Goal: Task Accomplishment & Management: Contribute content

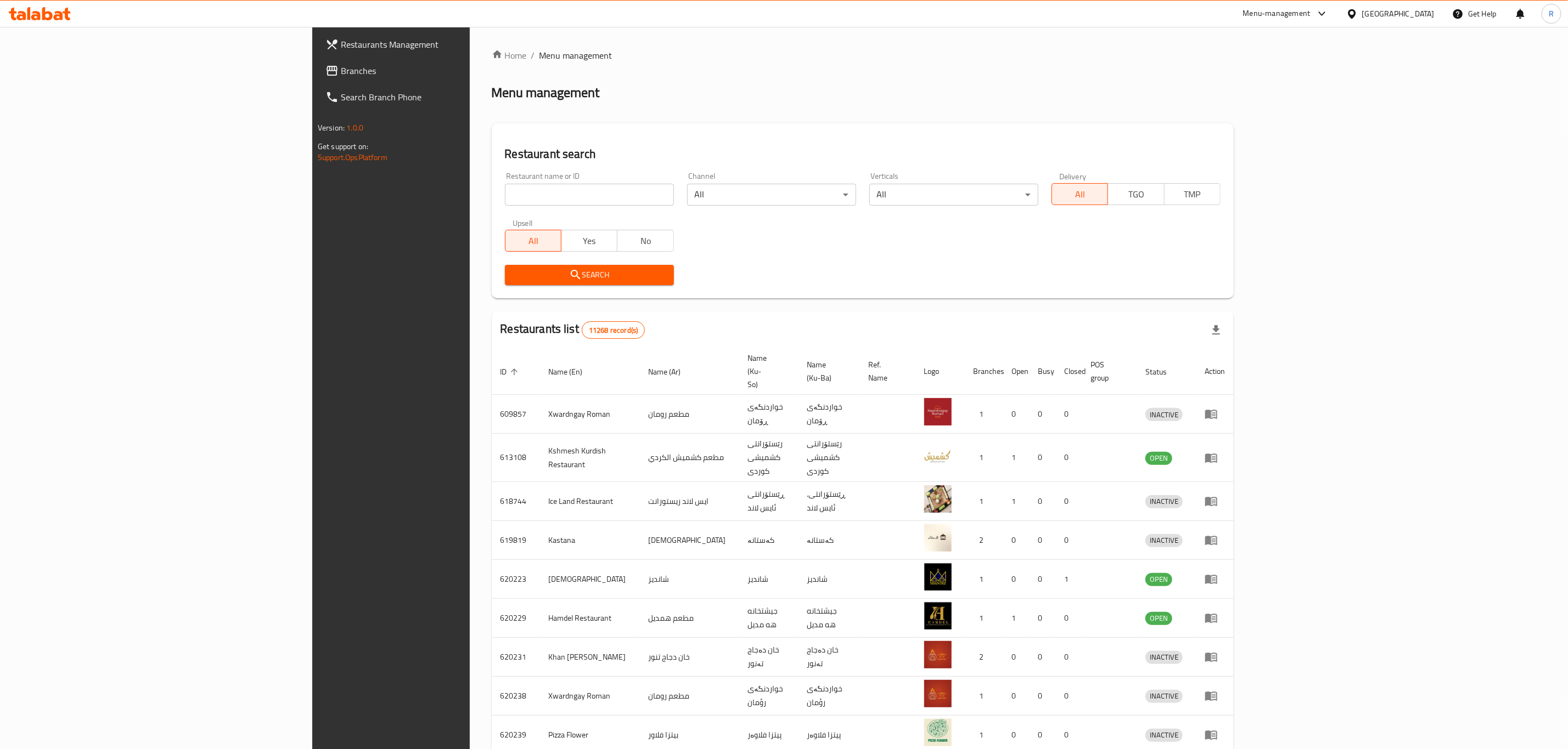
click at [505, 190] on input "search" at bounding box center [589, 195] width 169 height 22
type input "business"
click at [514, 275] on span "Search" at bounding box center [589, 274] width 152 height 14
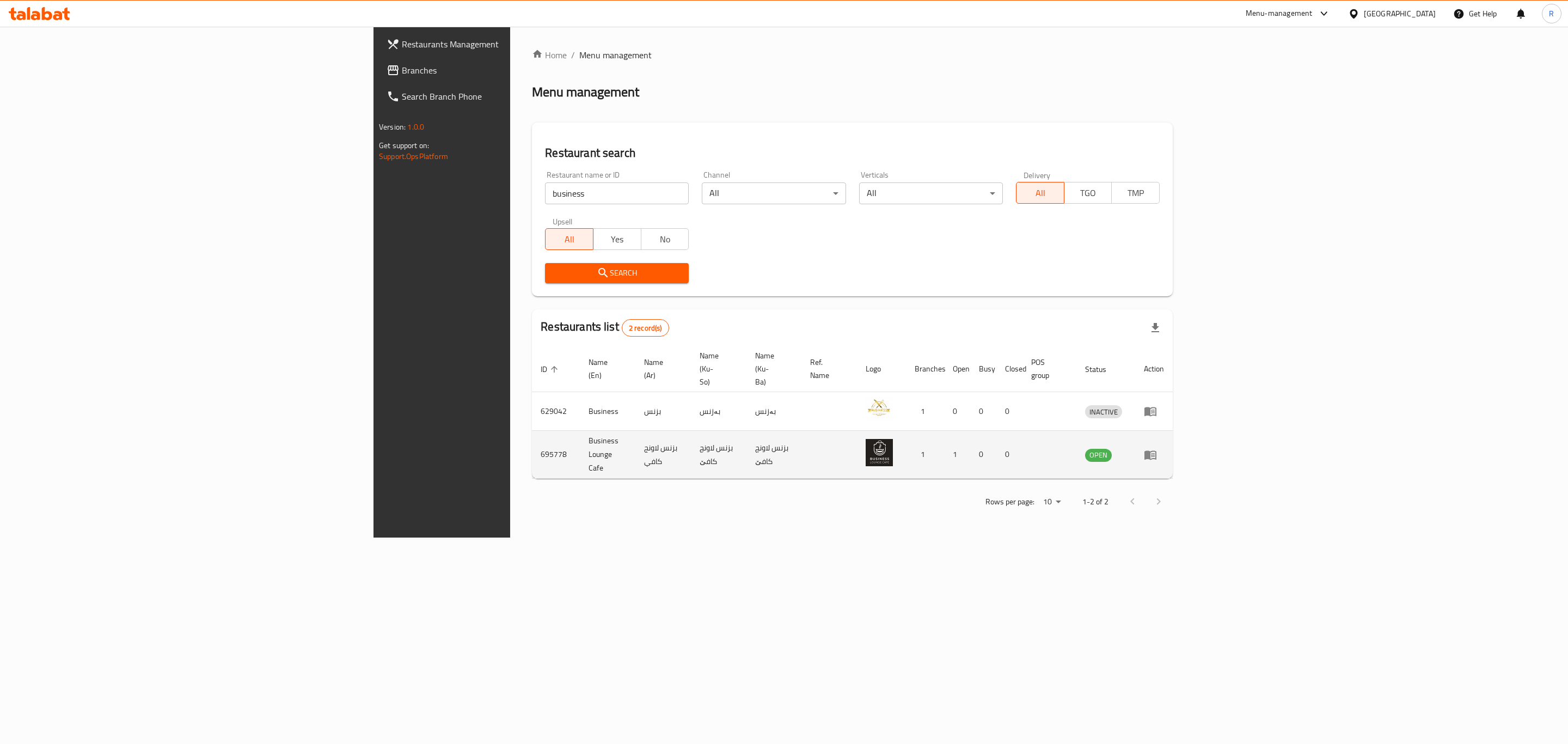
click at [1155, 453] on icon "enhanced table" at bounding box center [1153, 455] width 4 height 5
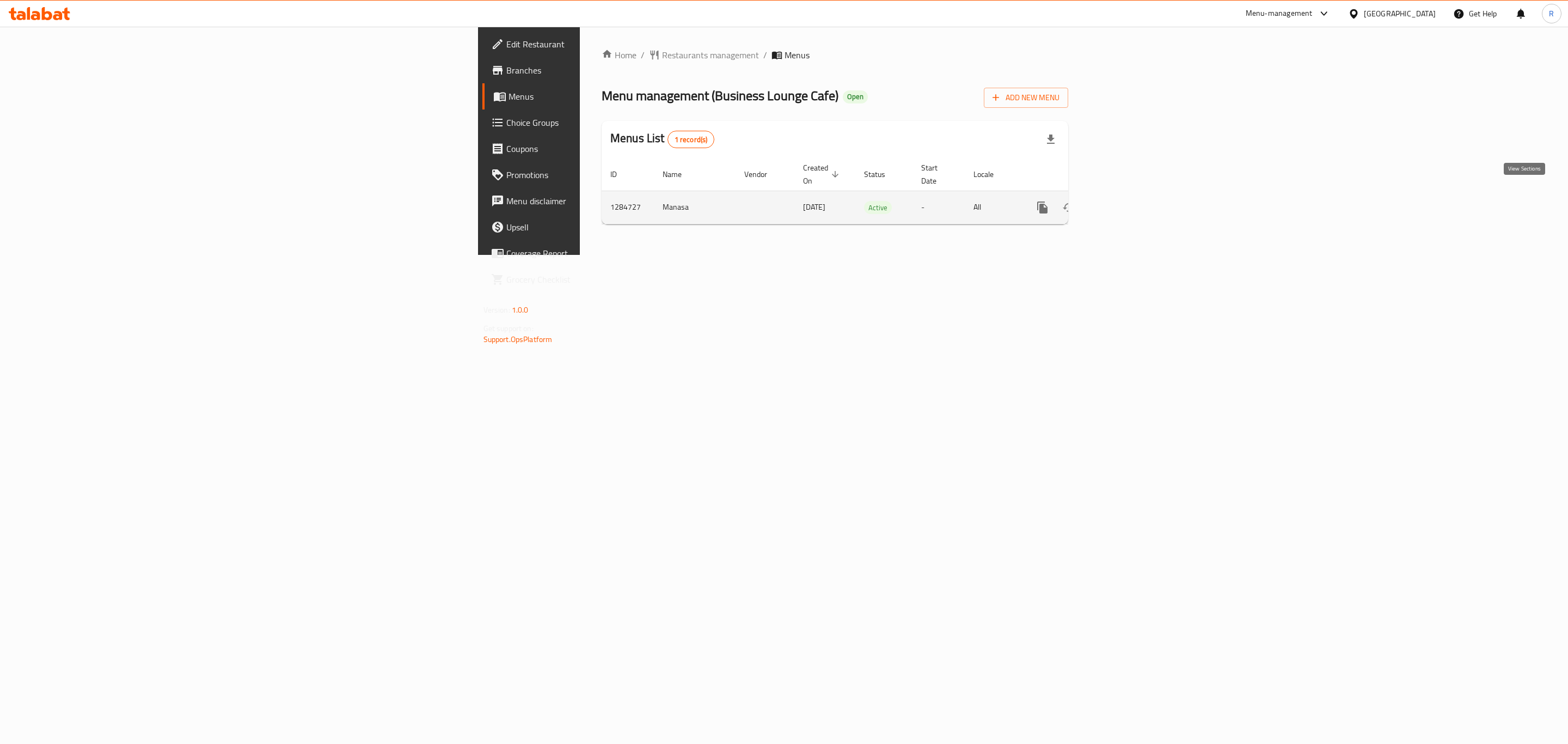
click at [1134, 198] on link "enhanced table" at bounding box center [1121, 207] width 26 height 26
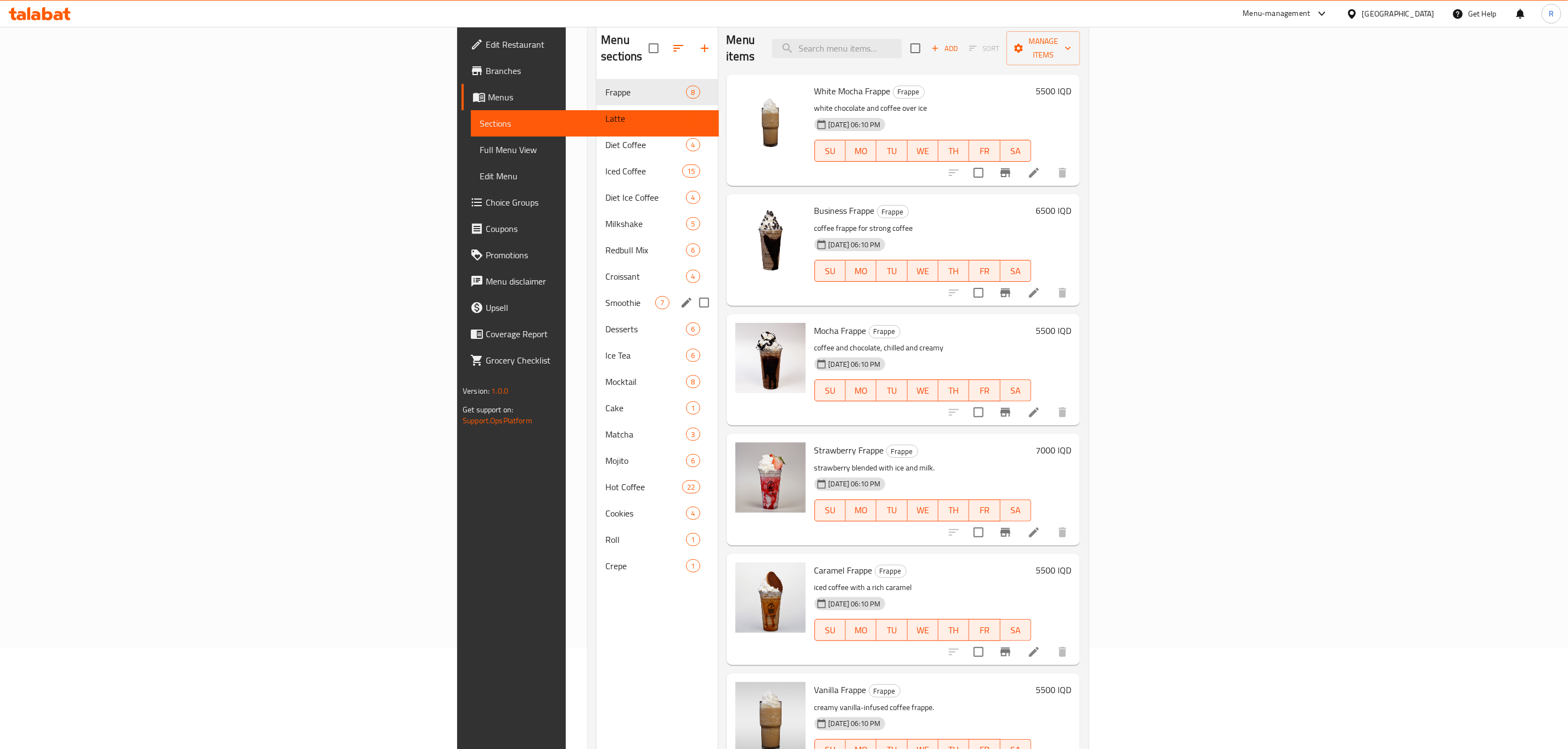
scroll to position [71, 0]
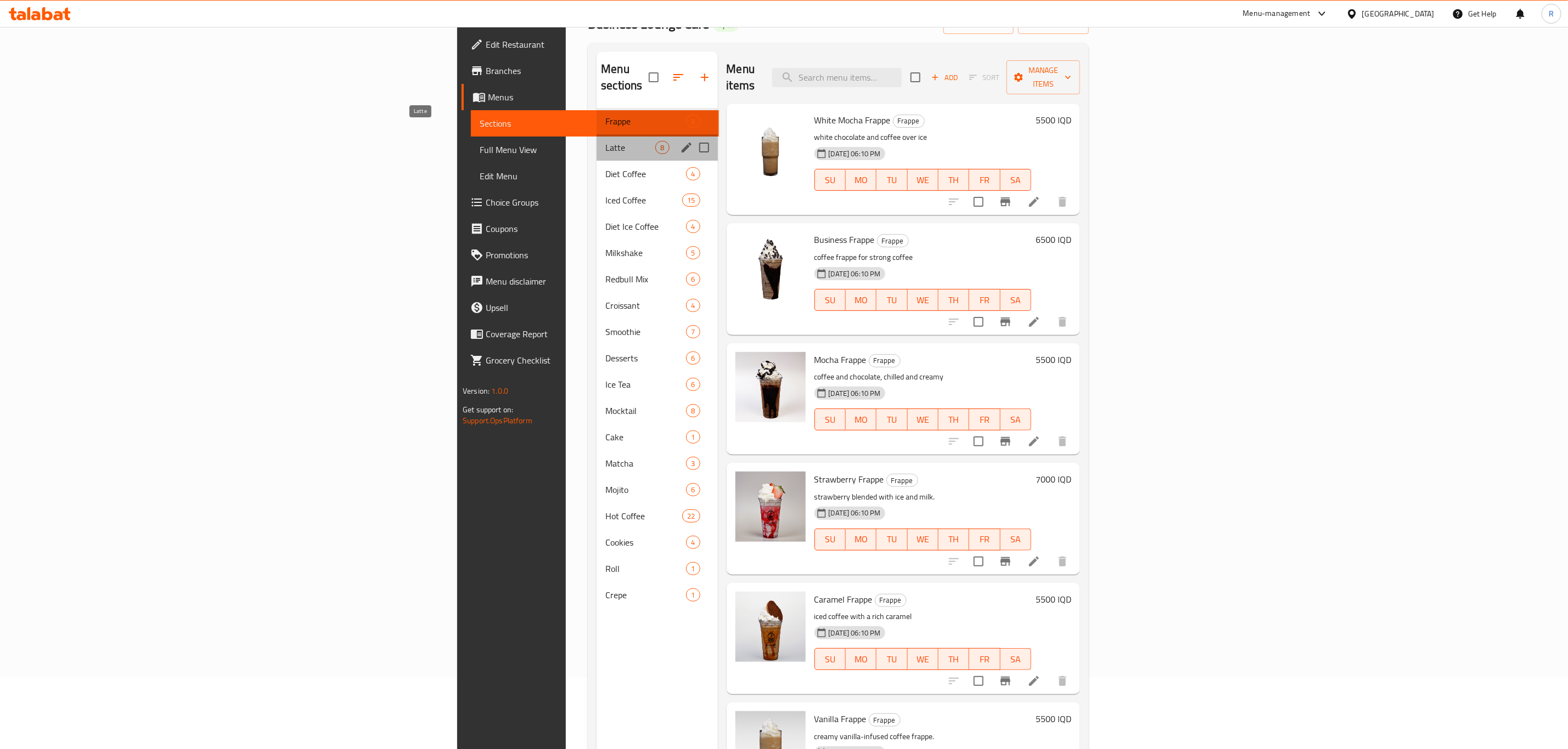
click at [606, 141] on span "Latte" at bounding box center [630, 148] width 50 height 13
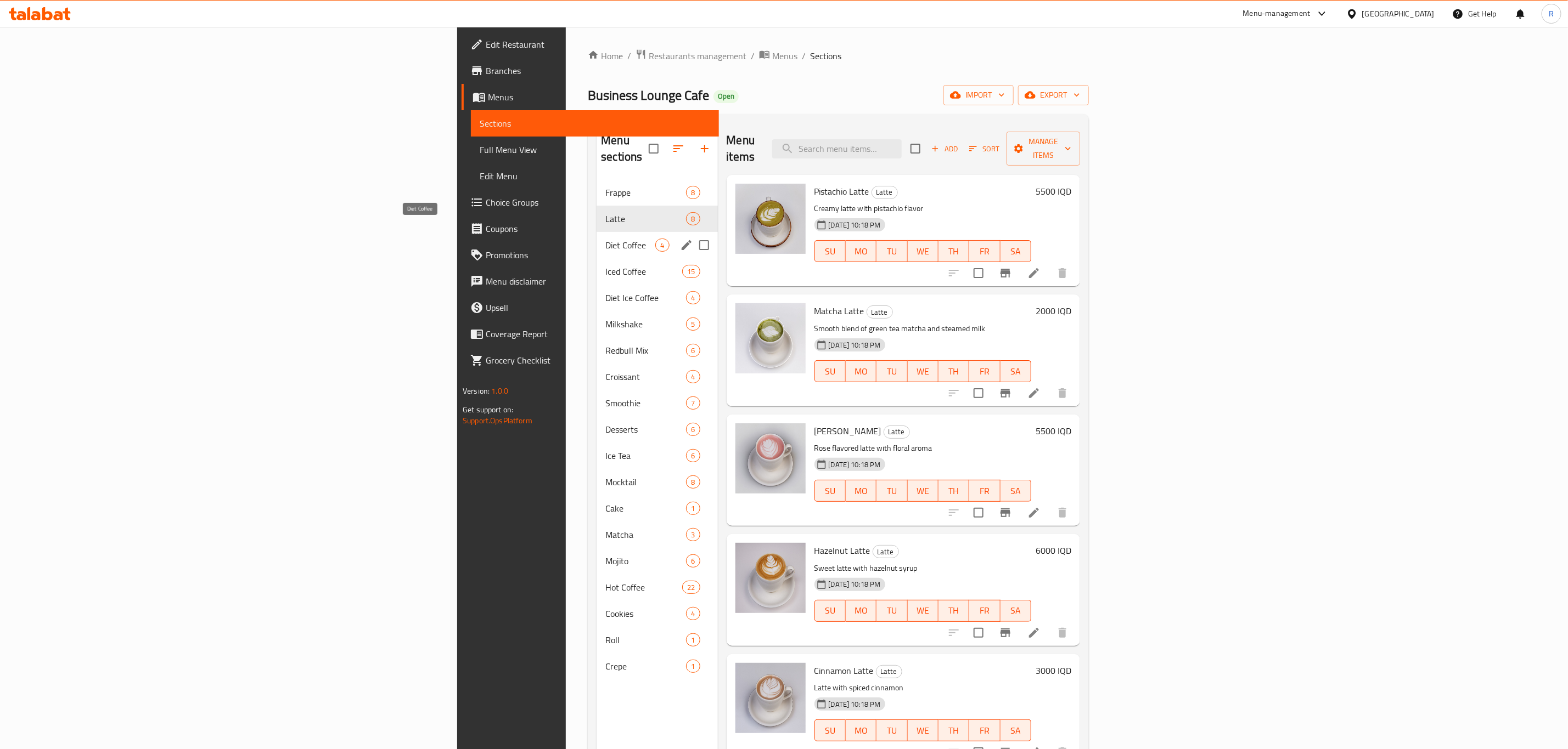
drag, startPoint x: 321, startPoint y: 229, endPoint x: 353, endPoint y: 232, distance: 32.1
click at [606, 239] on span "Diet Coffee" at bounding box center [630, 245] width 50 height 13
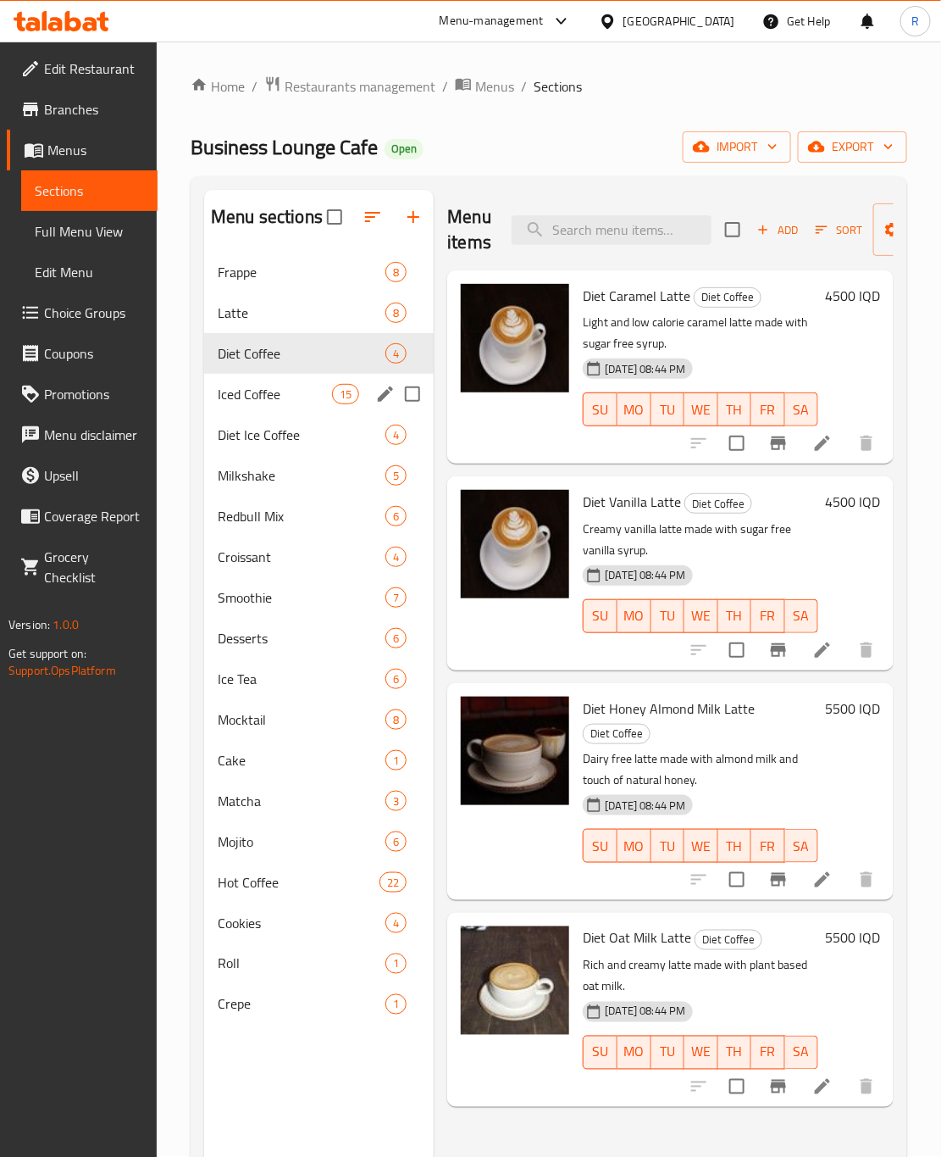
drag, startPoint x: 278, startPoint y: 402, endPoint x: 286, endPoint y: 410, distance: 10.8
click at [278, 402] on span "Iced Coffee" at bounding box center [275, 394] width 114 height 20
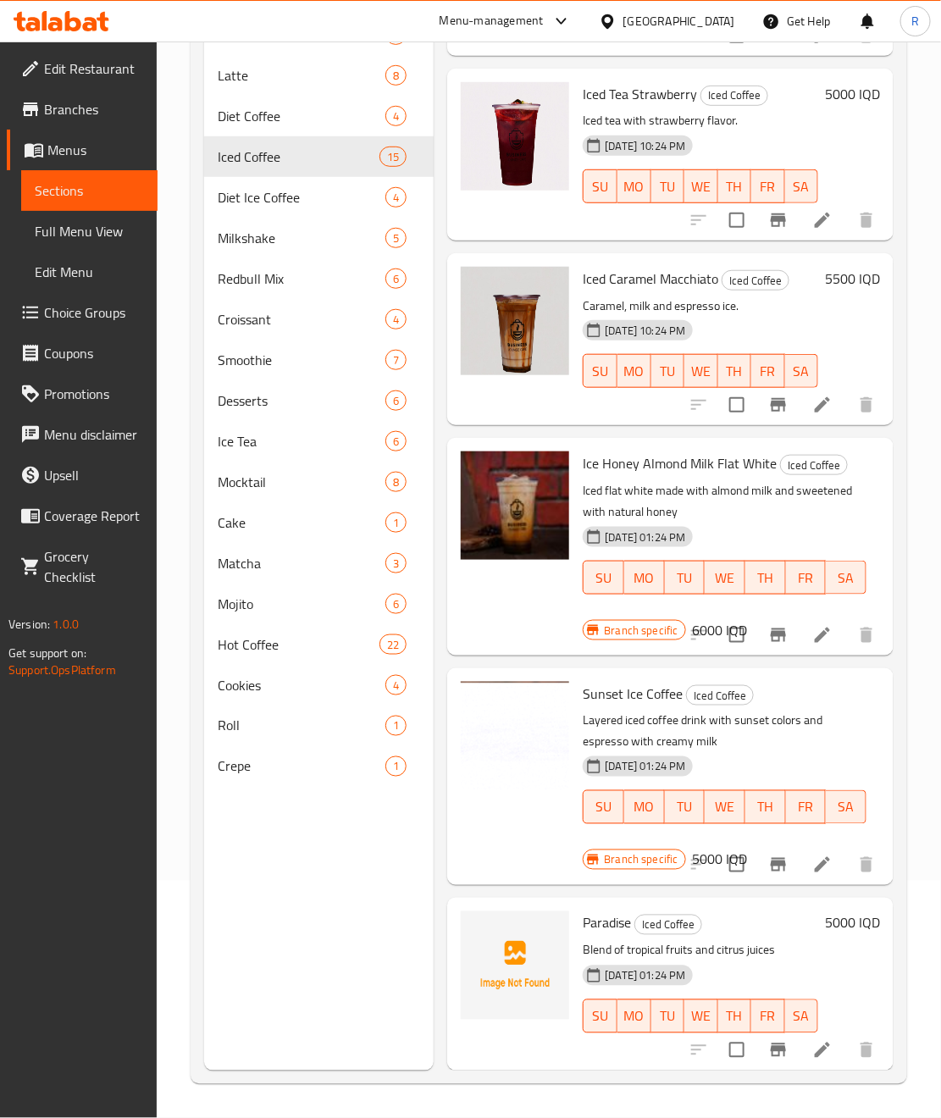
scroll to position [2141, 0]
drag, startPoint x: 269, startPoint y: 196, endPoint x: 282, endPoint y: 191, distance: 13.7
click at [269, 196] on span "Diet Ice Coffee" at bounding box center [278, 197] width 120 height 20
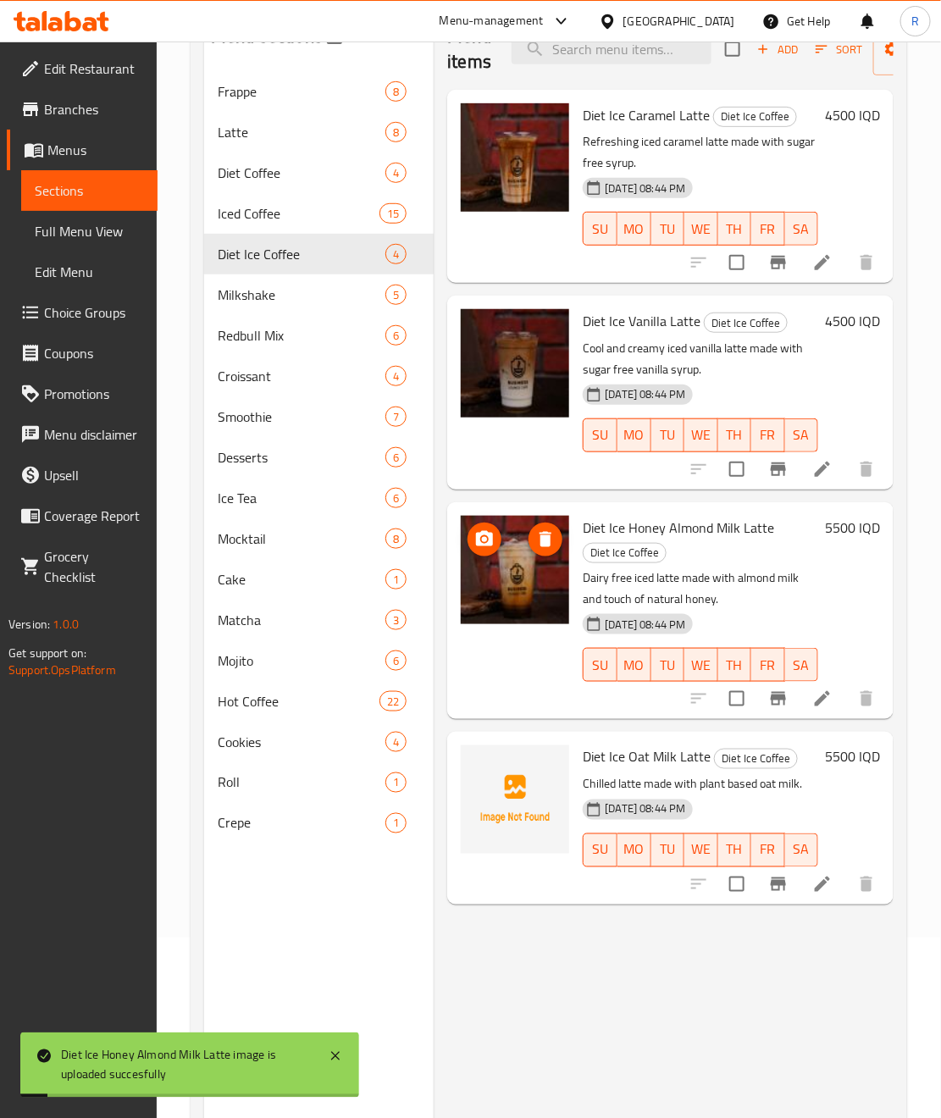
scroll to position [237, 0]
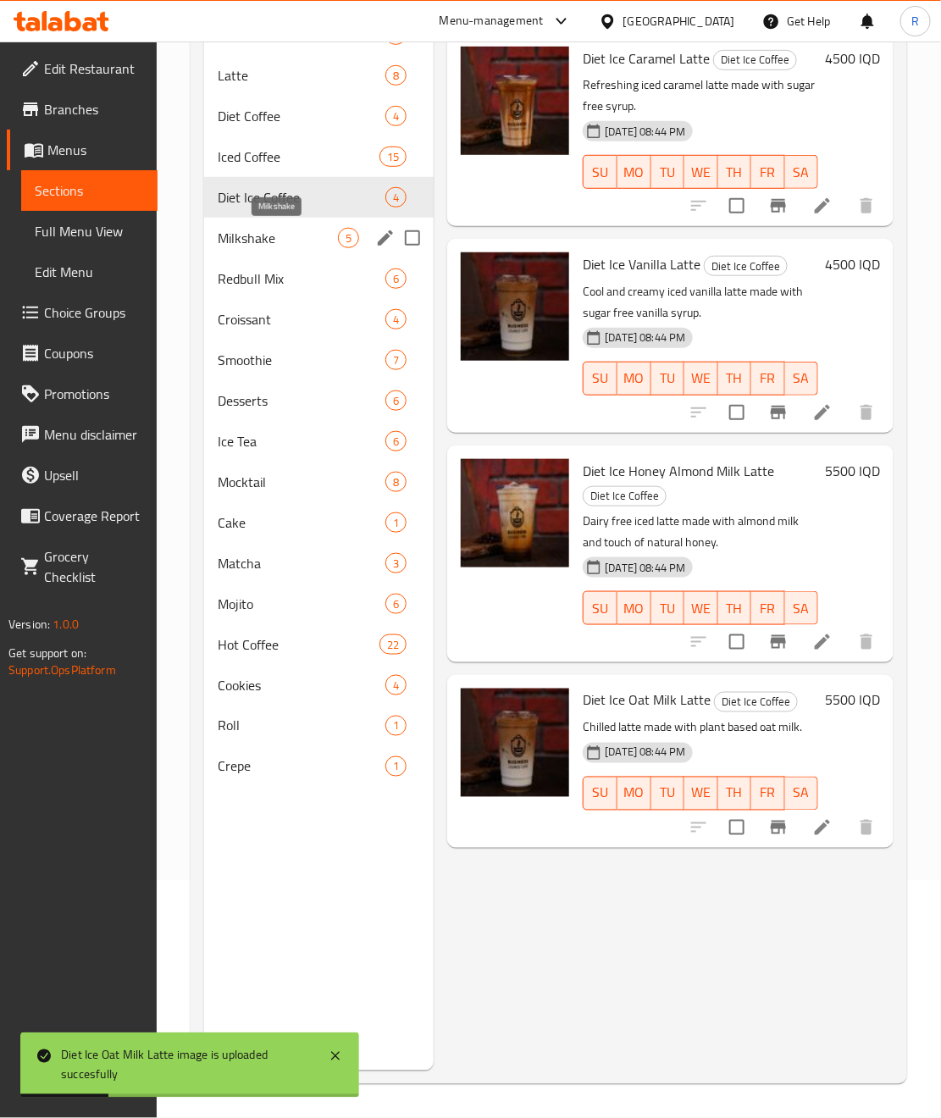
click at [244, 232] on span "Milkshake" at bounding box center [278, 238] width 120 height 20
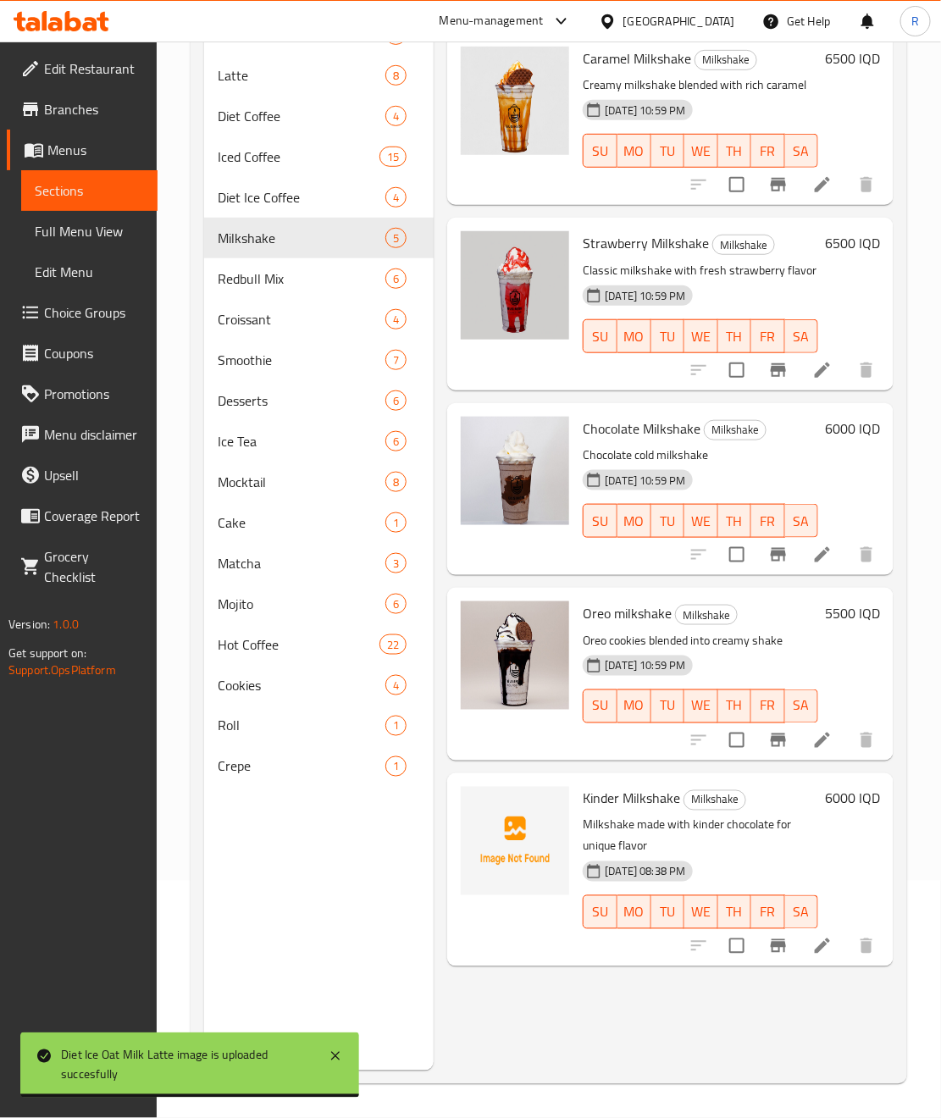
scroll to position [33, 0]
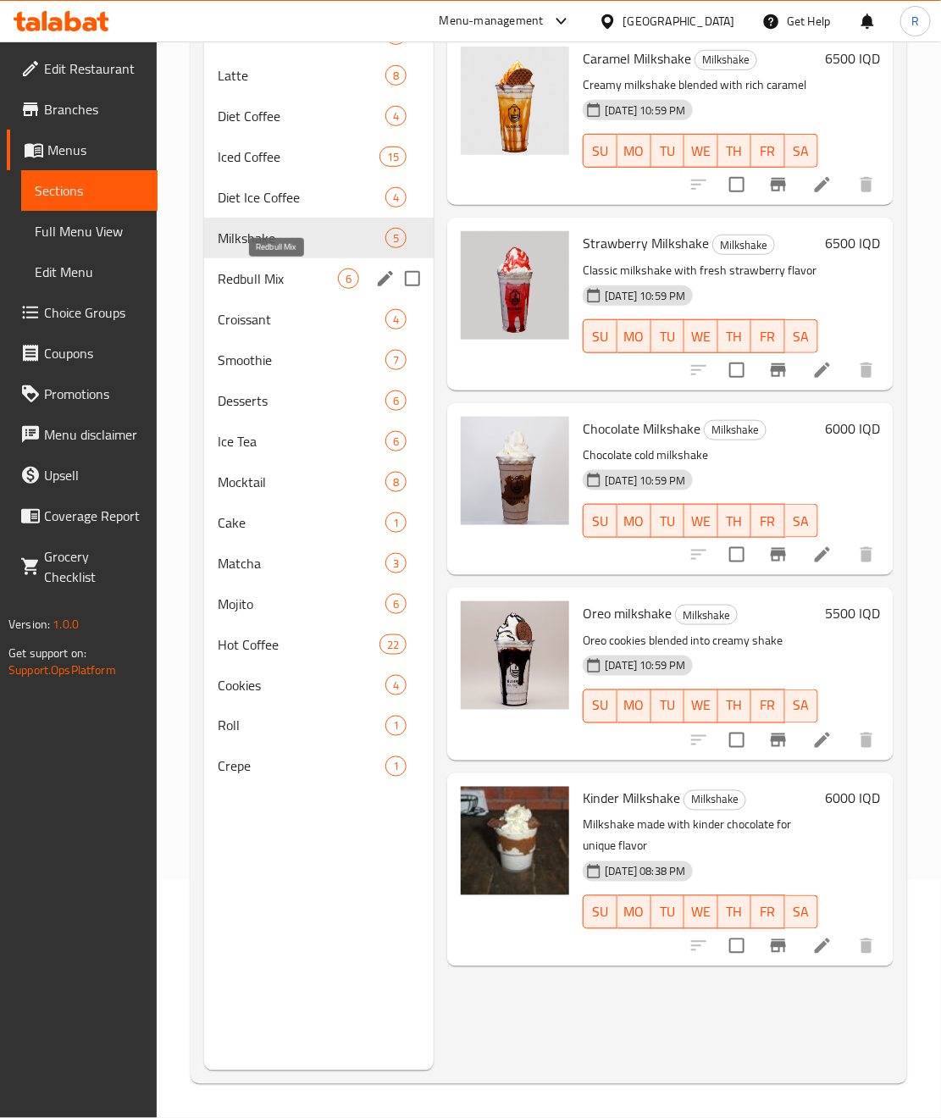
drag, startPoint x: 249, startPoint y: 278, endPoint x: 110, endPoint y: 395, distance: 181.6
click at [250, 278] on span "Redbull Mix" at bounding box center [278, 279] width 120 height 20
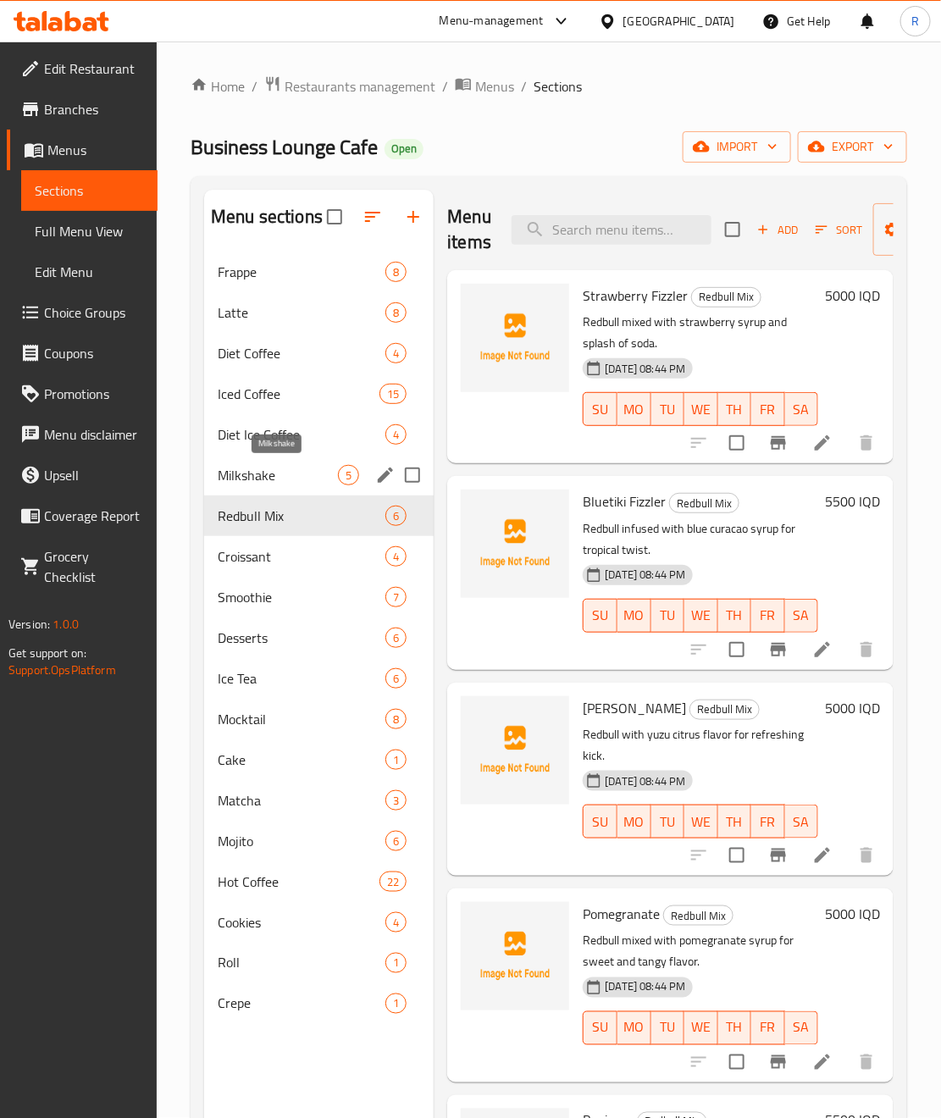
click at [234, 481] on span "Milkshake" at bounding box center [278, 475] width 120 height 20
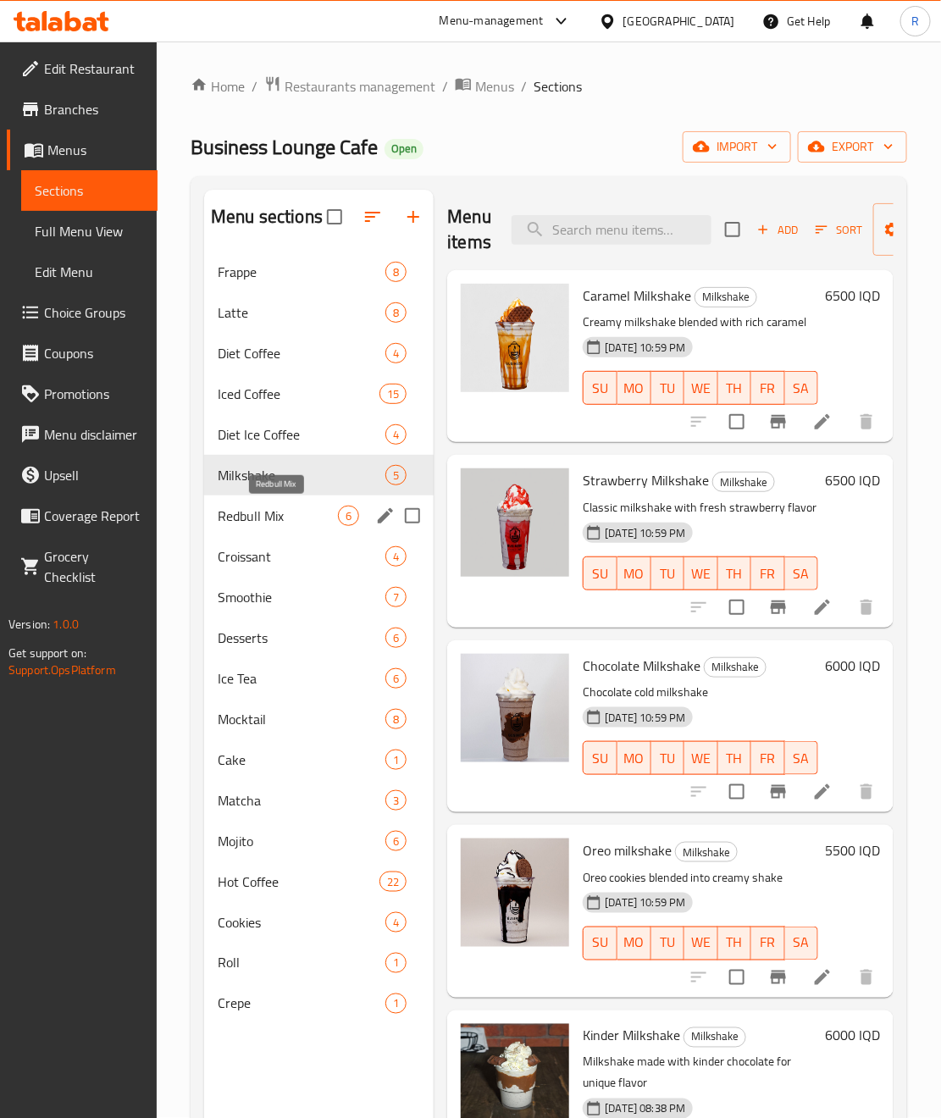
click at [275, 524] on span "Redbull Mix" at bounding box center [278, 516] width 120 height 20
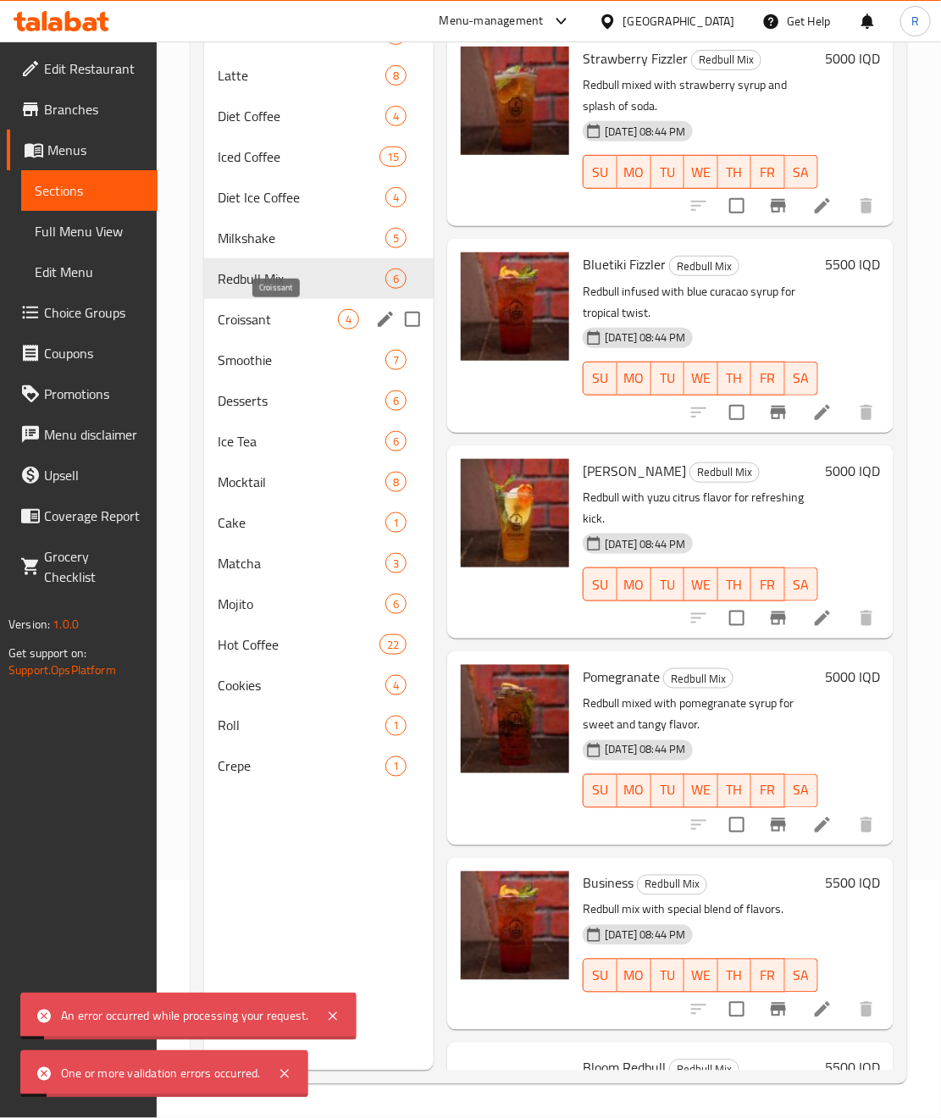
click at [282, 319] on span "Croissant" at bounding box center [278, 319] width 120 height 20
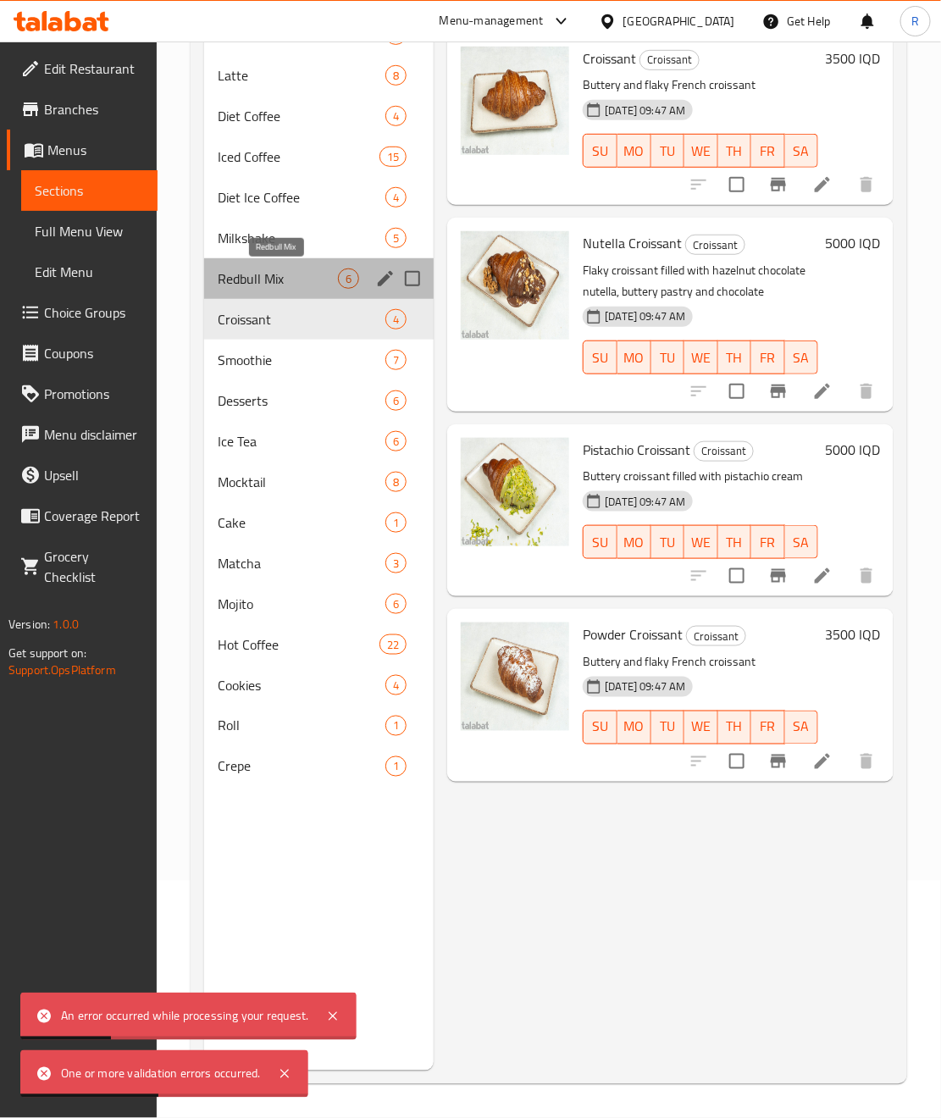
drag, startPoint x: 280, startPoint y: 282, endPoint x: 652, endPoint y: 484, distance: 422.3
click at [282, 282] on span "Redbull Mix" at bounding box center [278, 279] width 120 height 20
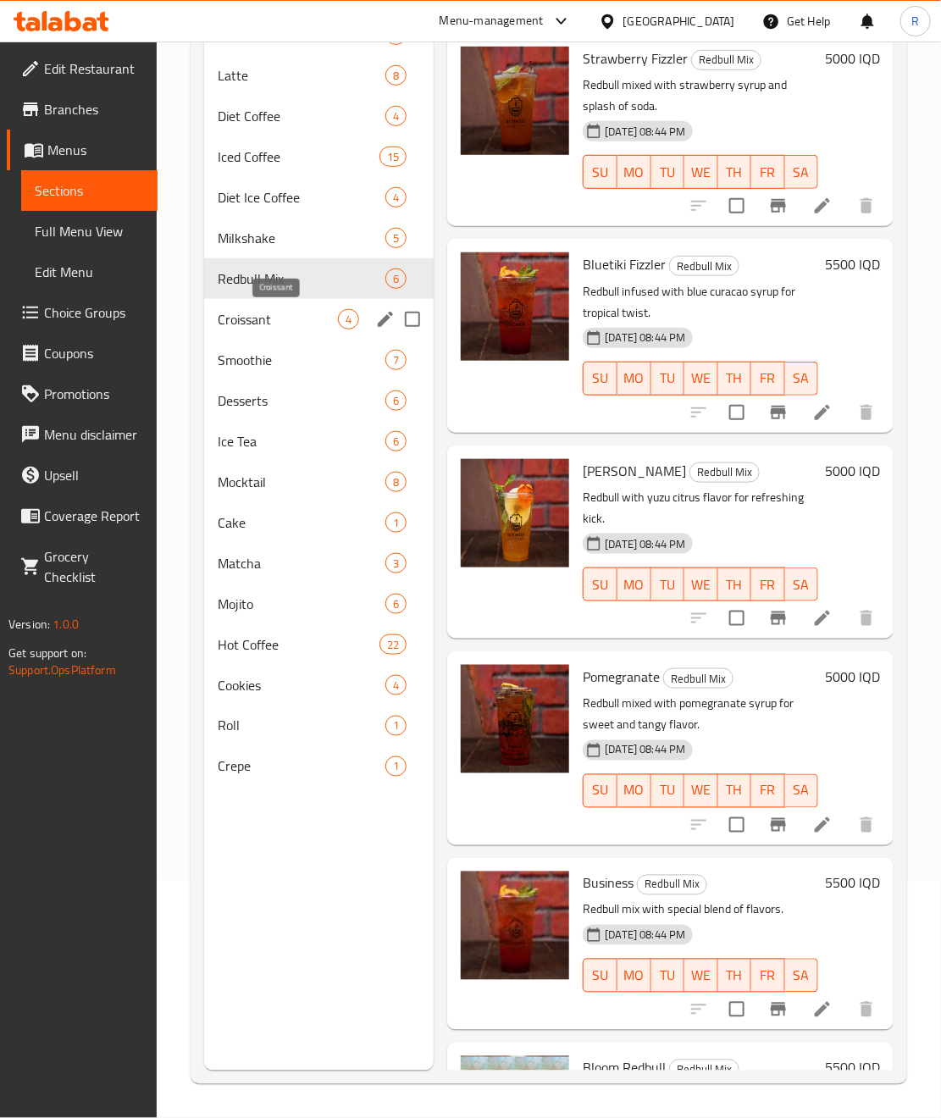
drag, startPoint x: 273, startPoint y: 315, endPoint x: 287, endPoint y: 349, distance: 36.8
click at [273, 315] on span "Croissant" at bounding box center [278, 319] width 120 height 20
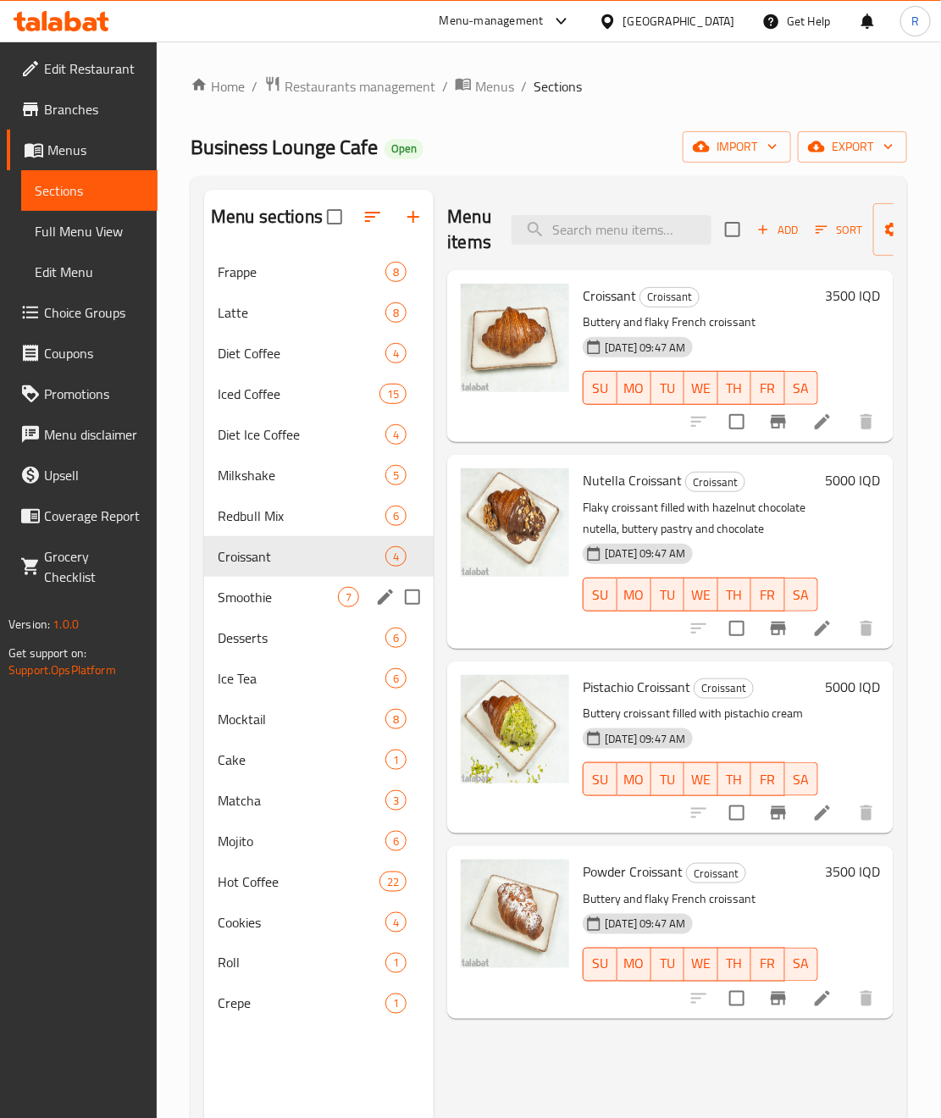
click at [224, 596] on span "Smoothie" at bounding box center [278, 597] width 120 height 20
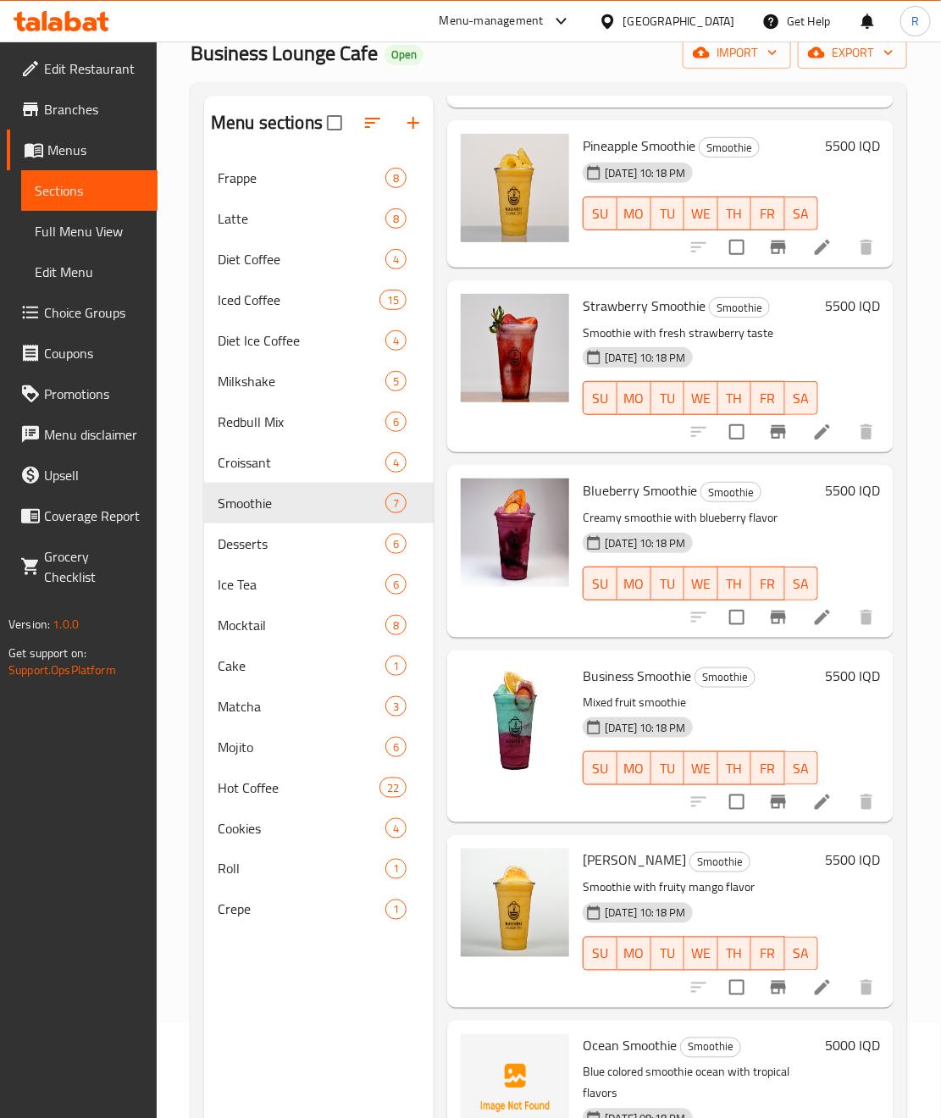
scroll to position [237, 0]
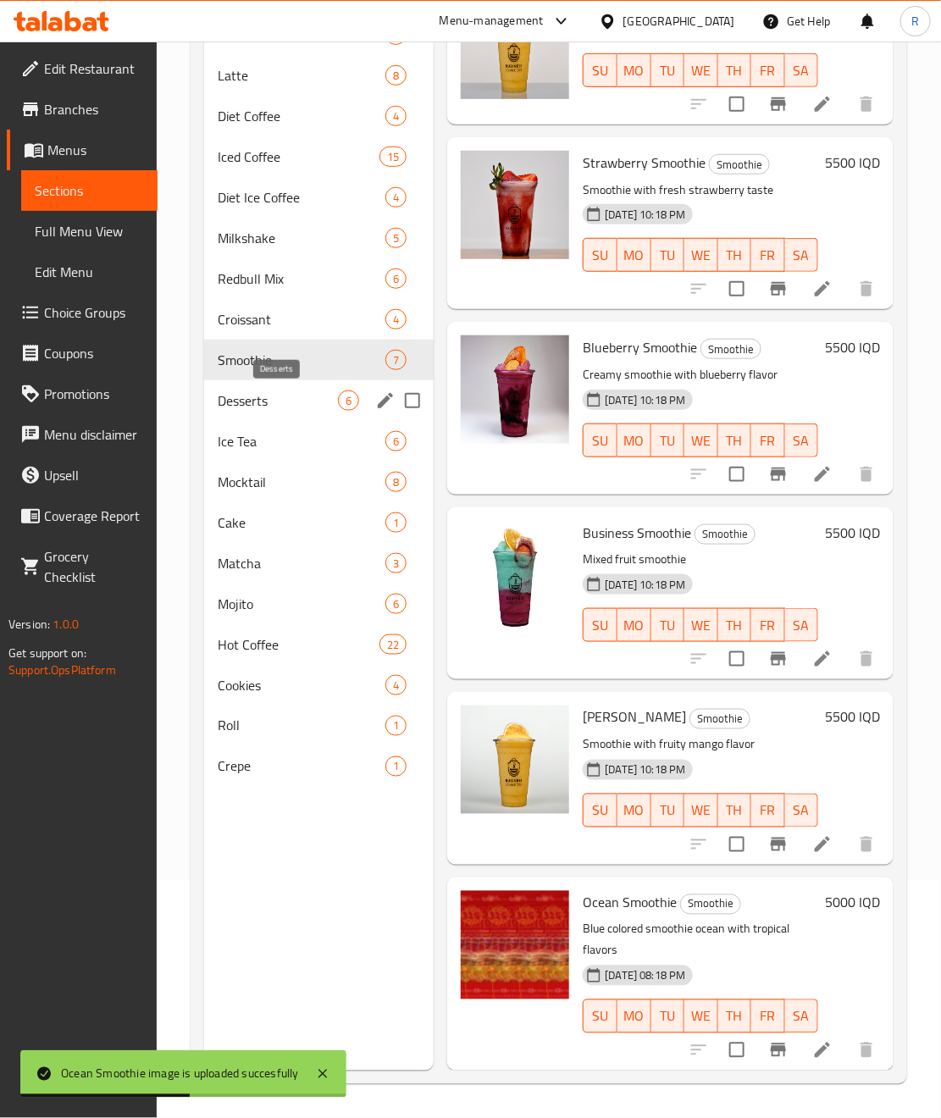
drag, startPoint x: 277, startPoint y: 397, endPoint x: 372, endPoint y: 508, distance: 146.0
click at [278, 399] on span "Desserts" at bounding box center [278, 401] width 120 height 20
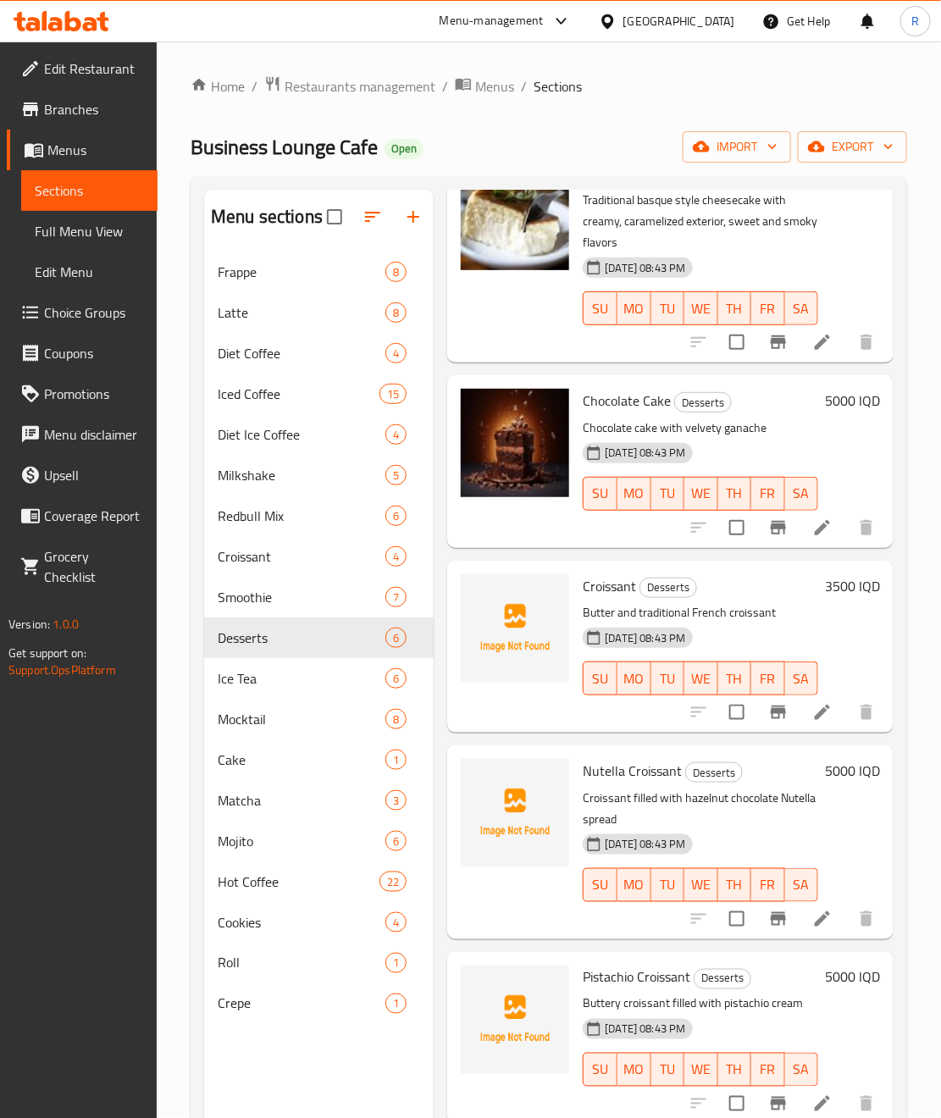
scroll to position [263, 0]
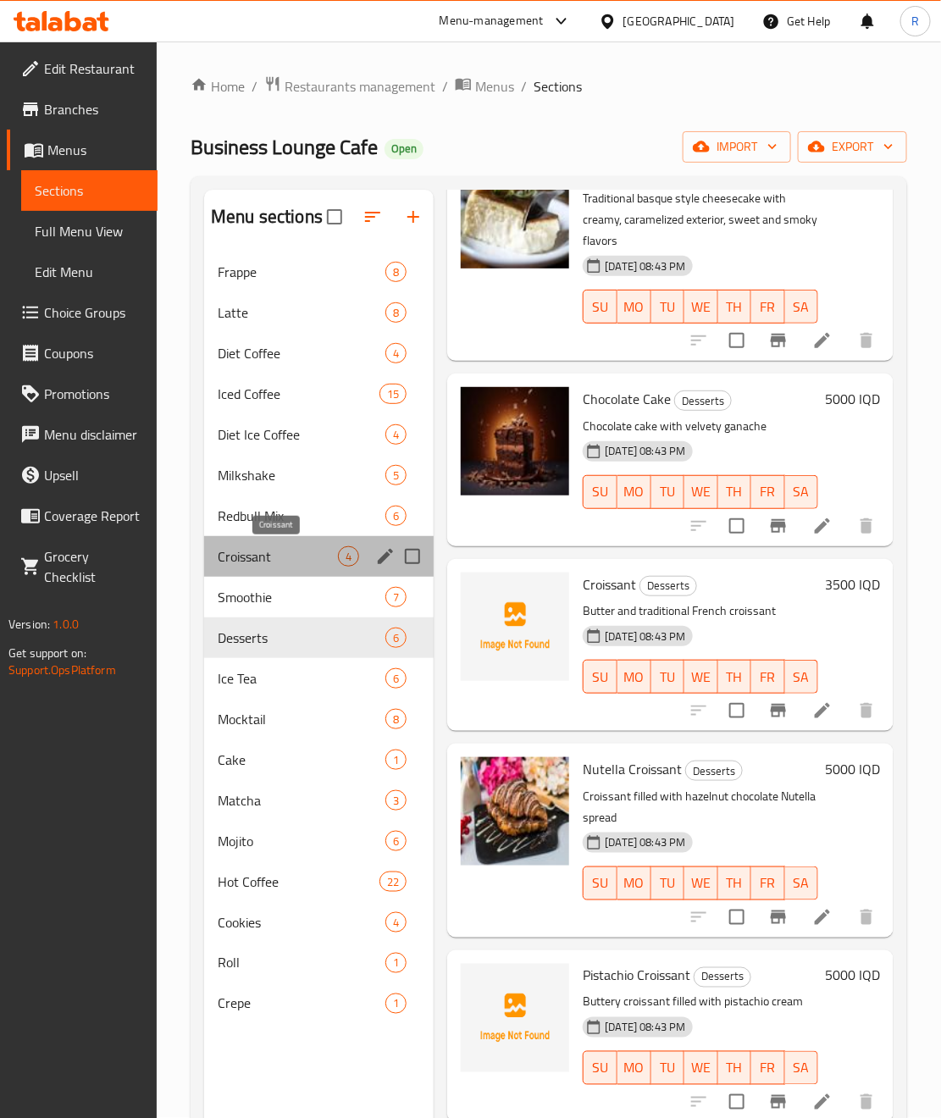
click at [277, 559] on span "Croissant" at bounding box center [278, 556] width 120 height 20
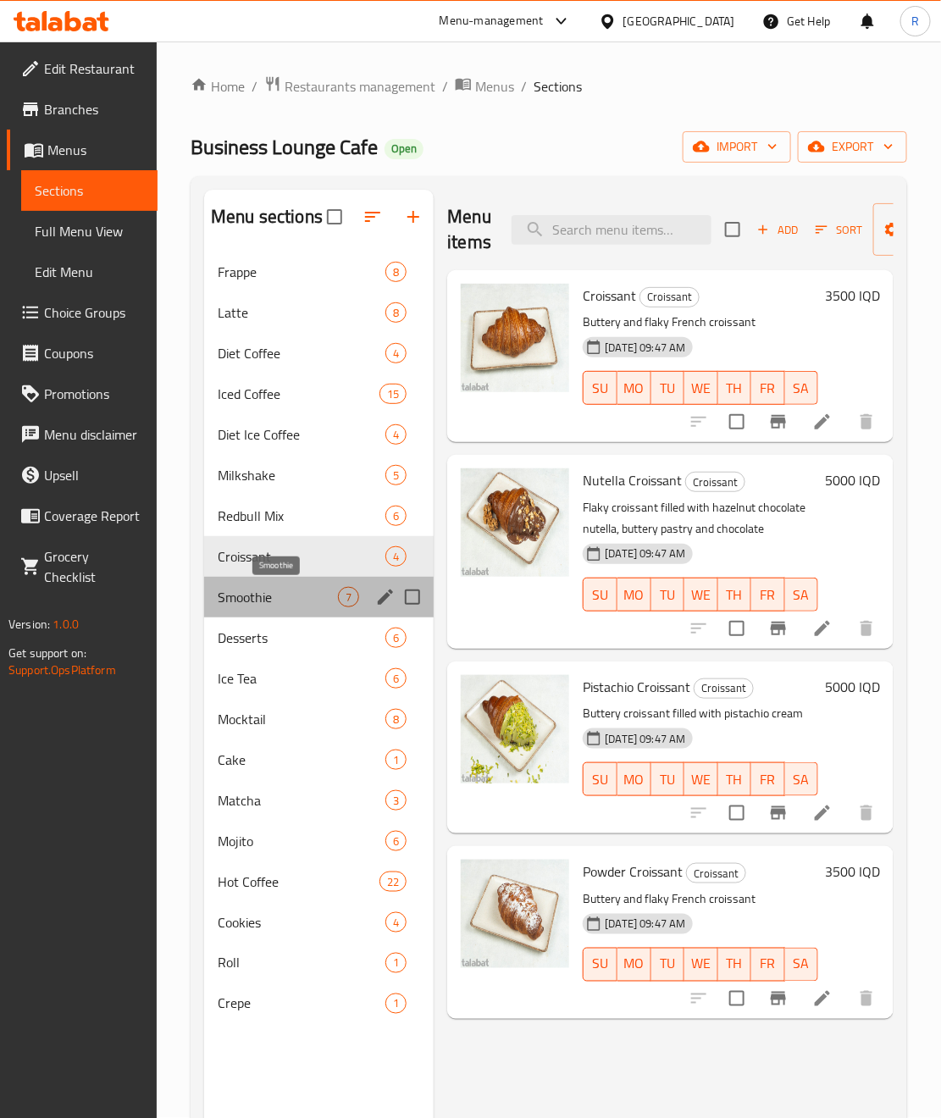
click at [262, 591] on span "Smoothie" at bounding box center [278, 597] width 120 height 20
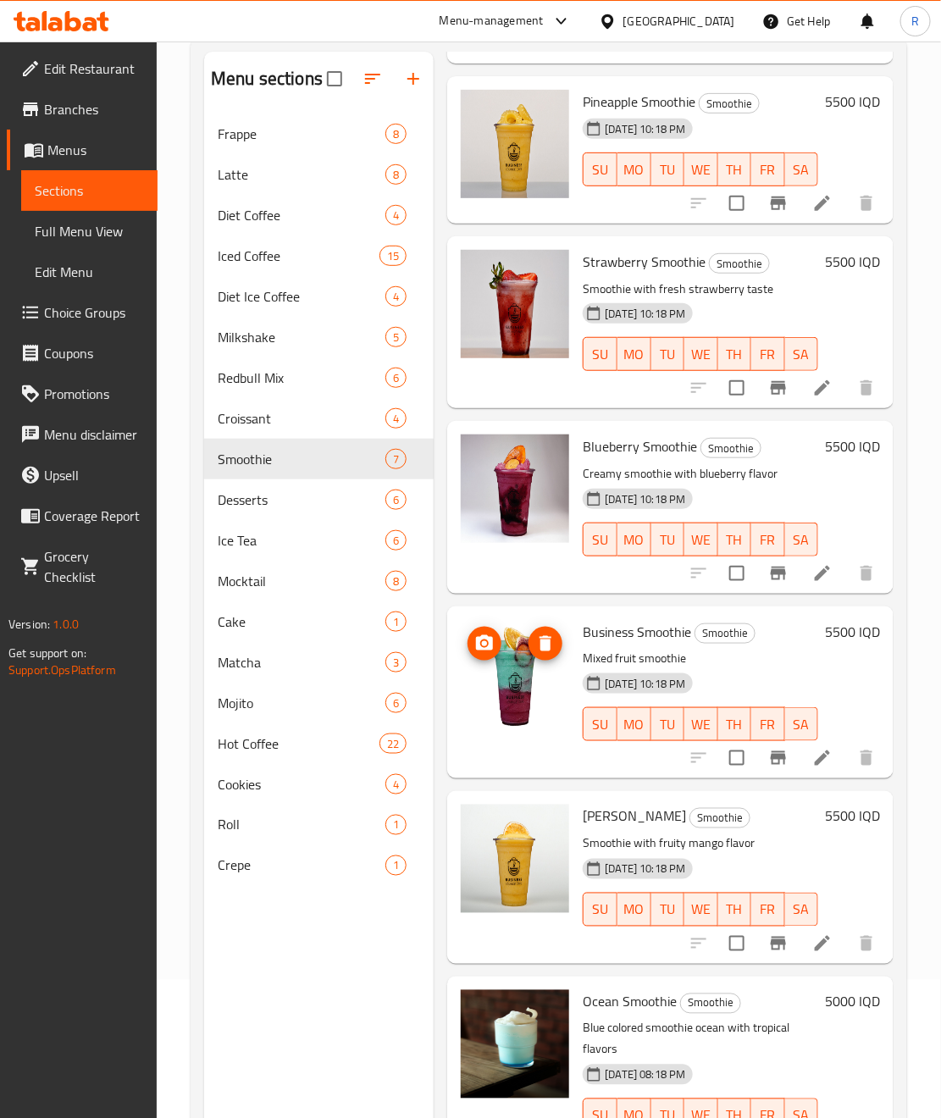
scroll to position [237, 0]
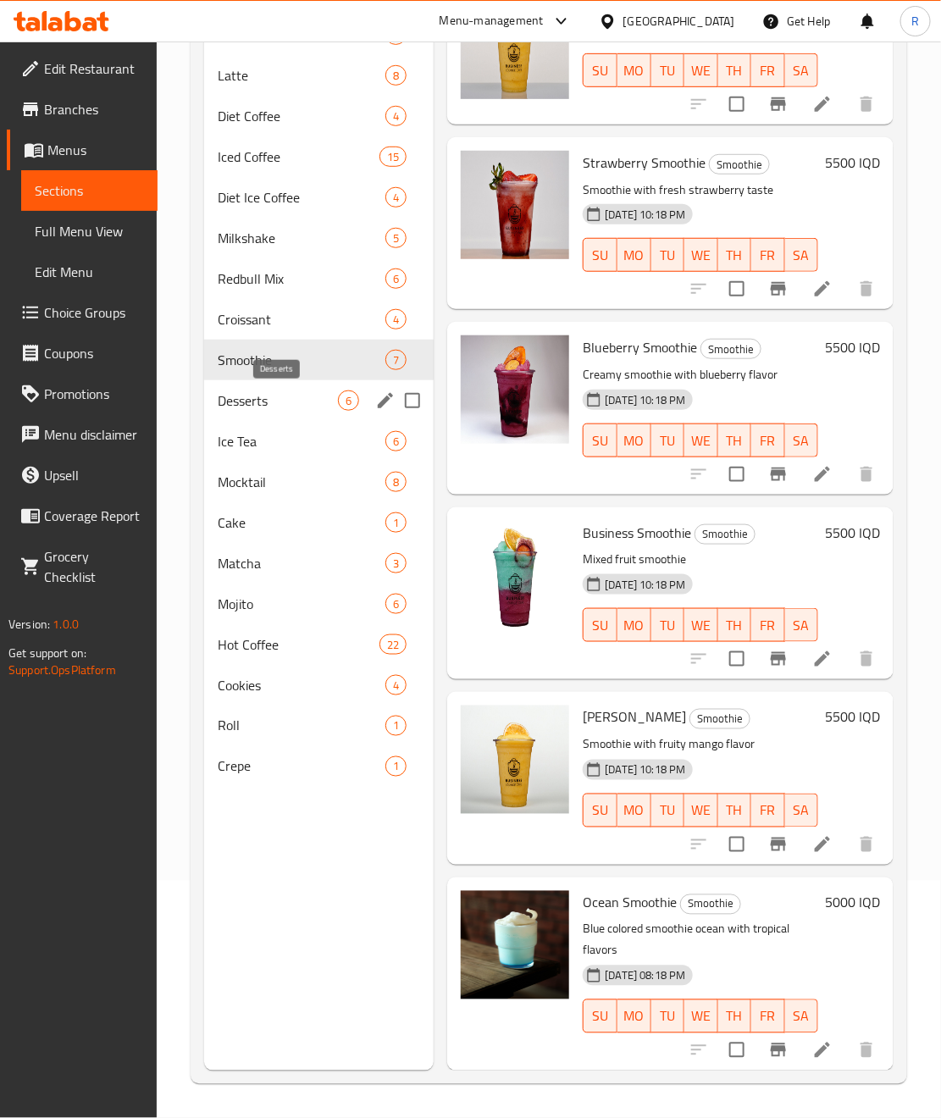
click at [293, 402] on span "Desserts" at bounding box center [278, 401] width 120 height 20
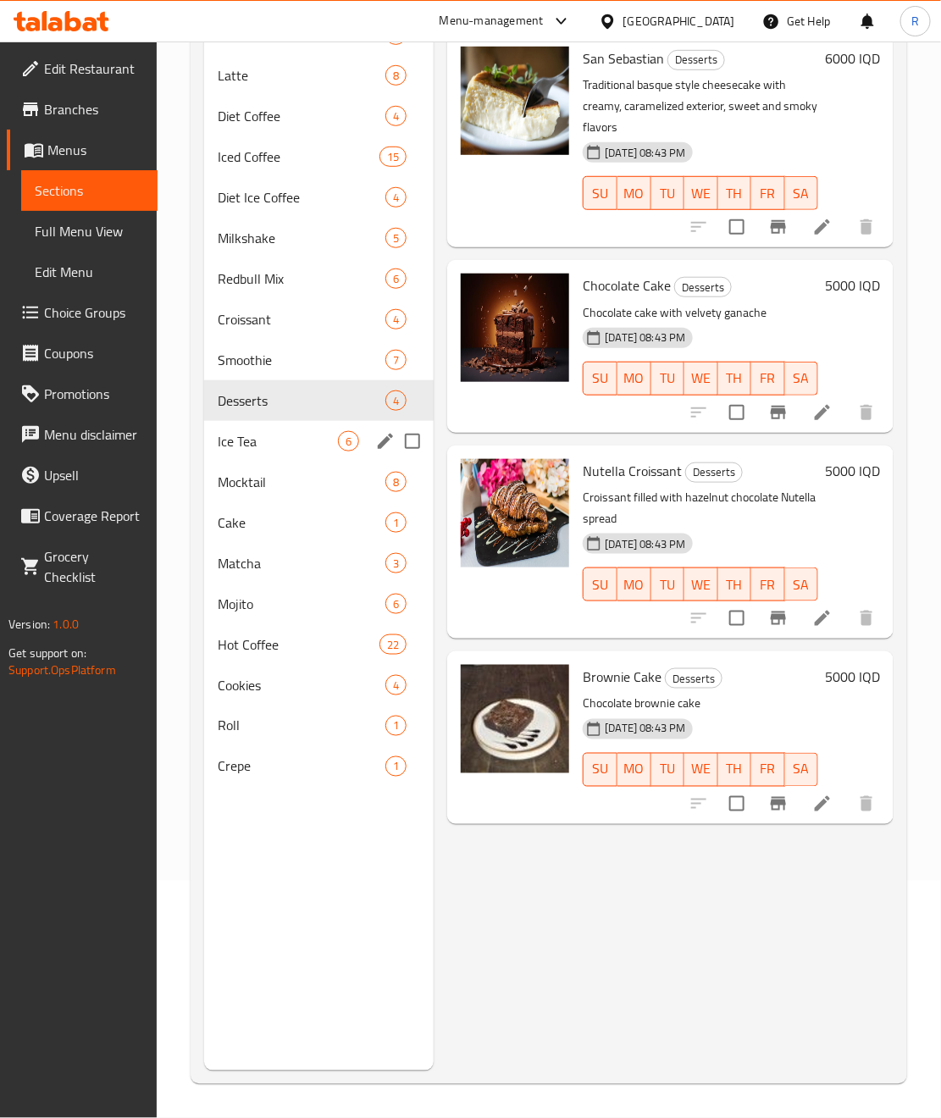
drag, startPoint x: 254, startPoint y: 443, endPoint x: 267, endPoint y: 448, distance: 13.7
click at [254, 443] on span "Ice Tea" at bounding box center [278, 441] width 120 height 20
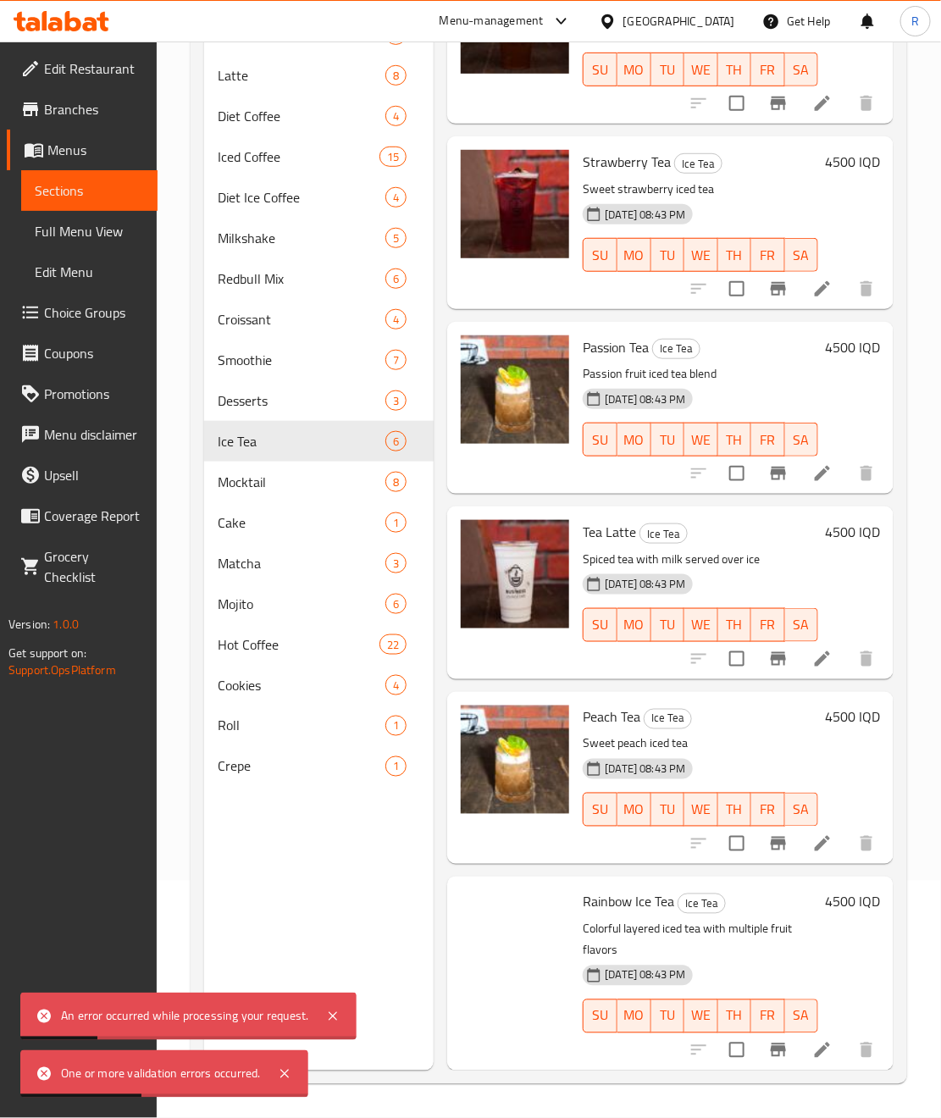
scroll to position [221, 0]
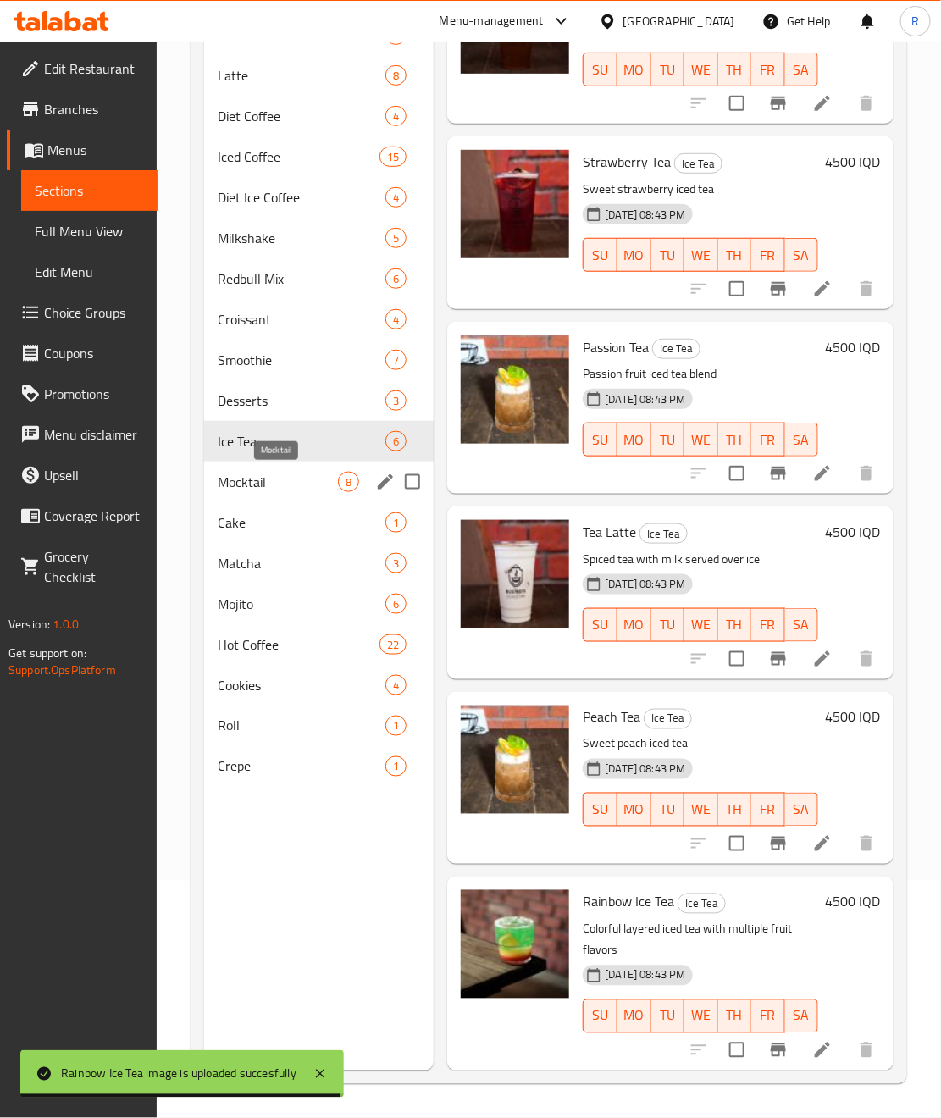
drag, startPoint x: 250, startPoint y: 484, endPoint x: 264, endPoint y: 496, distance: 18.7
click at [257, 485] on span "Mocktail" at bounding box center [278, 482] width 120 height 20
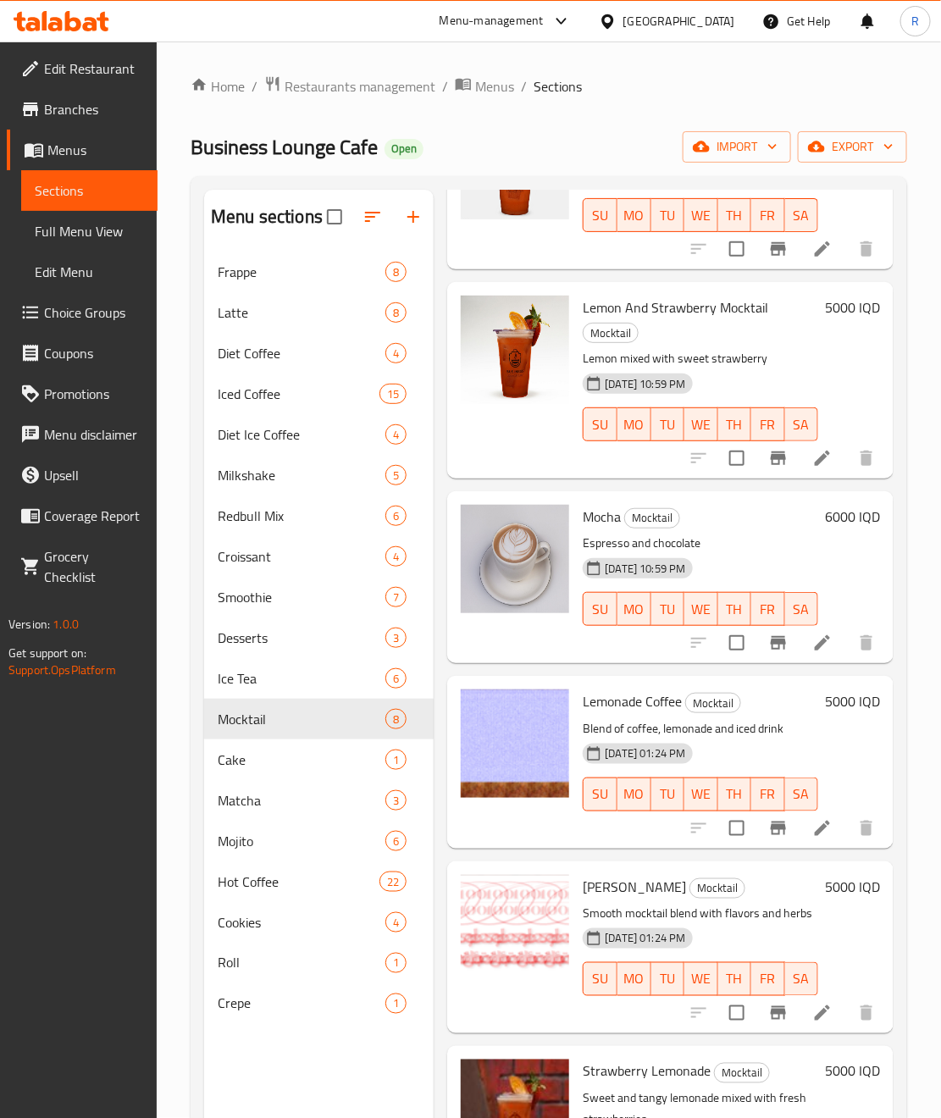
scroll to position [254, 0]
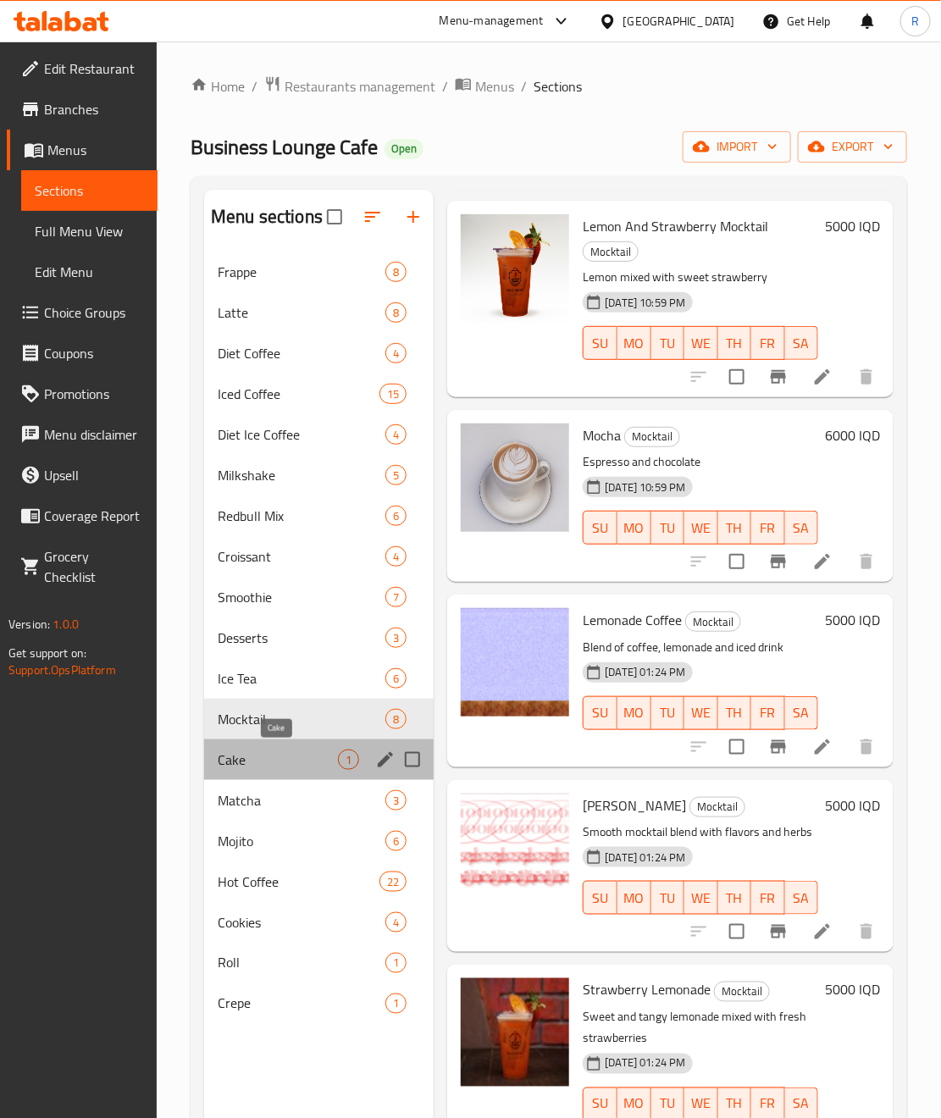
click at [264, 766] on span "Cake" at bounding box center [278, 760] width 120 height 20
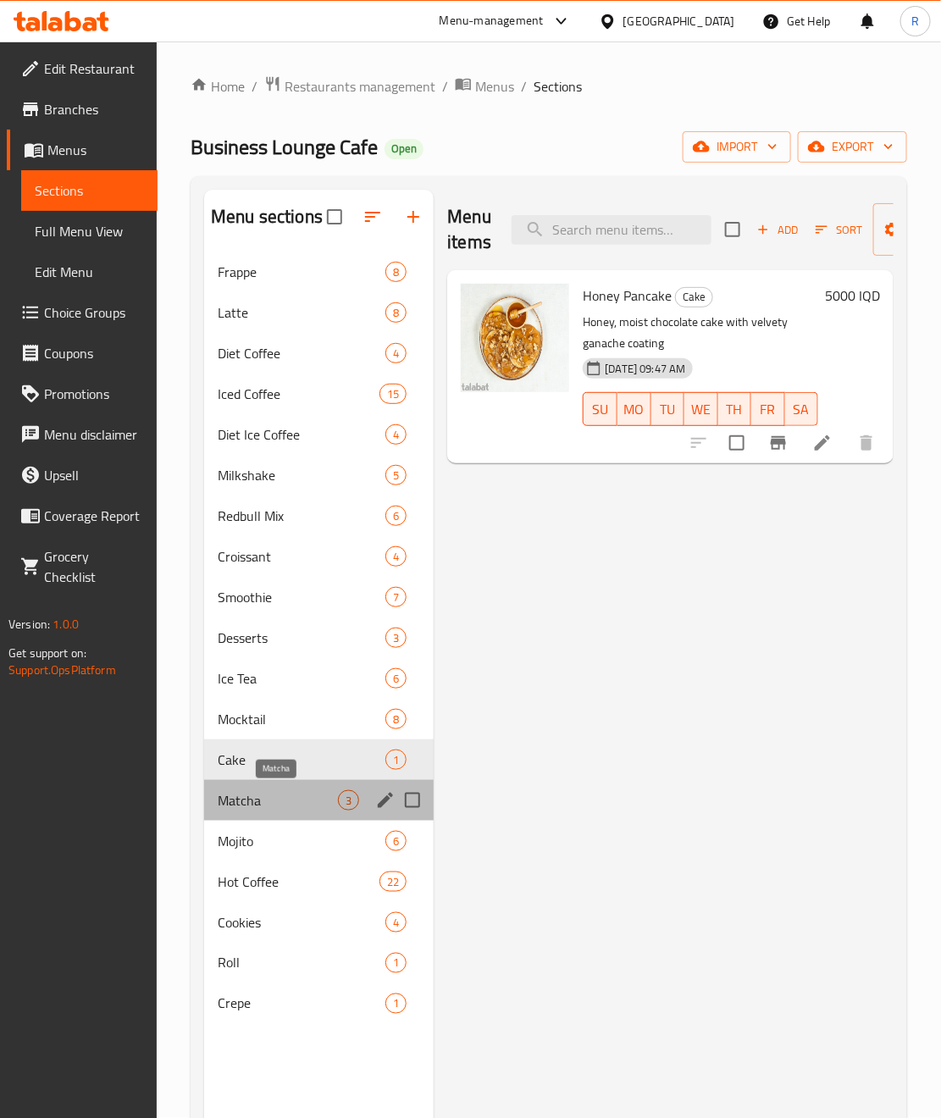
click at [258, 796] on span "Matcha" at bounding box center [278, 800] width 120 height 20
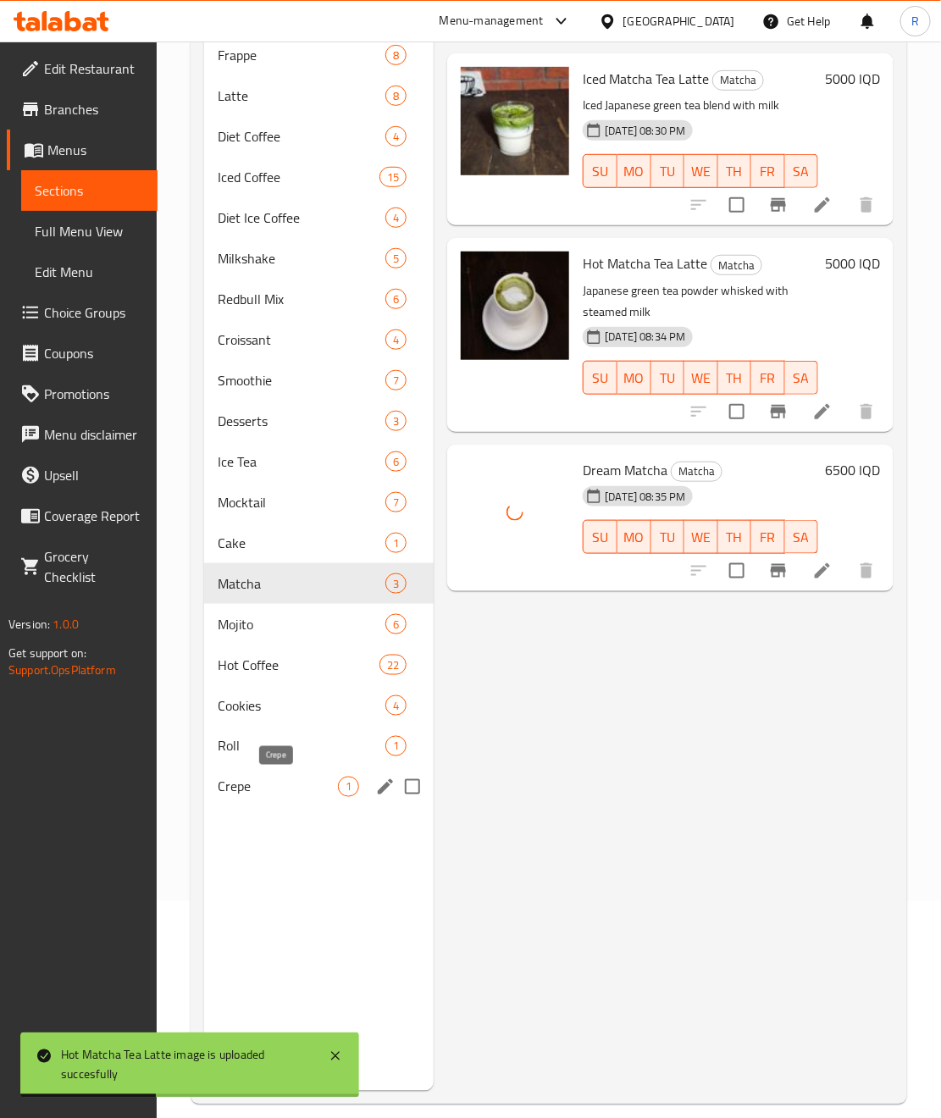
scroll to position [237, 0]
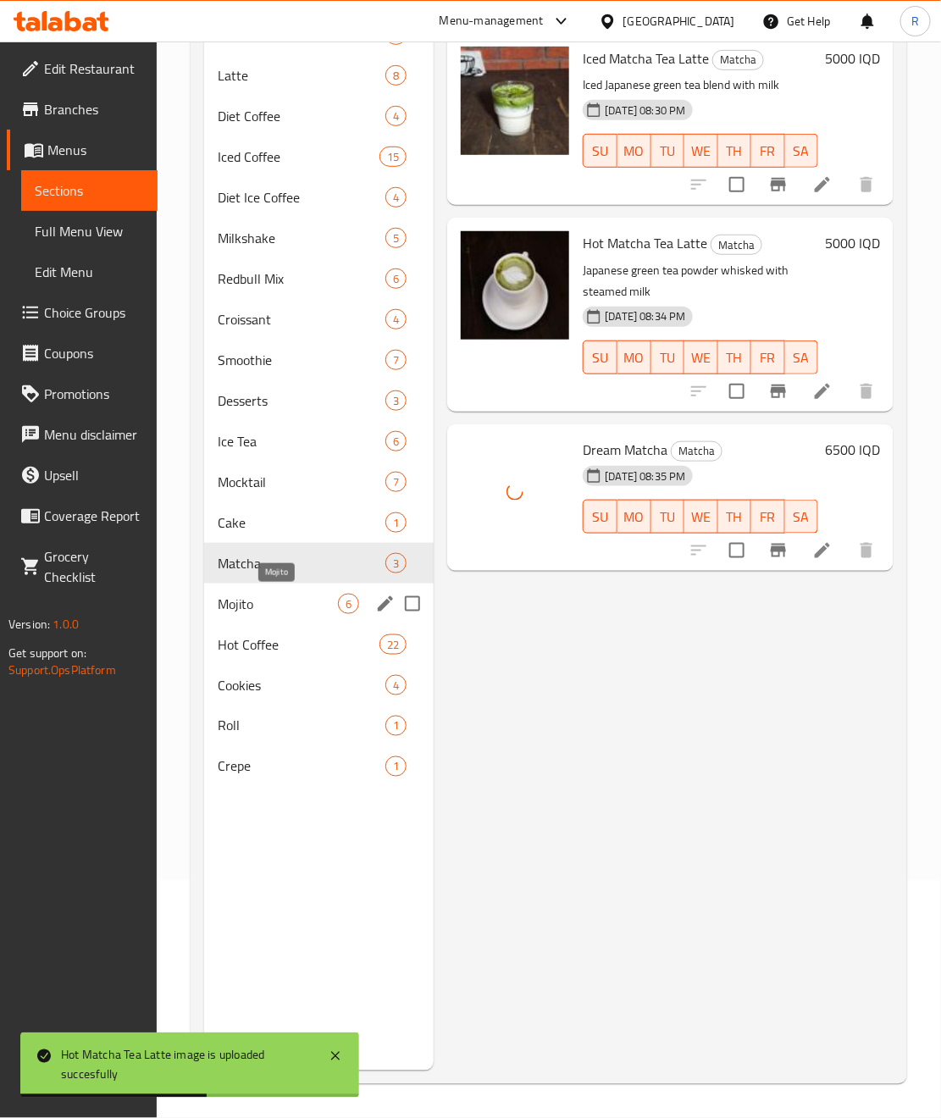
click at [252, 603] on span "Mojito" at bounding box center [278, 604] width 120 height 20
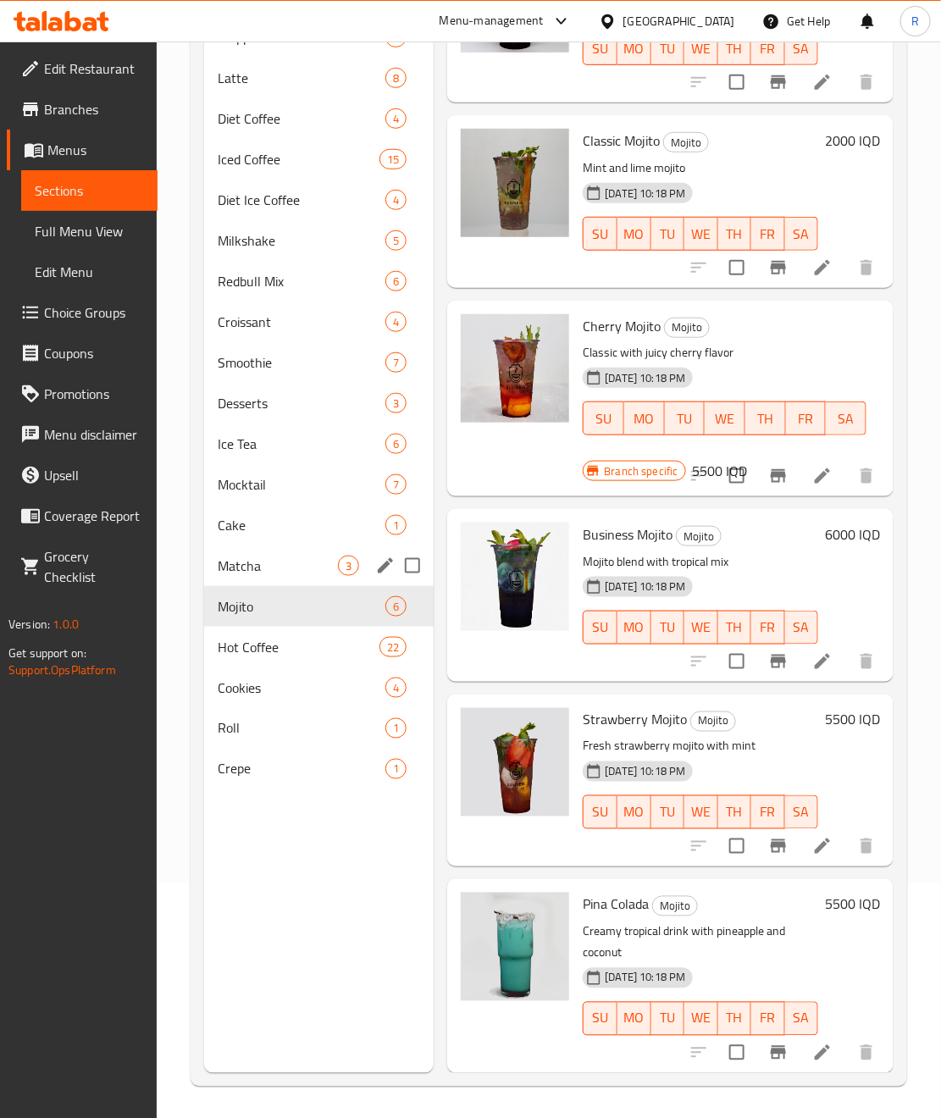
scroll to position [237, 0]
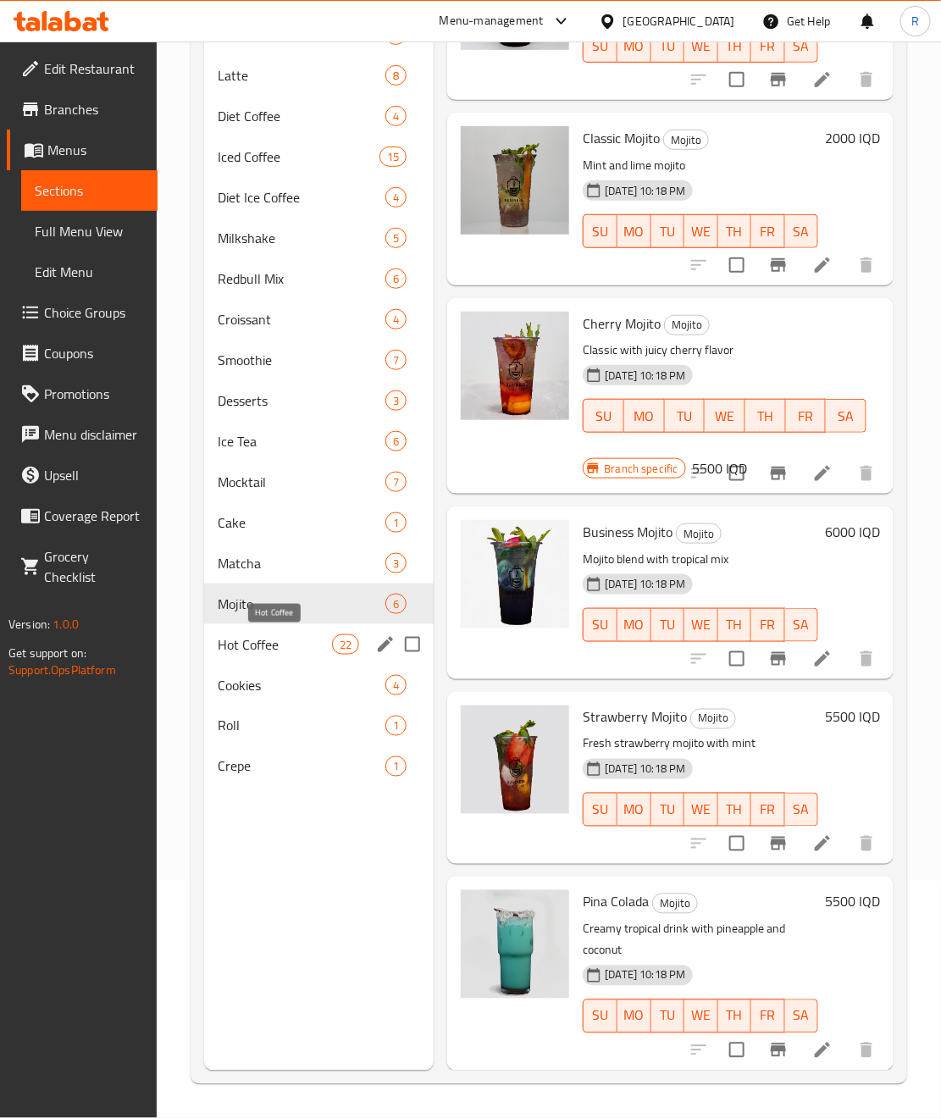
drag, startPoint x: 250, startPoint y: 644, endPoint x: 313, endPoint y: 668, distance: 67.3
click at [250, 644] on span "Hot Coffee" at bounding box center [275, 645] width 114 height 20
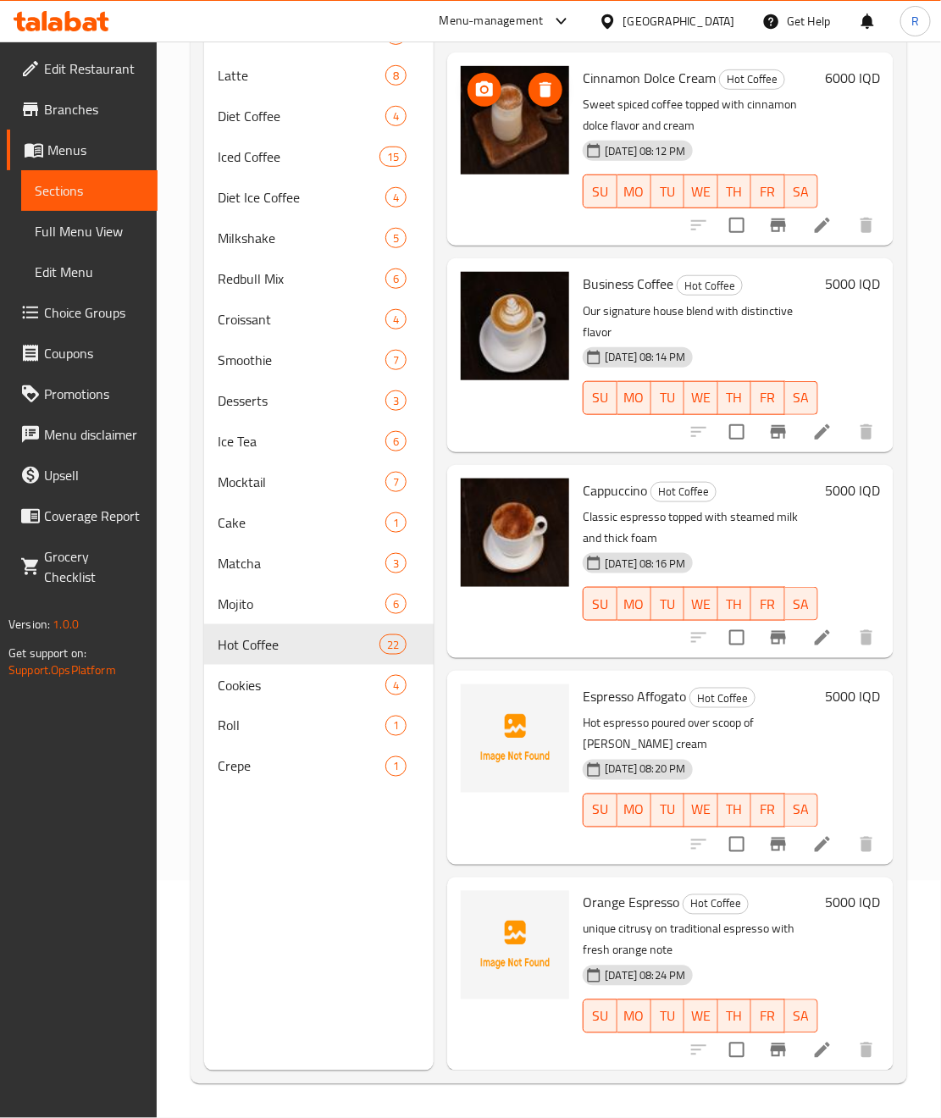
scroll to position [3707, 0]
click at [275, 692] on span "Cookies" at bounding box center [278, 685] width 120 height 20
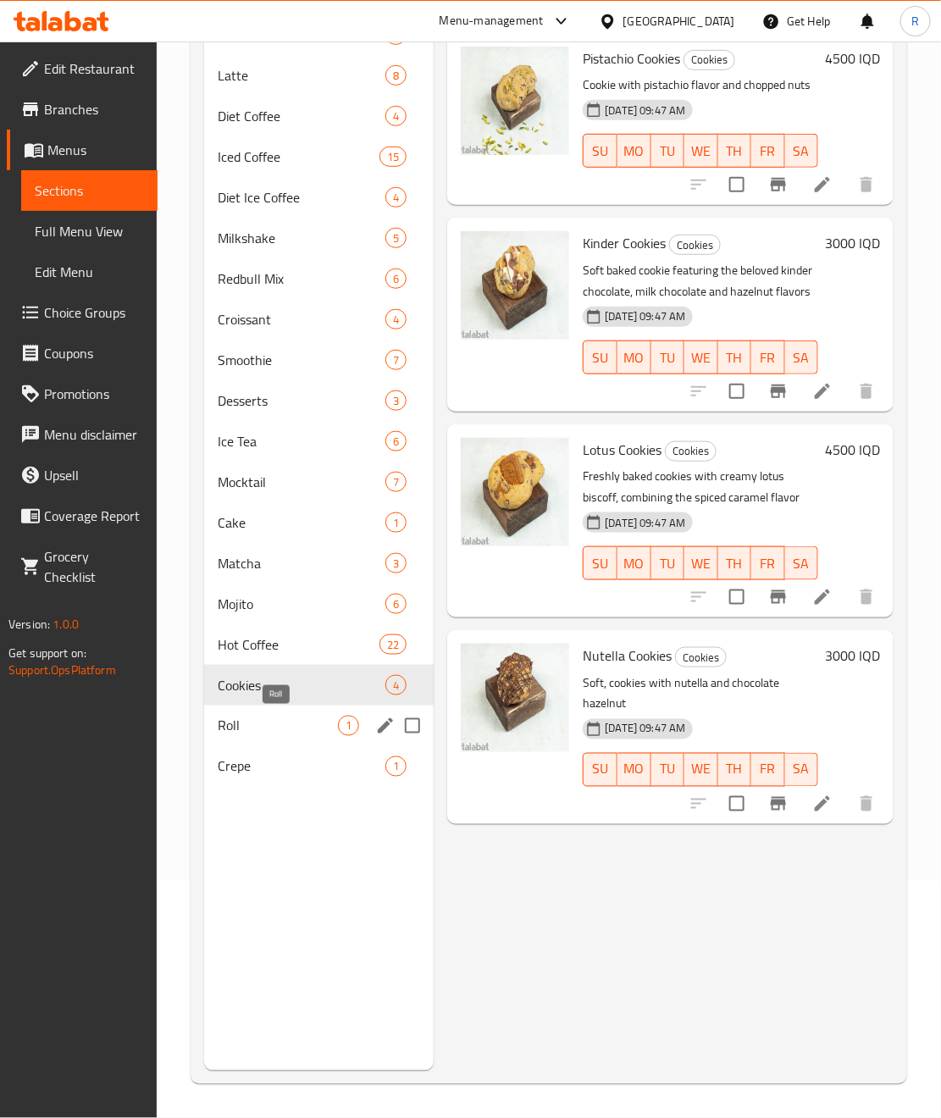
click at [324, 728] on span "Roll" at bounding box center [278, 726] width 120 height 20
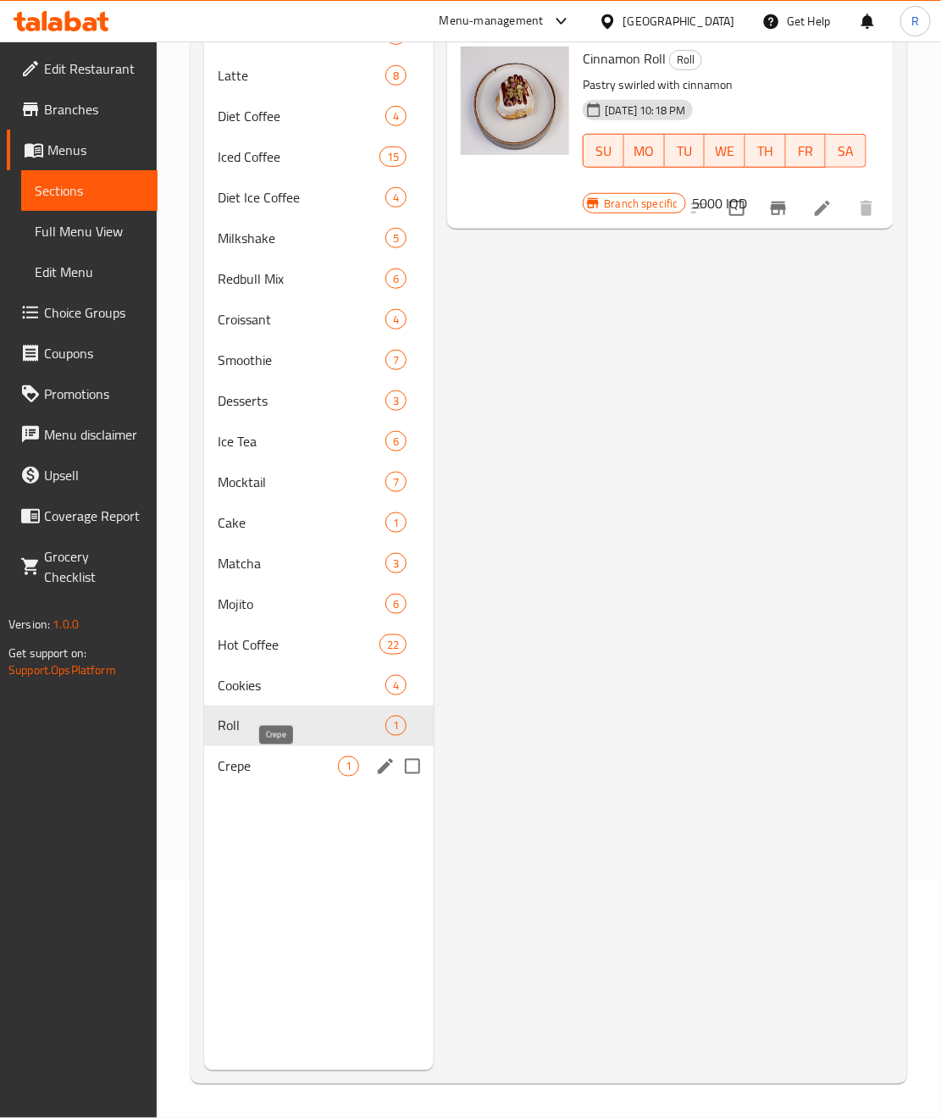
click at [263, 771] on span "Crepe" at bounding box center [278, 767] width 120 height 20
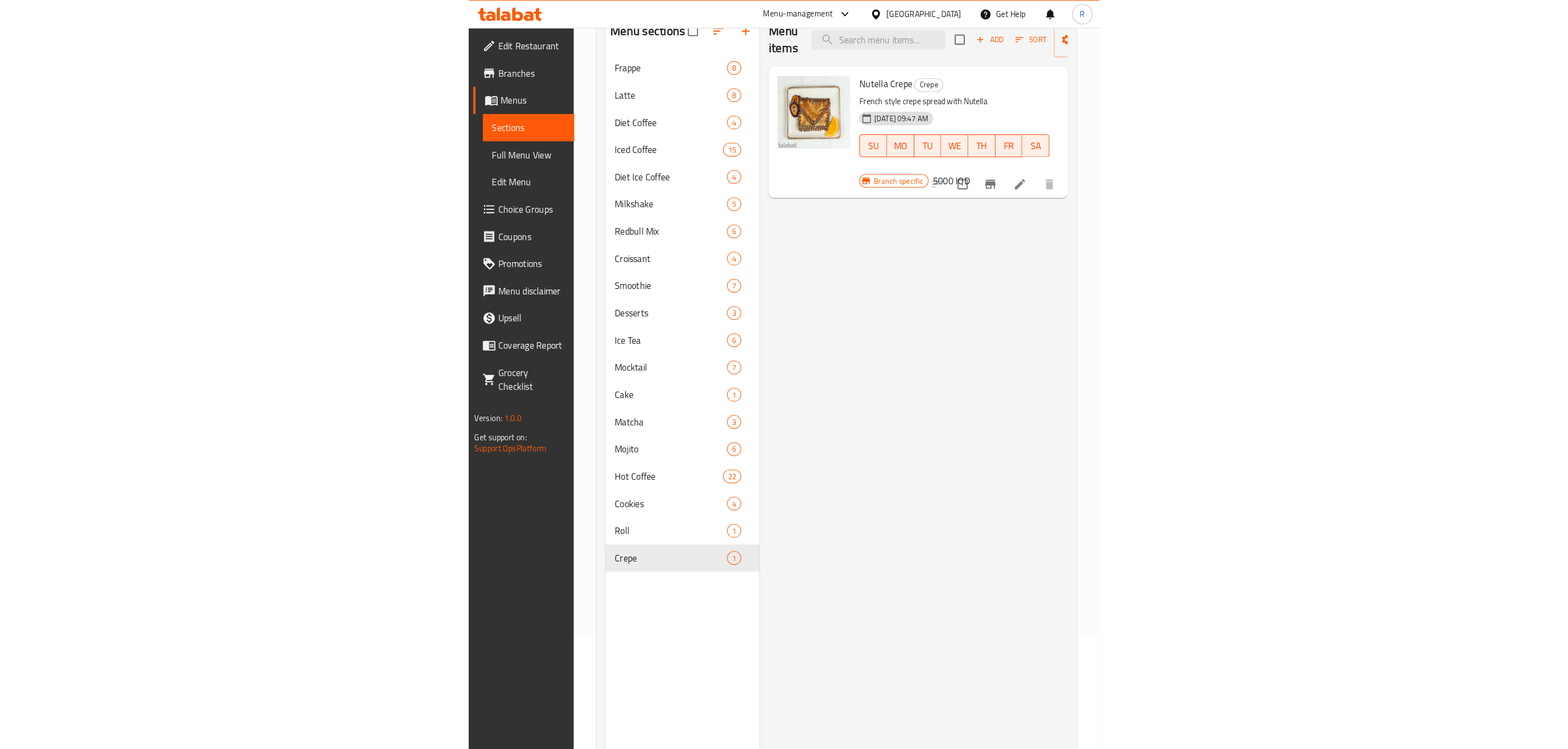
scroll to position [71, 0]
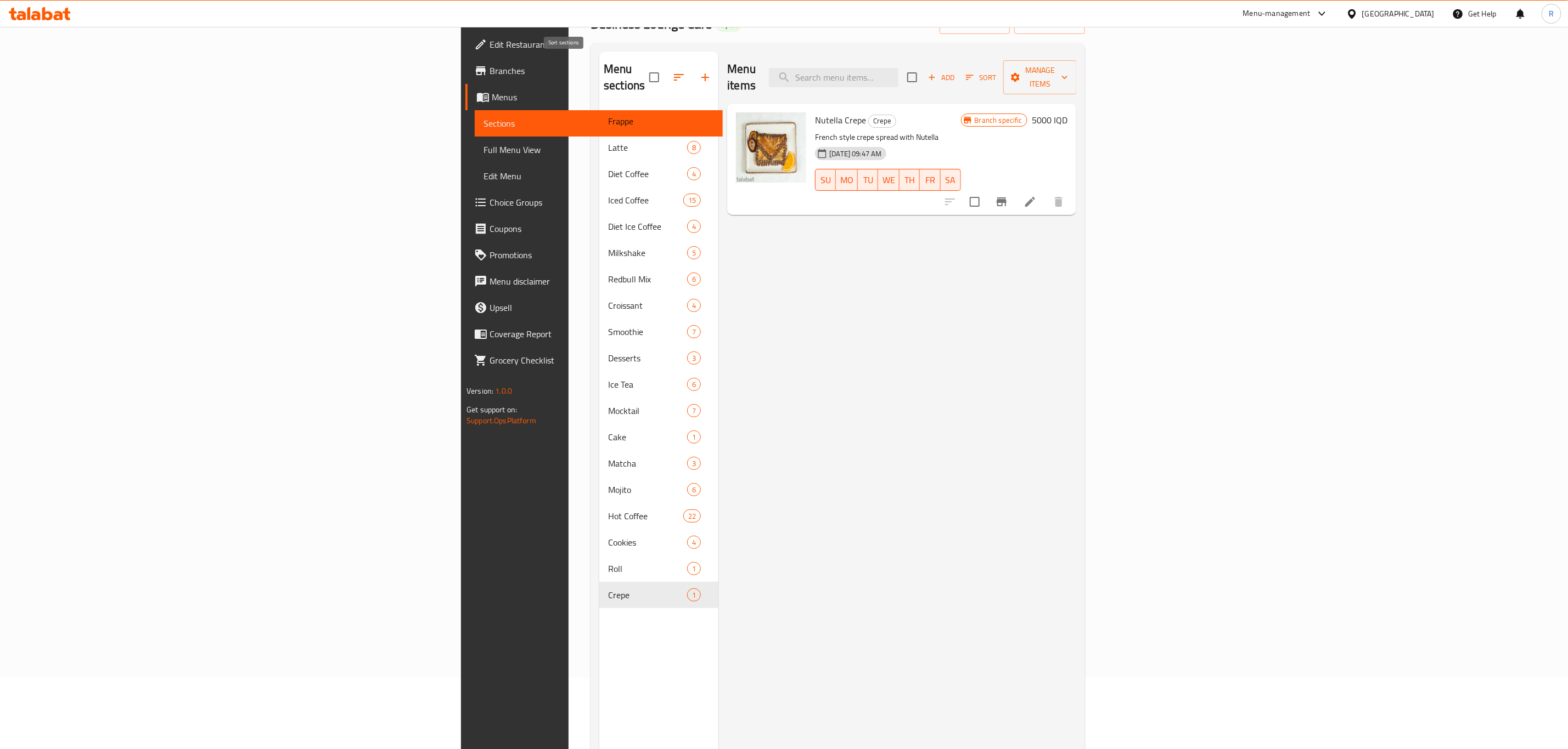
click at [672, 71] on icon "button" at bounding box center [679, 77] width 13 height 13
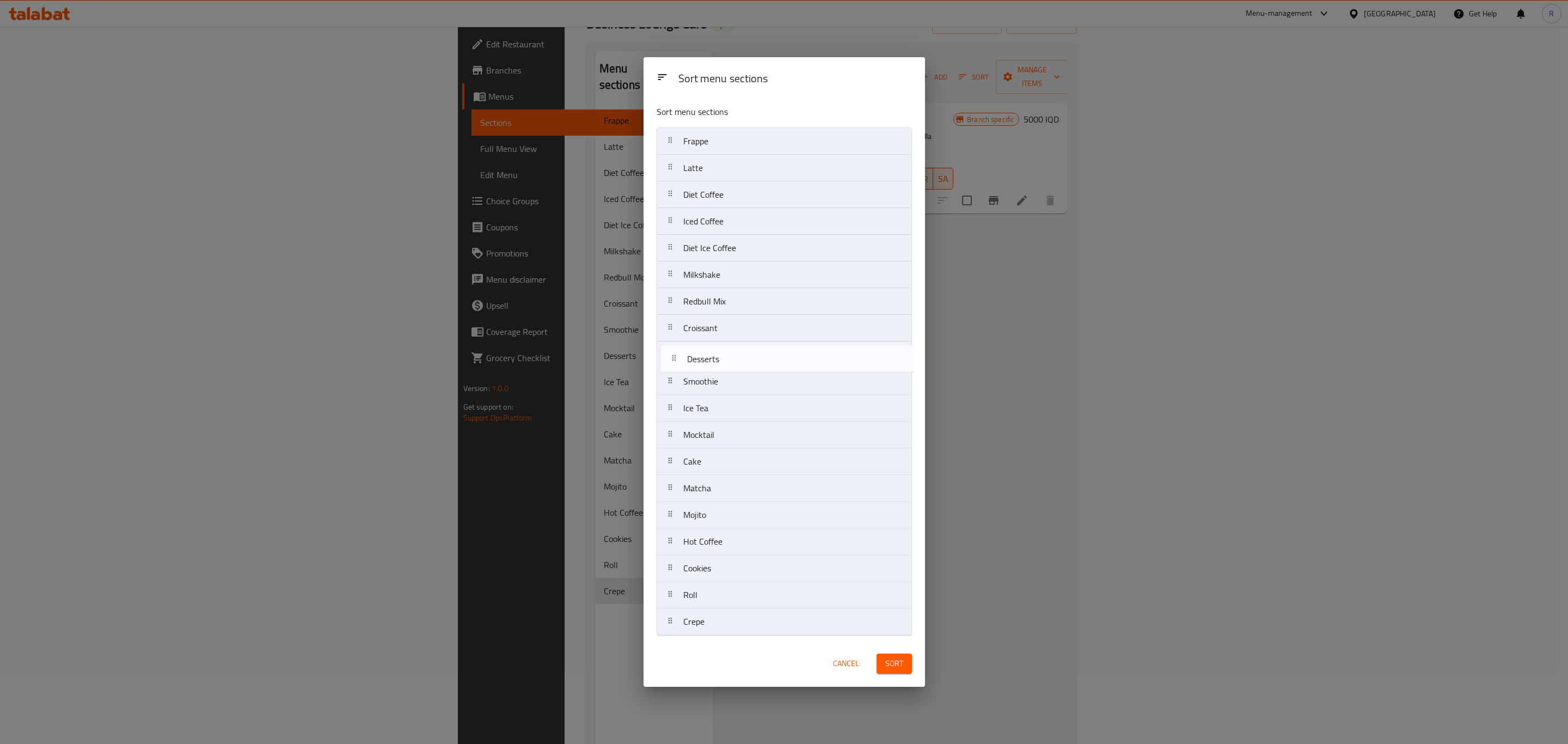
drag, startPoint x: 694, startPoint y: 381, endPoint x: 697, endPoint y: 355, distance: 26.2
click at [697, 355] on nav "Frappe Latte Diet Coffee Iced Coffee Diet Ice Coffee Milkshake Redbull Mix Croi…" at bounding box center [784, 381] width 255 height 508
drag, startPoint x: 691, startPoint y: 628, endPoint x: 684, endPoint y: 377, distance: 251.1
click at [684, 377] on nav "Frappe Latte Diet Coffee Iced Coffee Diet Ice Coffee Milkshake Redbull Mix Croi…" at bounding box center [784, 381] width 255 height 508
drag, startPoint x: 696, startPoint y: 602, endPoint x: 691, endPoint y: 420, distance: 182.1
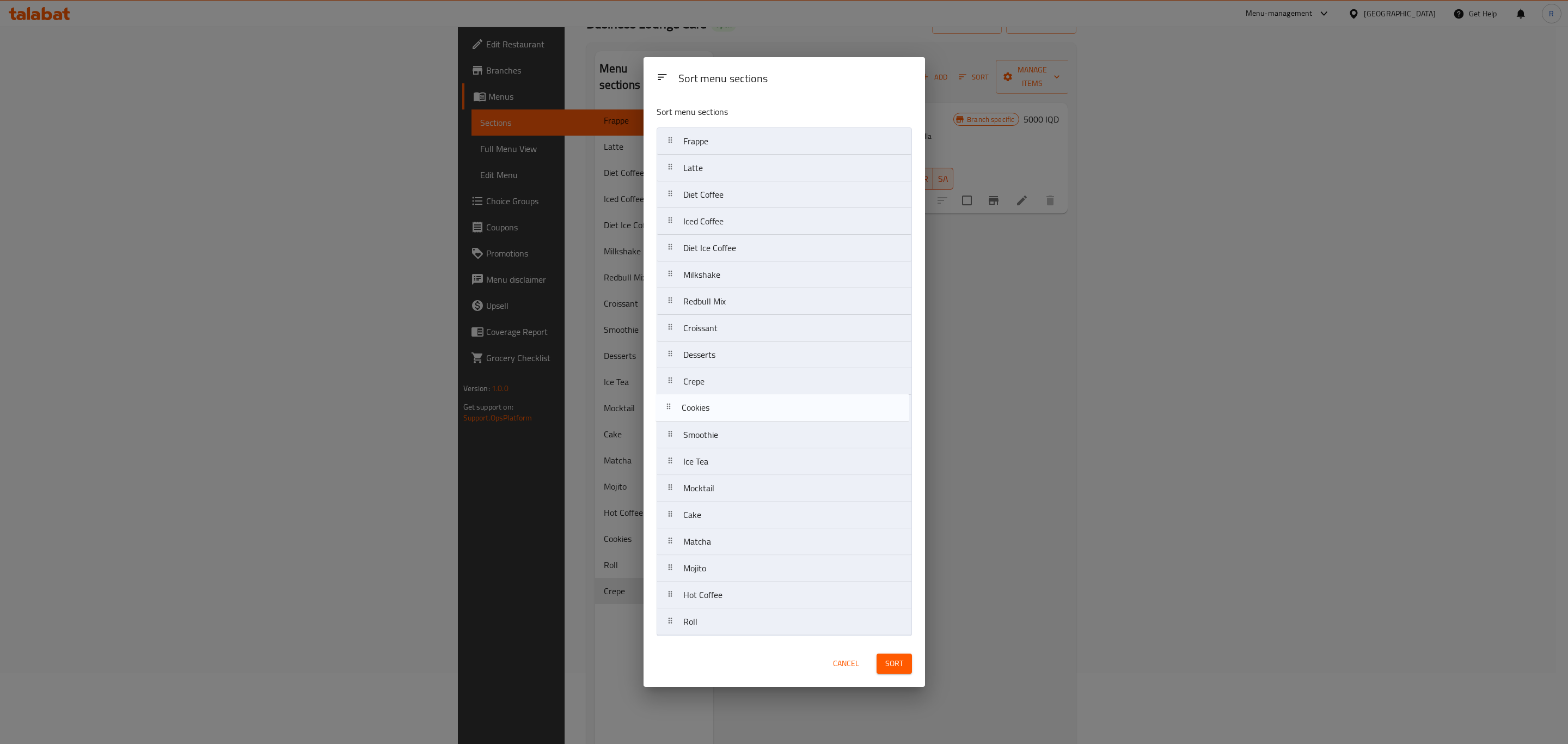
click at [691, 409] on nav "Frappe Latte Diet Coffee Iced Coffee Diet Ice Coffee Milkshake Redbull Mix Croi…" at bounding box center [784, 381] width 255 height 508
drag, startPoint x: 696, startPoint y: 628, endPoint x: 700, endPoint y: 468, distance: 160.0
click at [701, 466] on nav "Frappe Latte Diet Coffee Iced Coffee Diet Ice Coffee Milkshake Redbull Mix Croi…" at bounding box center [784, 381] width 255 height 508
drag, startPoint x: 686, startPoint y: 550, endPoint x: 694, endPoint y: 489, distance: 61.5
click at [694, 489] on nav "Frappe Latte Diet Coffee Iced Coffee Diet Ice Coffee Milkshake Redbull Mix Croi…" at bounding box center [784, 381] width 255 height 508
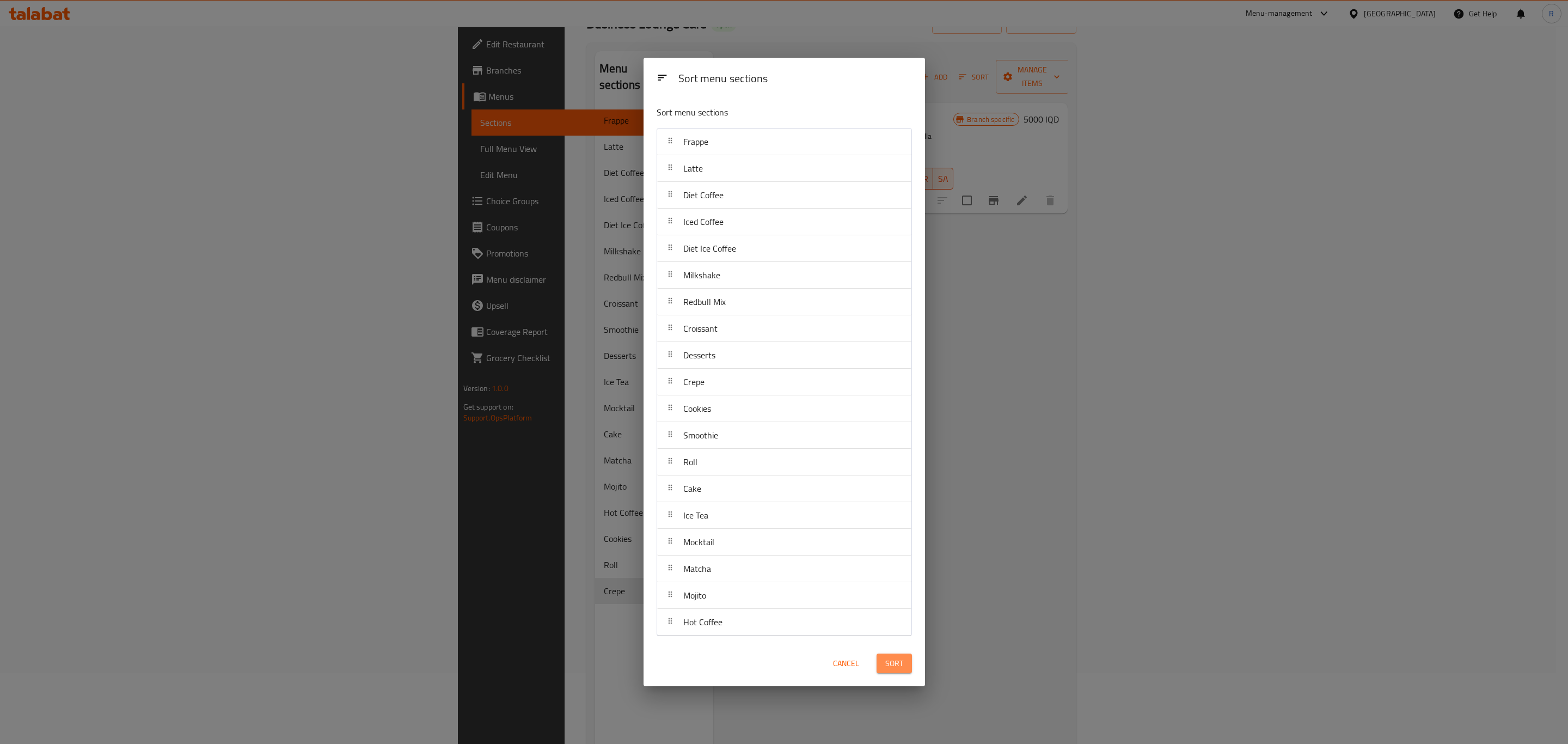
click at [889, 662] on span "Sort" at bounding box center [895, 664] width 18 height 14
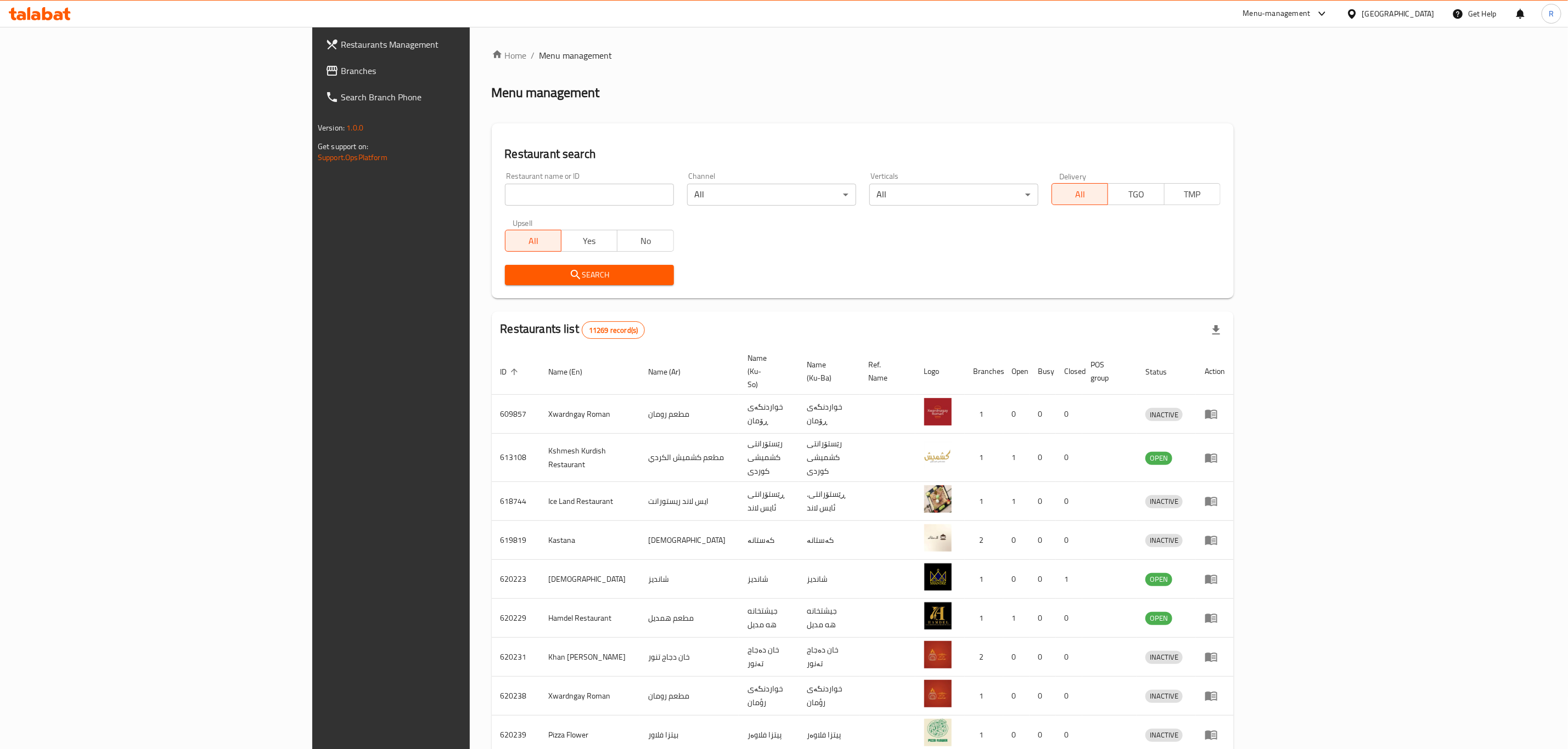
click at [569, 199] on input "search" at bounding box center [589, 195] width 169 height 22
type input "roben k"
click at [514, 276] on span "Search" at bounding box center [589, 274] width 152 height 14
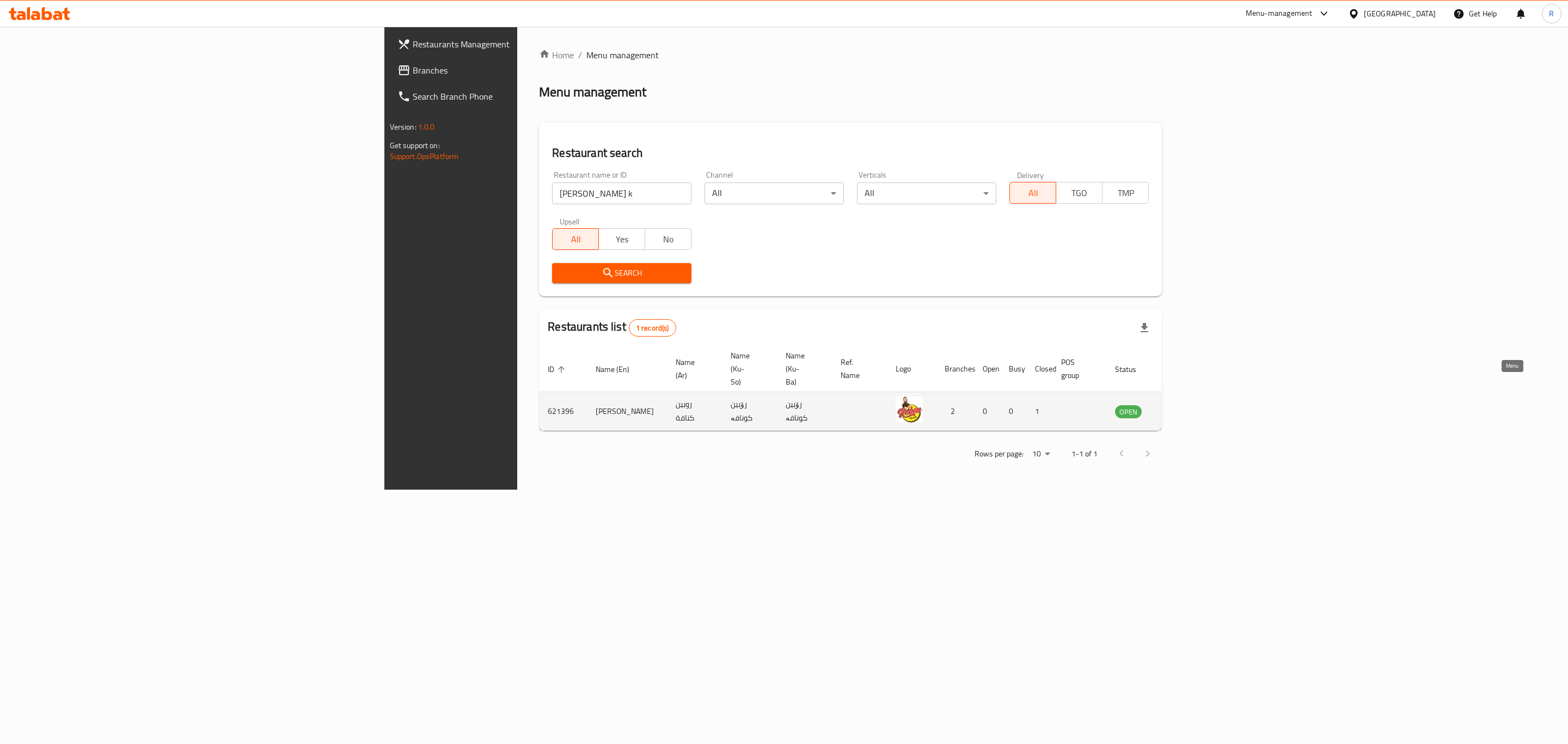
click at [1192, 405] on link "enhanced table" at bounding box center [1182, 412] width 20 height 13
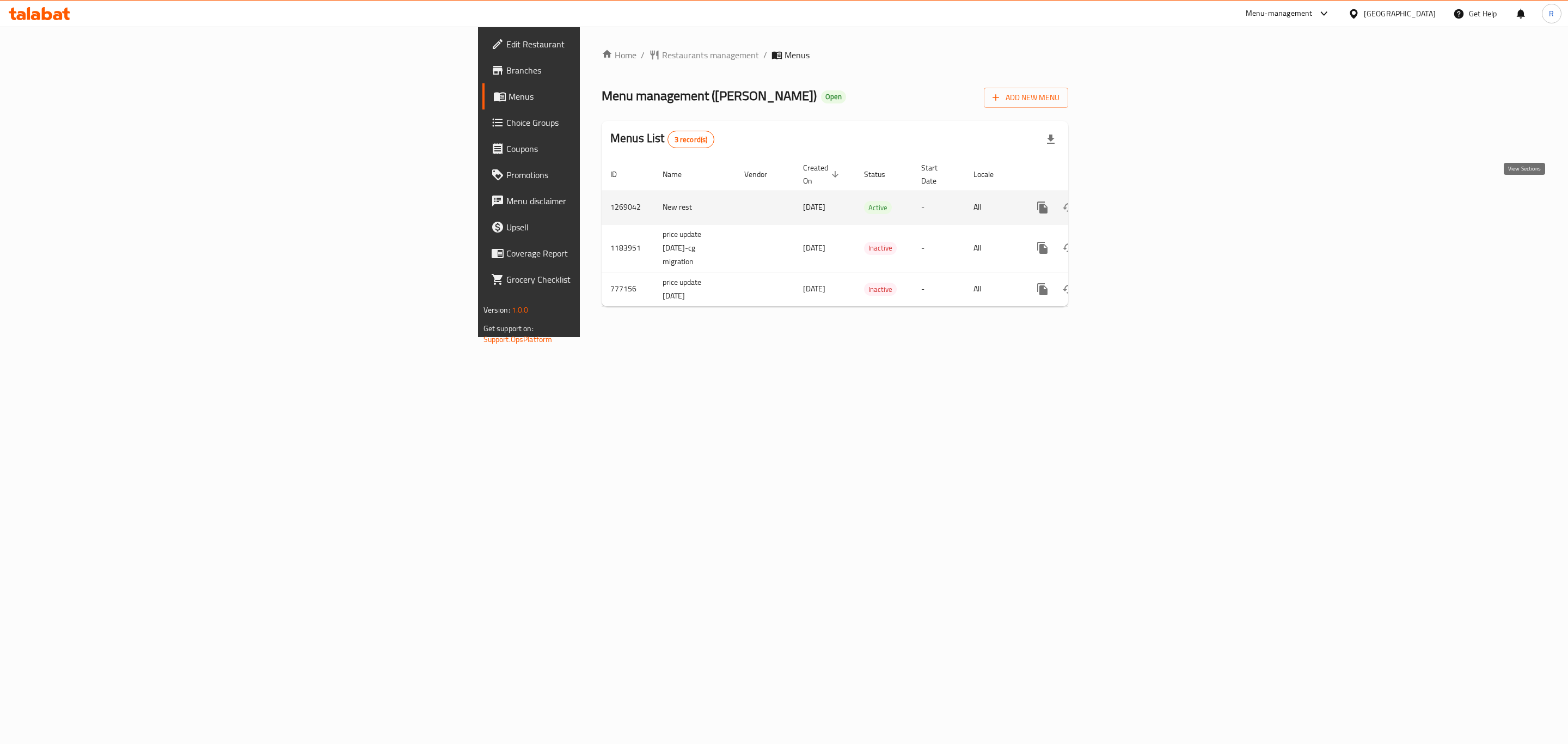
click at [1126, 203] on icon "enhanced table" at bounding box center [1121, 207] width 10 height 10
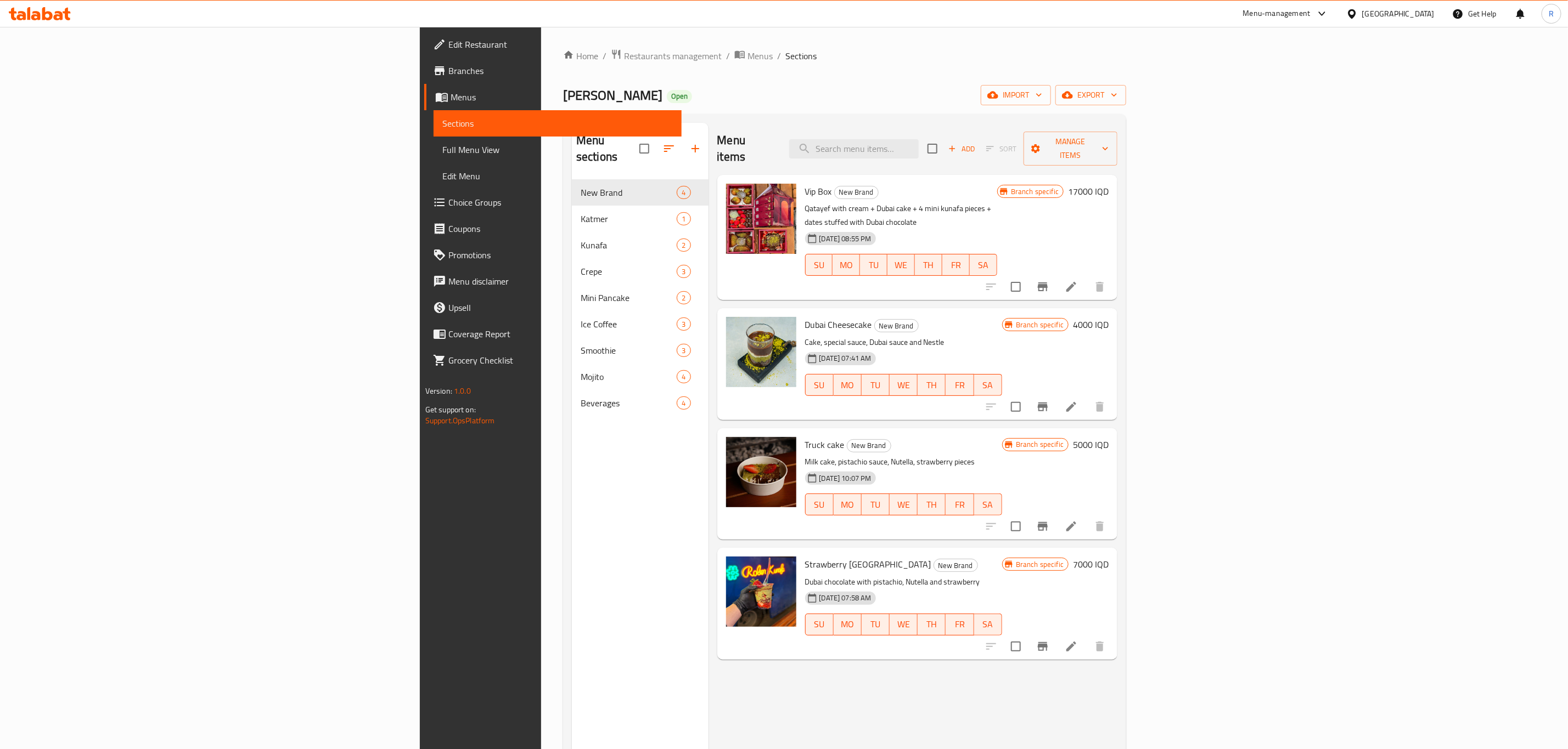
click at [708, 76] on div "Home / Restaurants management / Menus / Sections Roben Kunafa Open import expor…" at bounding box center [844, 464] width 563 height 832
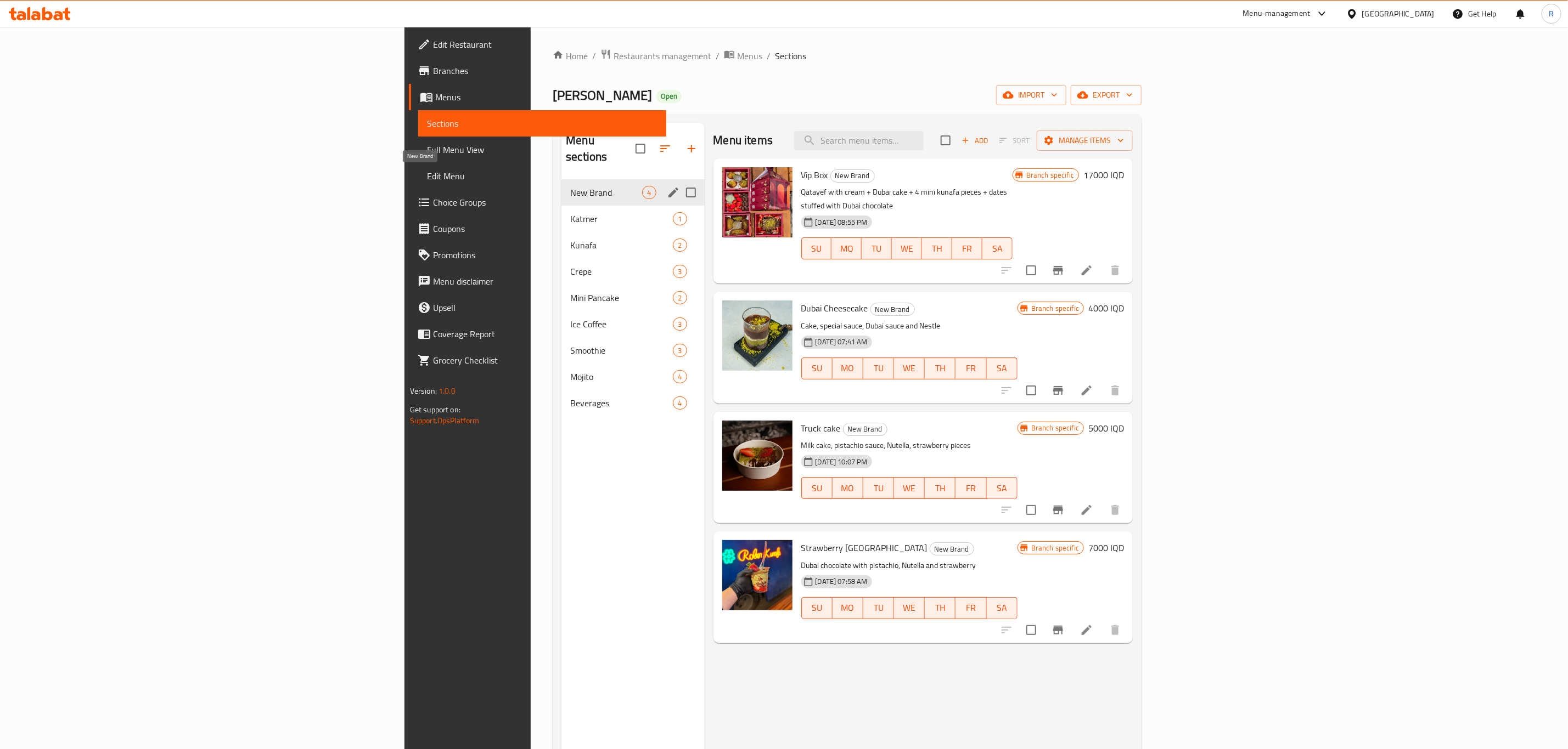
click at [570, 186] on span "New Brand" at bounding box center [606, 192] width 72 height 13
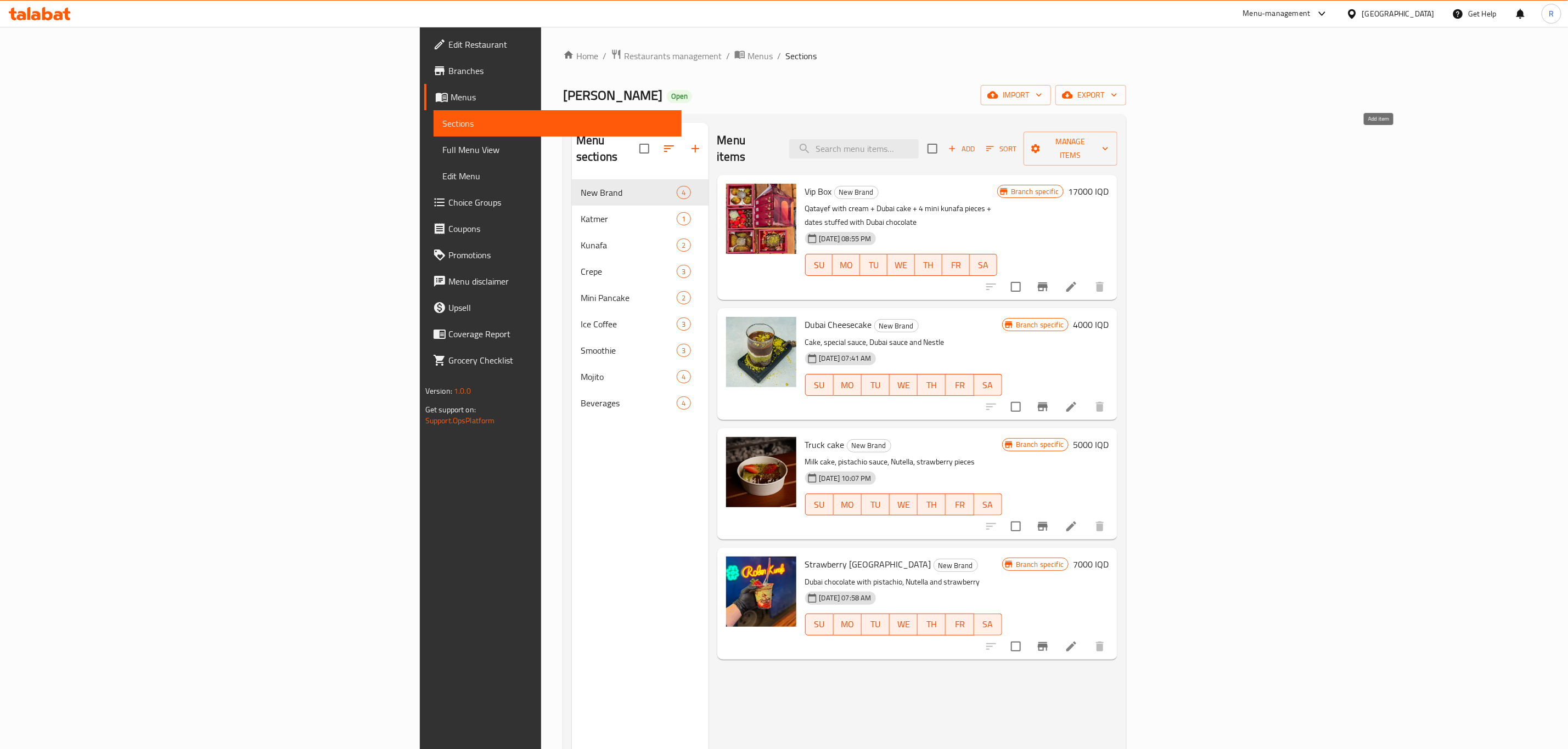
click at [955, 146] on icon "button" at bounding box center [952, 148] width 6 height 6
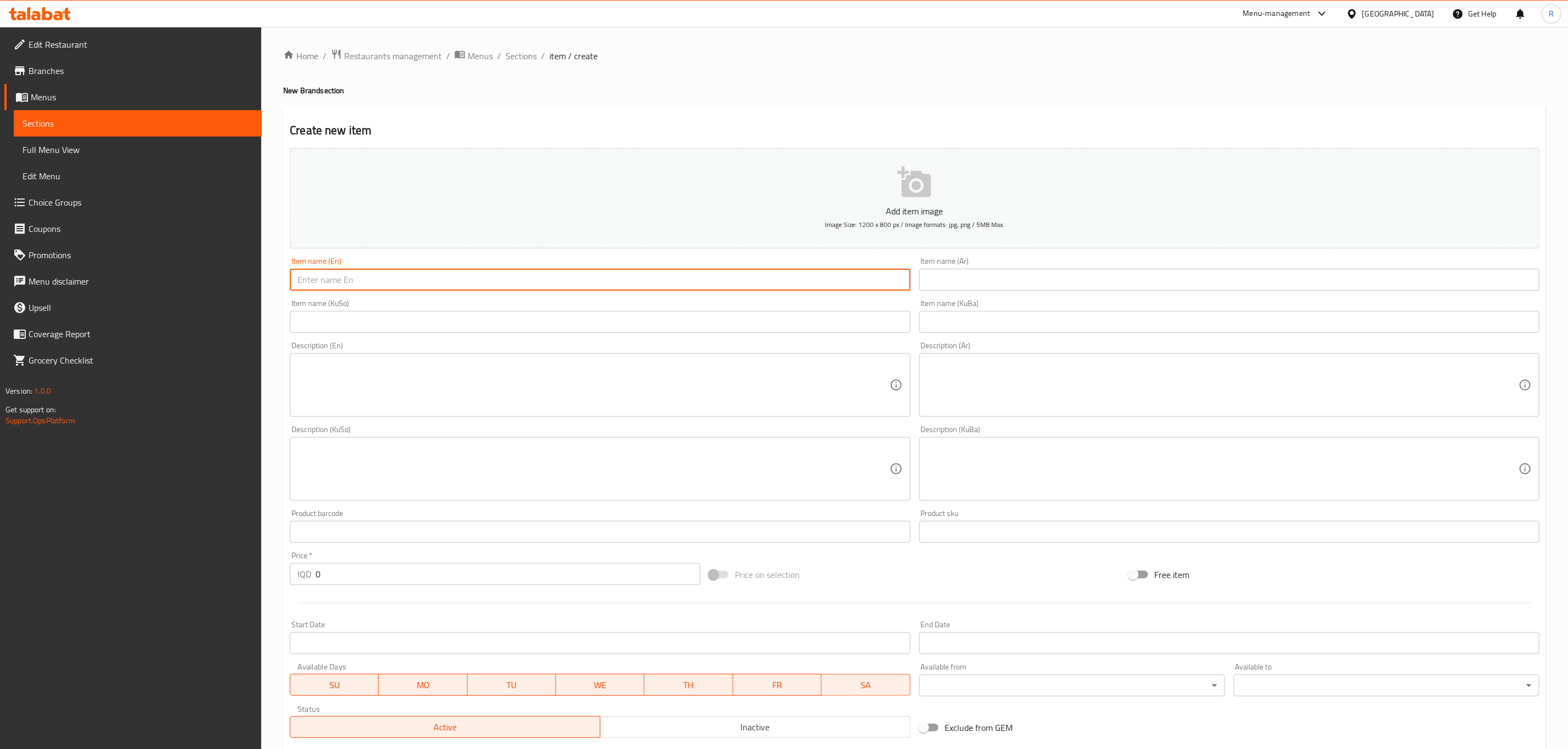
click at [339, 280] on input "text" at bounding box center [599, 280] width 620 height 22
paste input "Roben Mix"
type input "Roben Mix"
click at [934, 277] on input "text" at bounding box center [1229, 280] width 620 height 22
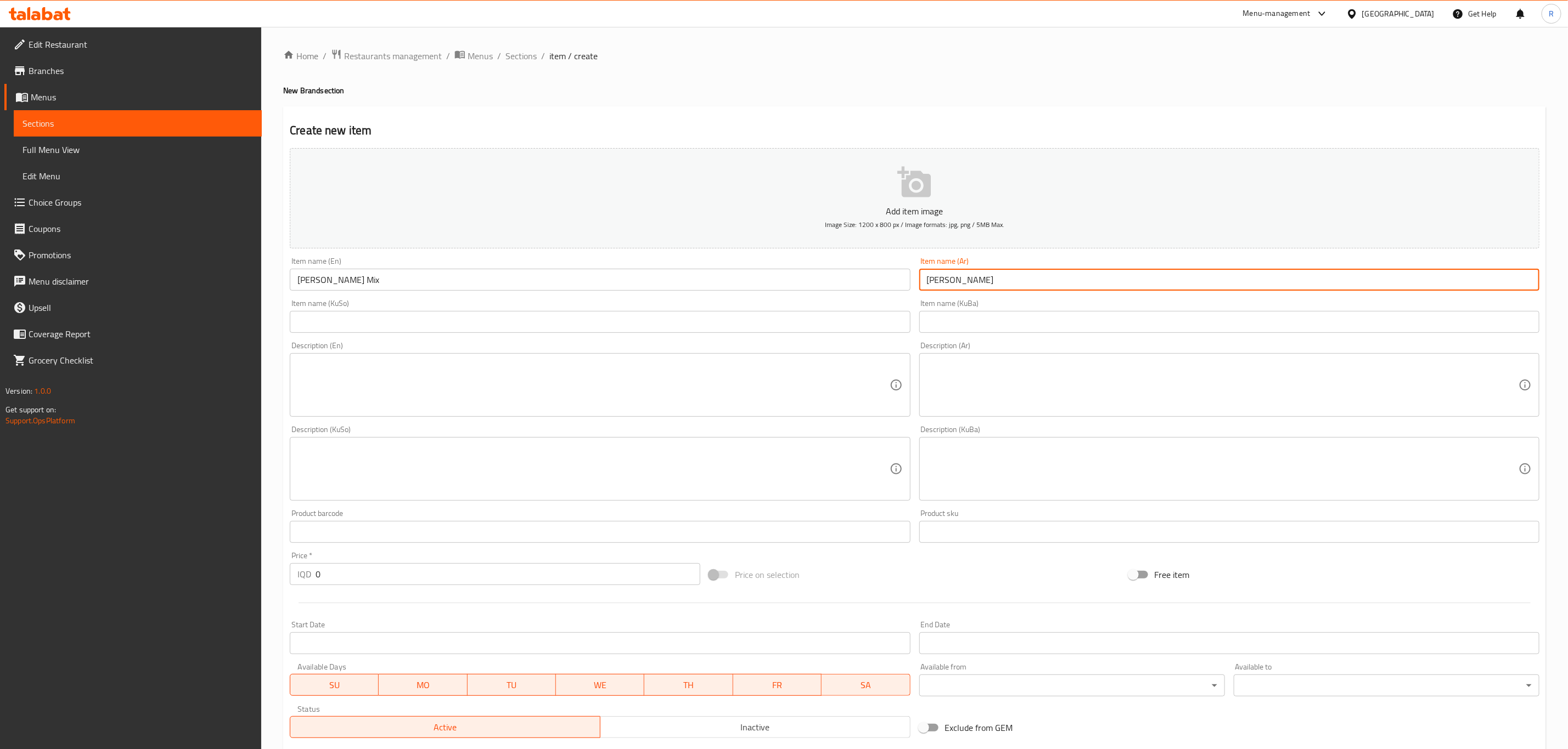
drag, startPoint x: 982, startPoint y: 280, endPoint x: 925, endPoint y: 284, distance: 57.1
click at [925, 284] on input "ميكس روبن" at bounding box center [1229, 280] width 620 height 22
type input "ميكس روبن"
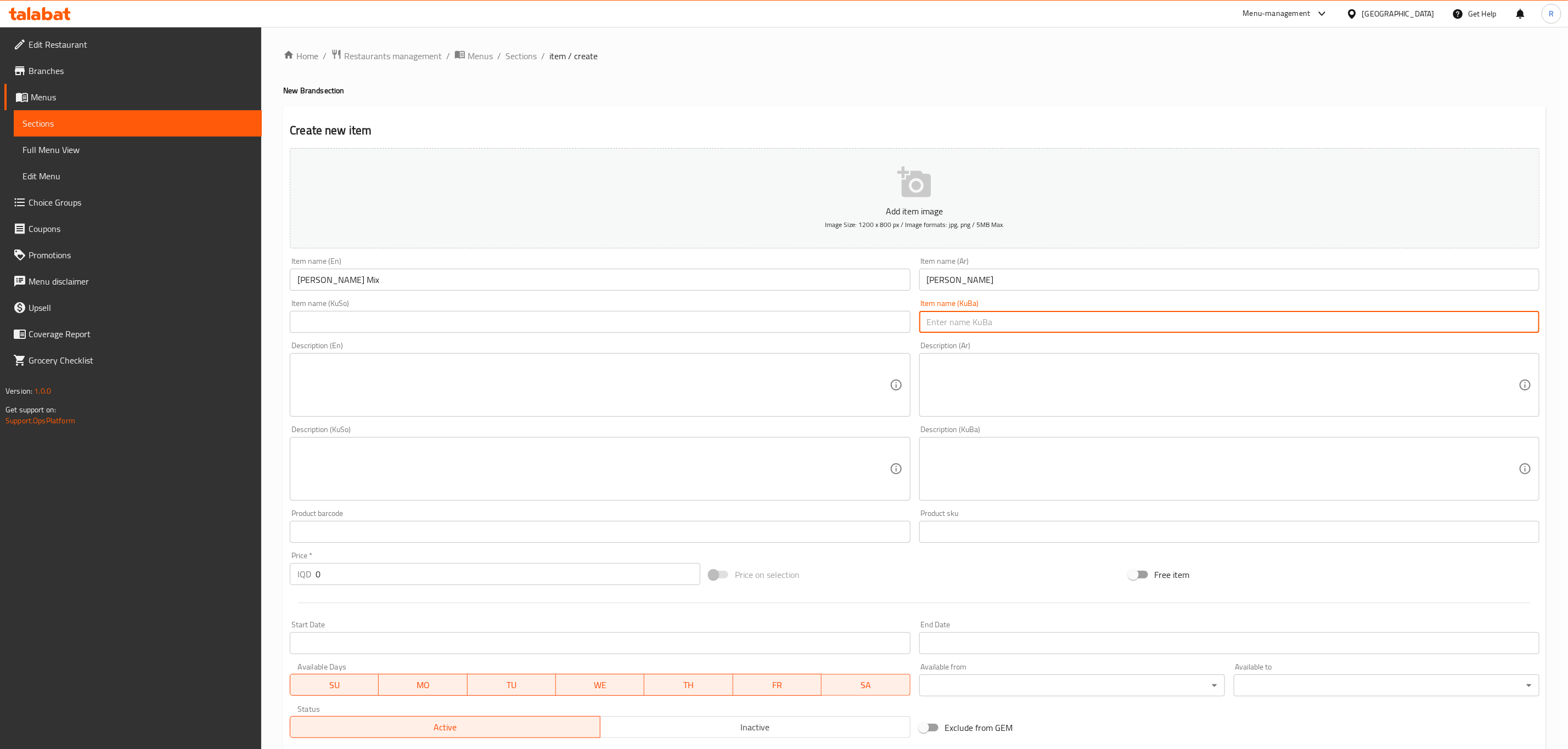
click at [968, 325] on input "text" at bounding box center [1229, 322] width 620 height 22
paste input "ميكس روبن"
type input "ميكس روبن"
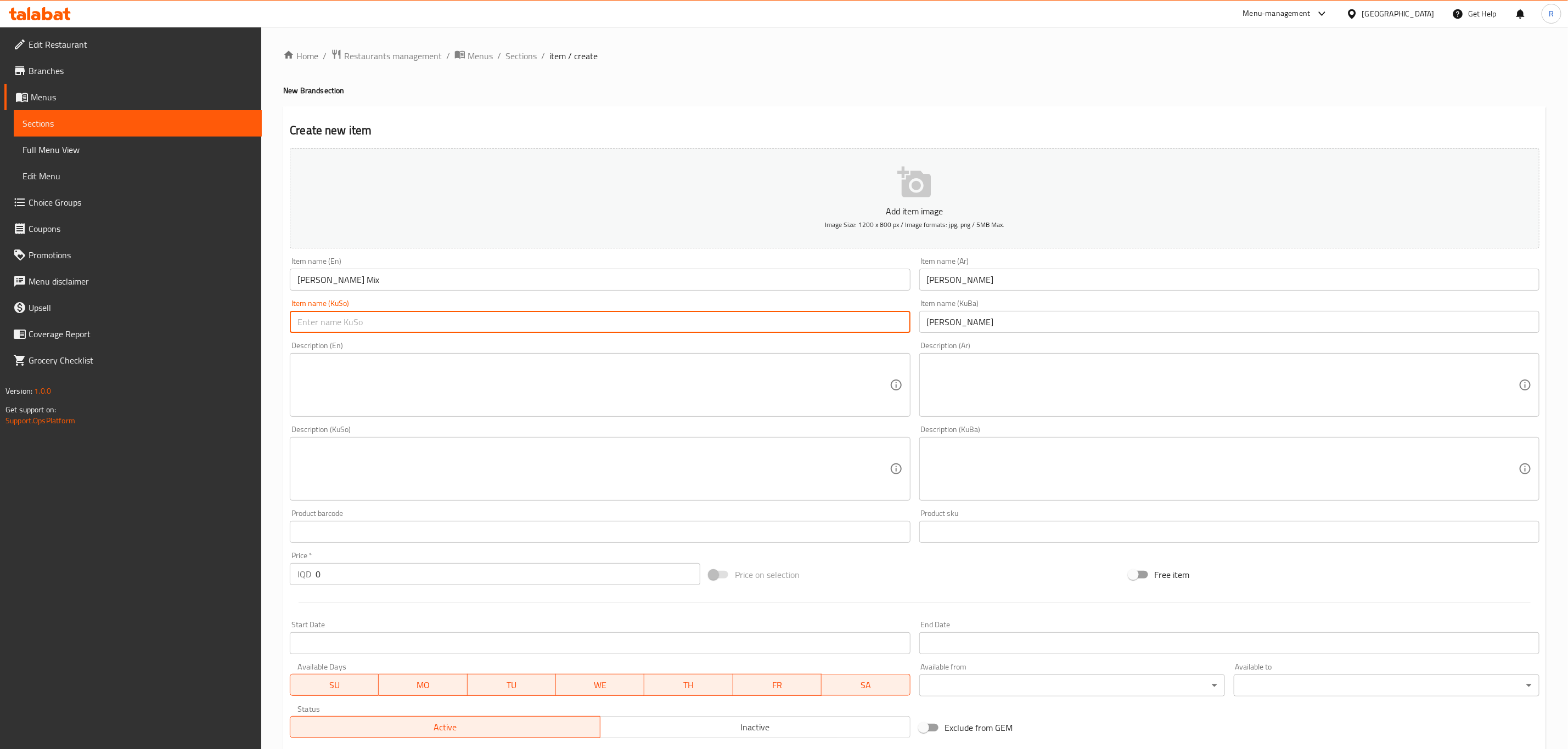
paste input "ميكس روبن"
type input "ميكس روبن"
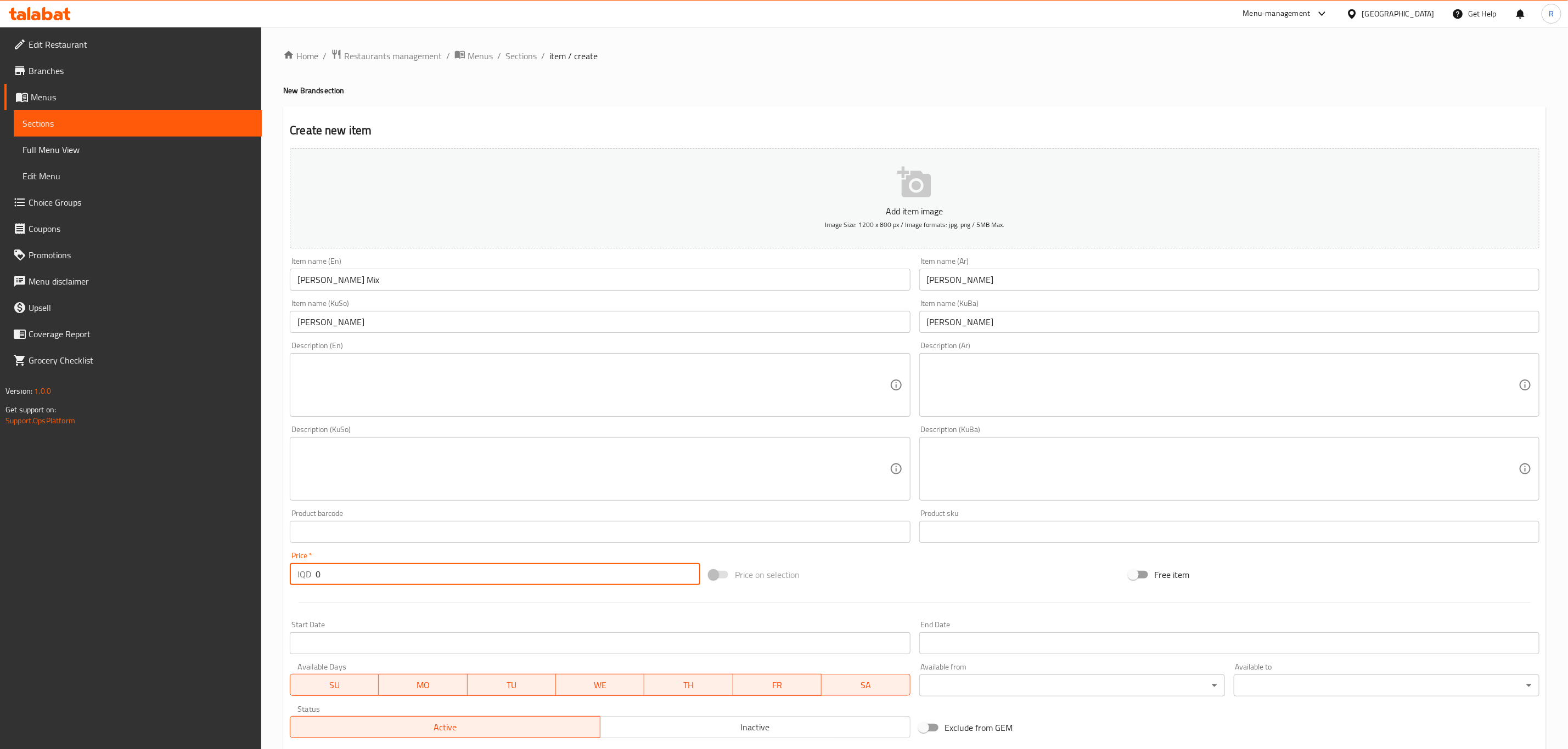
click at [268, 585] on div "Home / Restaurants management / Menus / Sections / item / create New Brand sect…" at bounding box center [914, 464] width 1306 height 875
type input "6000"
click at [391, 359] on textarea at bounding box center [593, 385] width 591 height 52
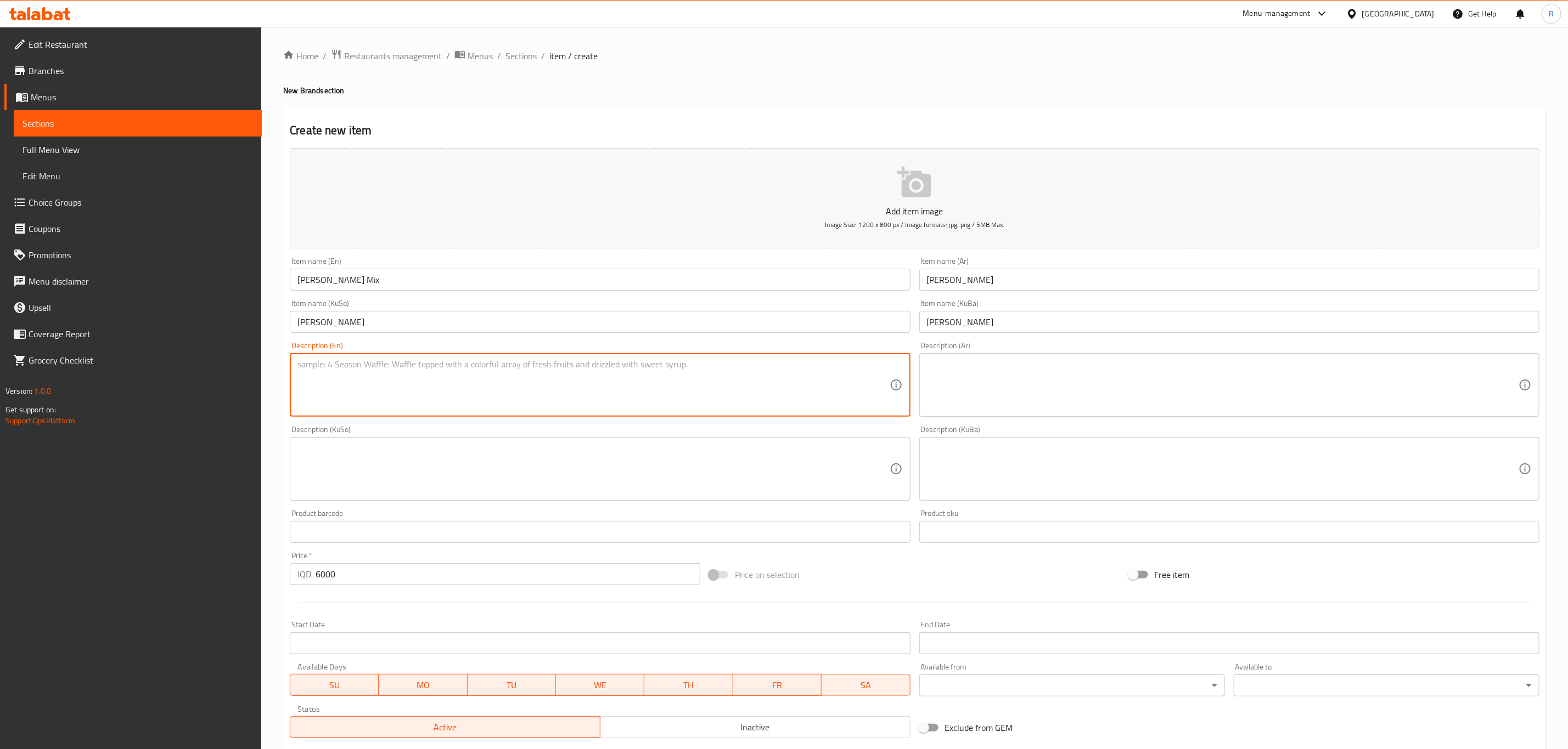
paste textarea "Kunafa . Fruit. Mini Pancake"
type textarea "Kunafa . Fruit. Mini Pancake"
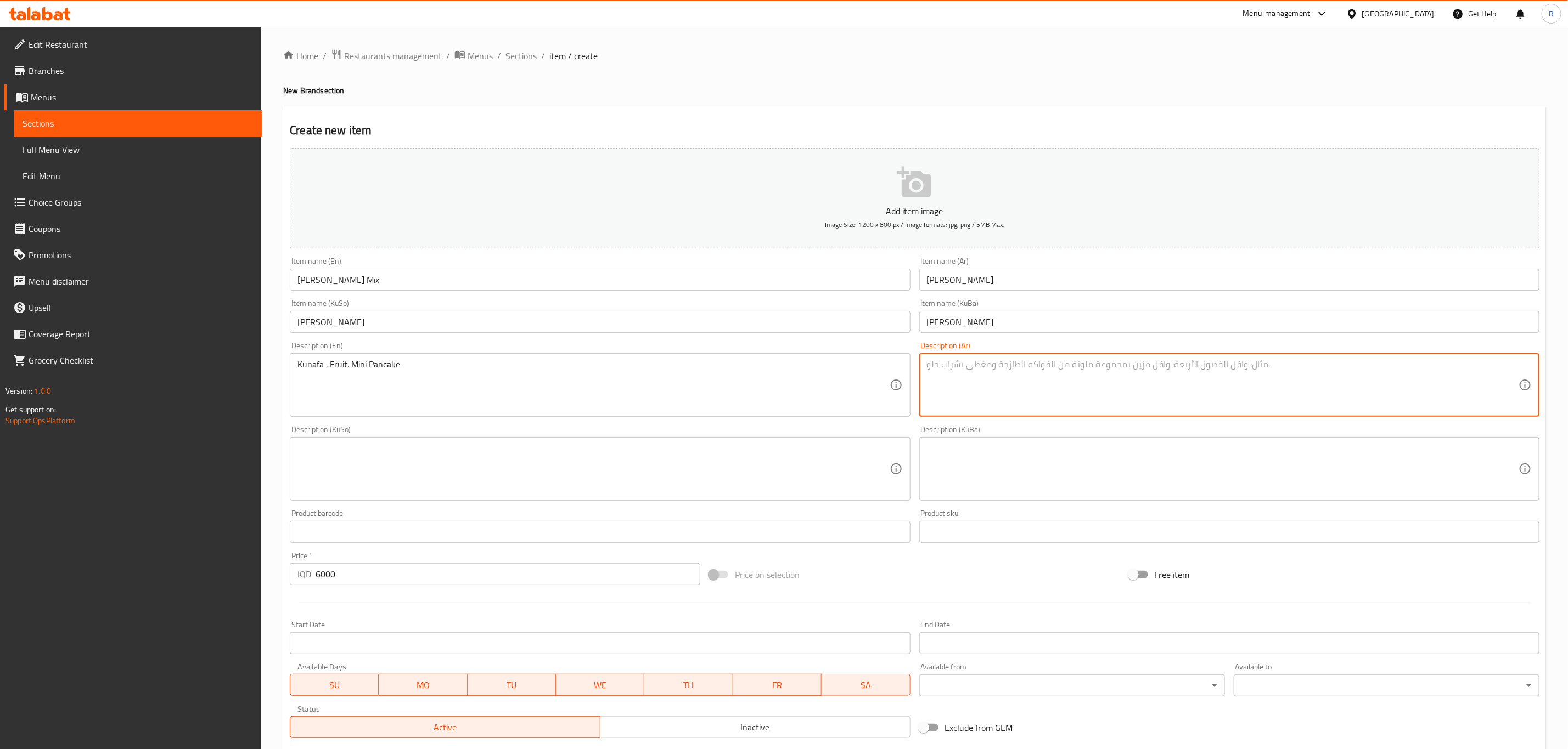
click at [955, 372] on textarea at bounding box center [1222, 385] width 591 height 52
type textarea "كنافة و فواكه و ميني بان كيك"
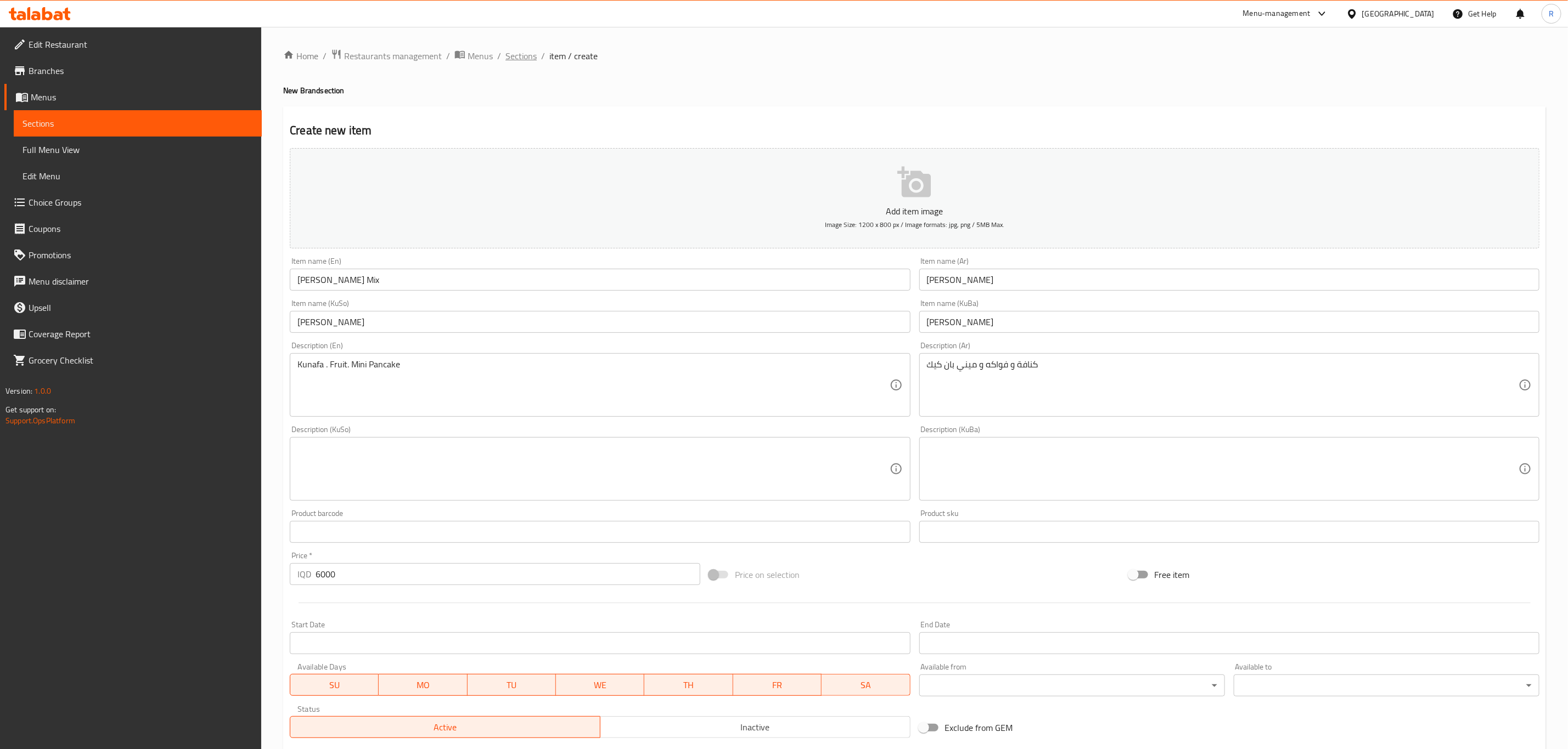
drag, startPoint x: 528, startPoint y: 56, endPoint x: 589, endPoint y: 113, distance: 83.5
click at [527, 56] on span "Sections" at bounding box center [521, 56] width 31 height 13
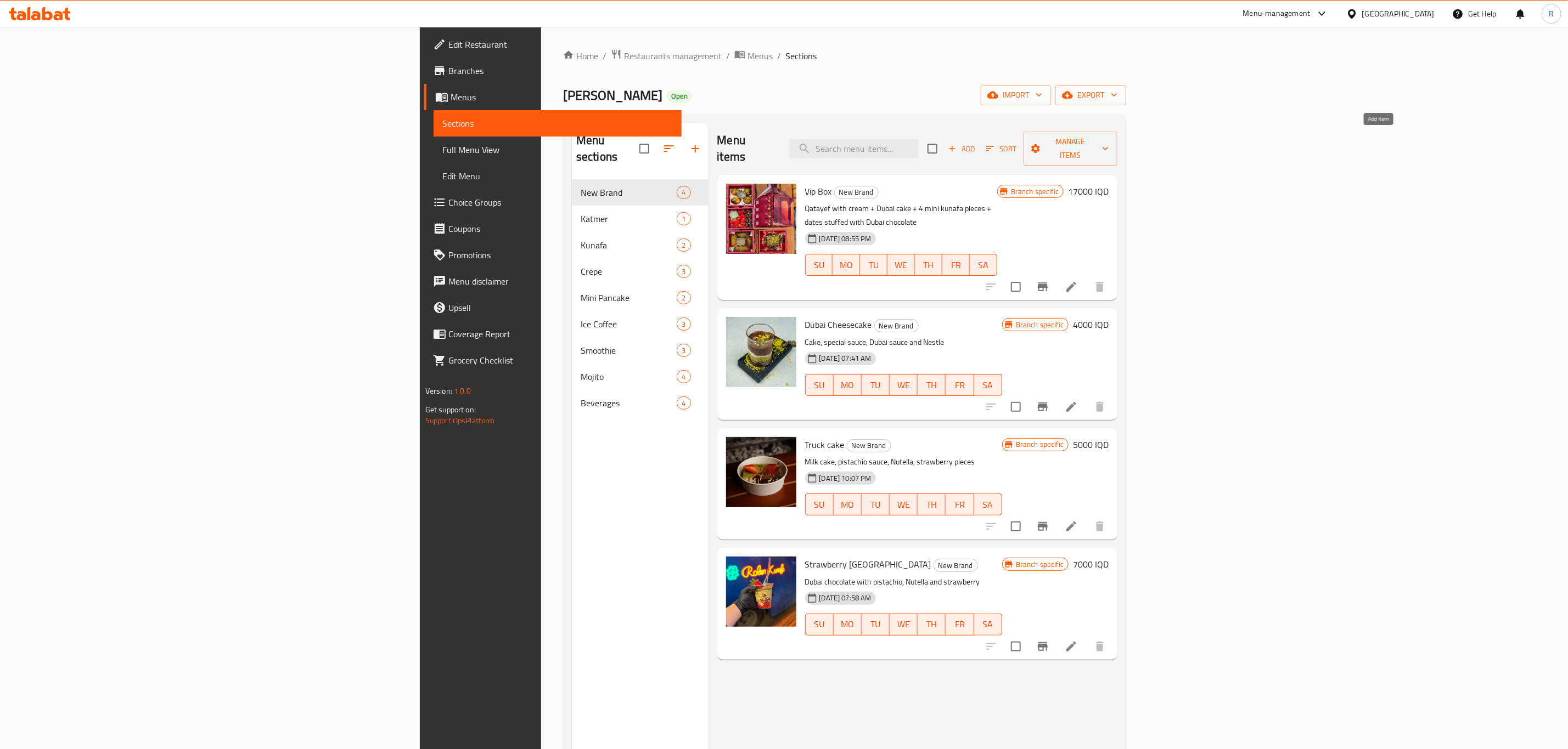
click at [957, 144] on icon "button" at bounding box center [951, 148] width 10 height 10
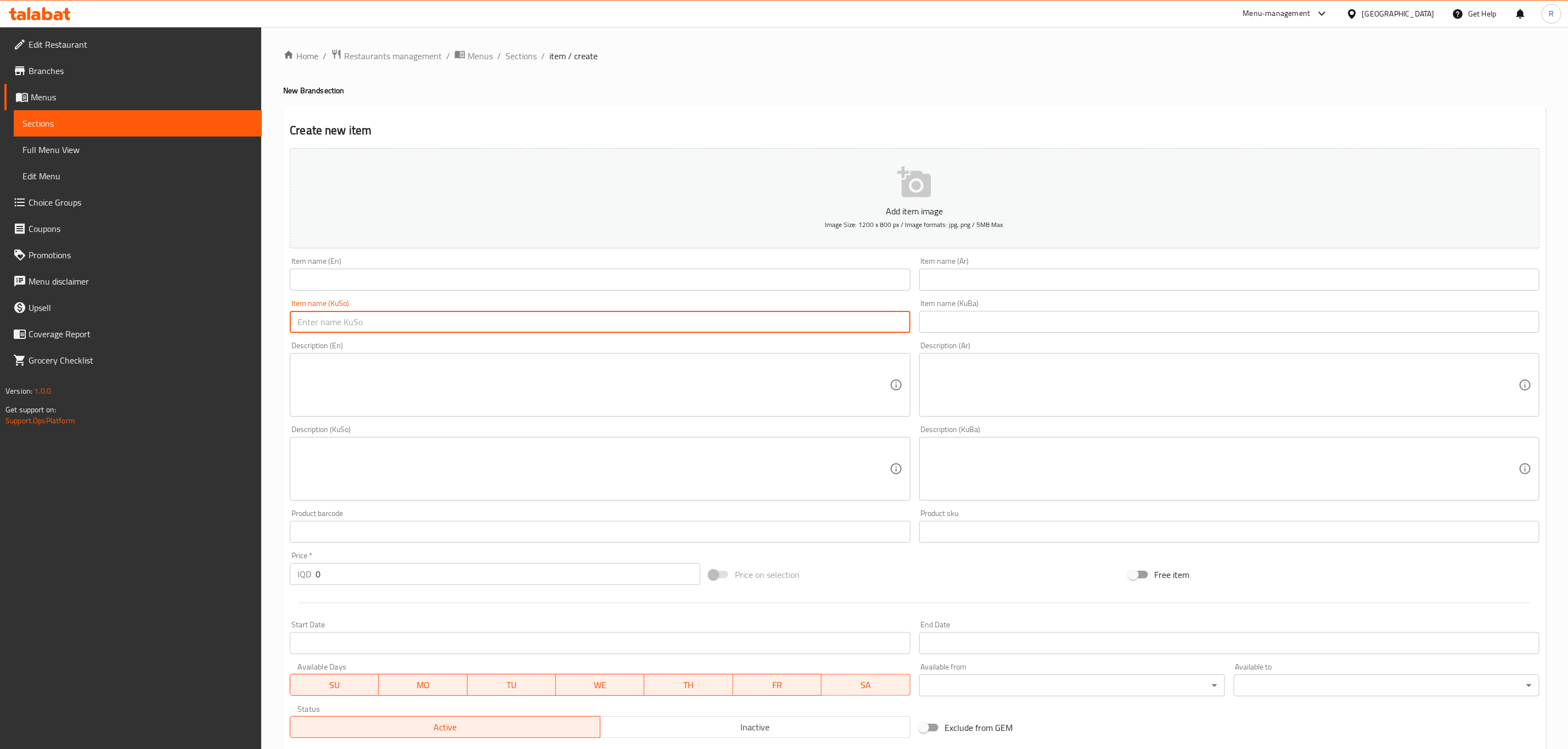
click at [383, 326] on input "text" at bounding box center [599, 322] width 620 height 22
paste input "Kunafa . Fruit. Mini Pancake"
drag, startPoint x: 417, startPoint y: 326, endPoint x: 278, endPoint y: 328, distance: 139.0
click at [278, 328] on div "Home / Restaurants management / Menus / Sections / item / create New Brand sect…" at bounding box center [914, 464] width 1306 height 875
type input "Kunafa . Fruit. Mini Pancake"
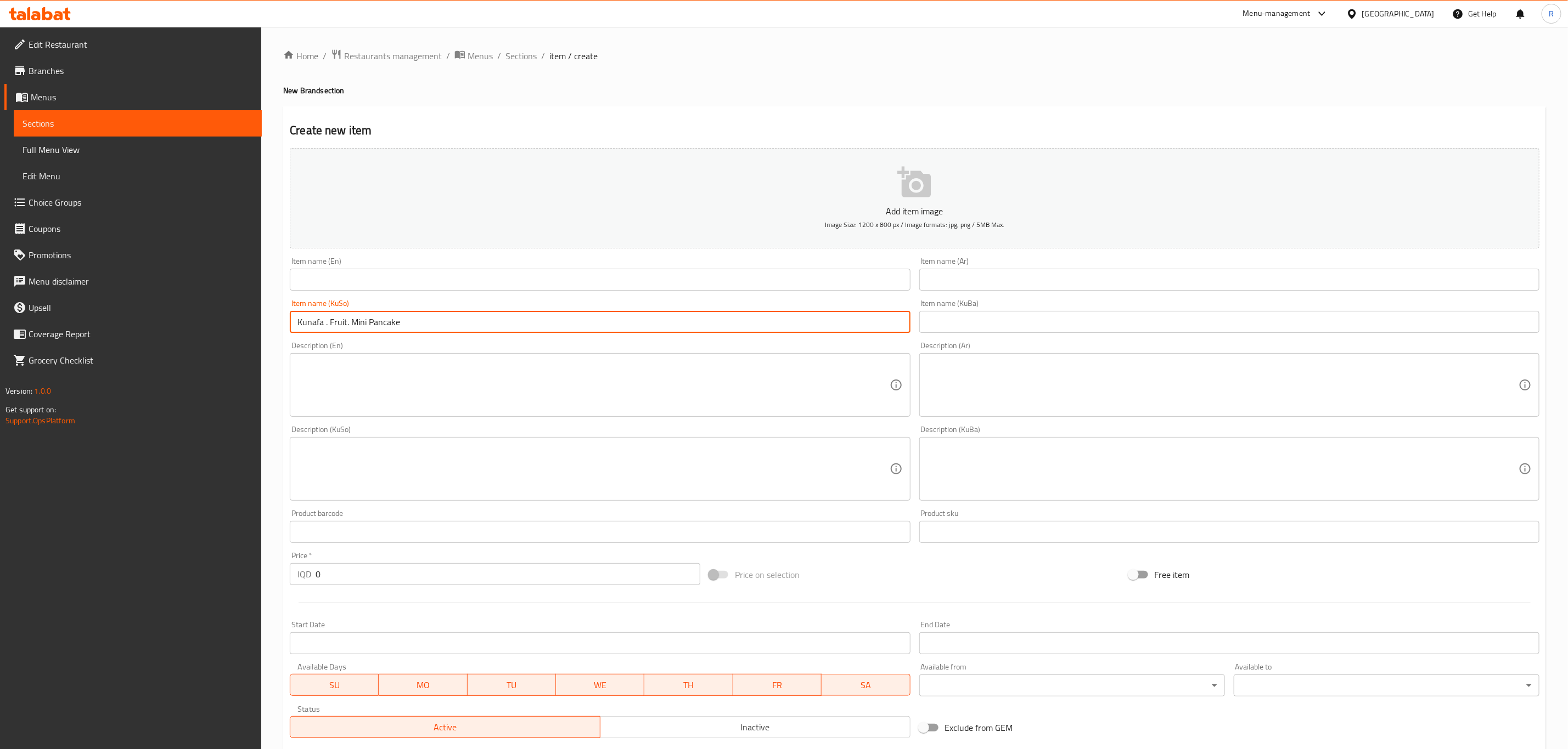
drag, startPoint x: 350, startPoint y: 364, endPoint x: 354, endPoint y: 380, distance: 16.5
click at [350, 371] on textarea at bounding box center [593, 385] width 591 height 52
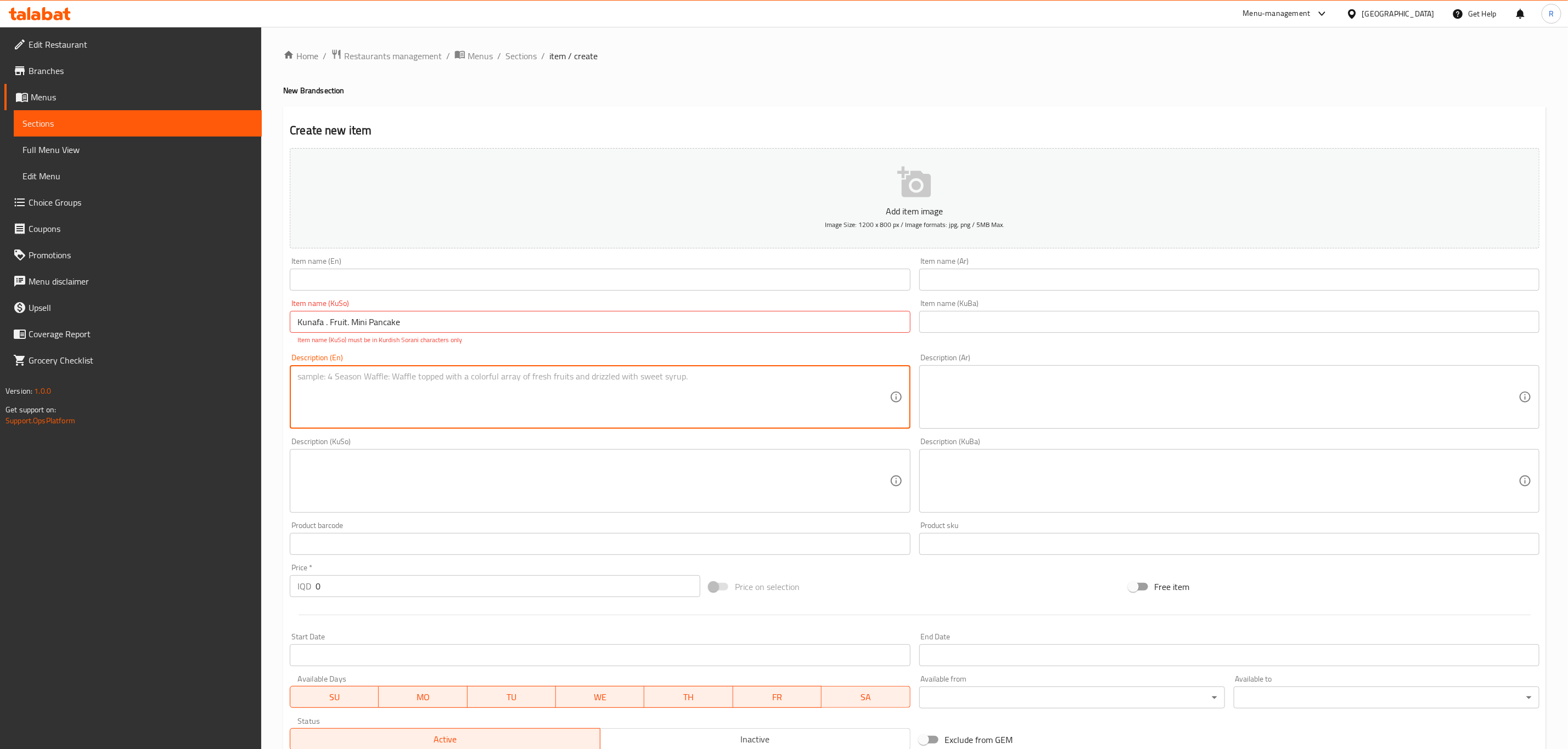
paste textarea "Kunafa . Fruit. Mini Pancake"
type textarea "Kunafa . Fruit. Mini Pancake"
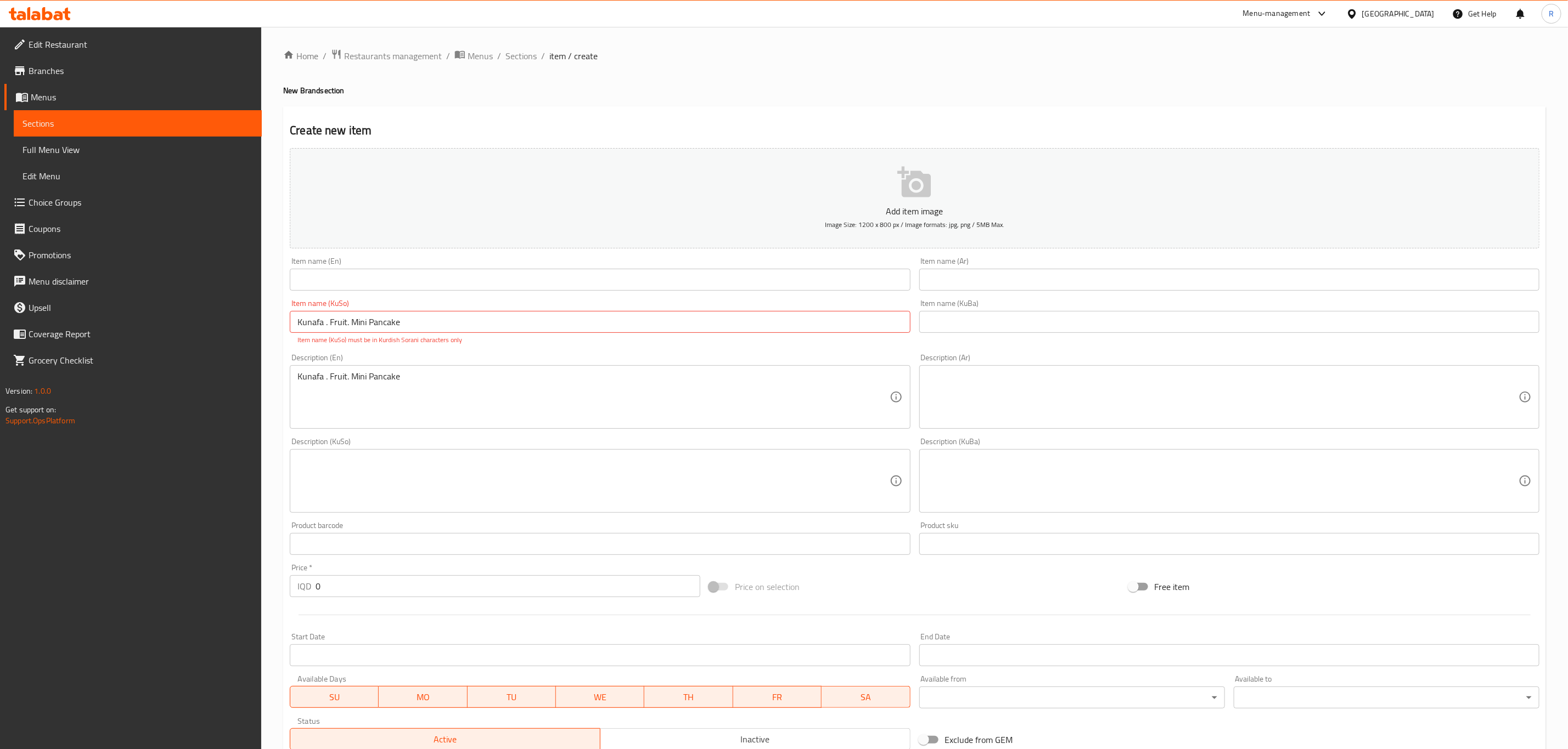
click at [370, 277] on input "text" at bounding box center [599, 280] width 620 height 22
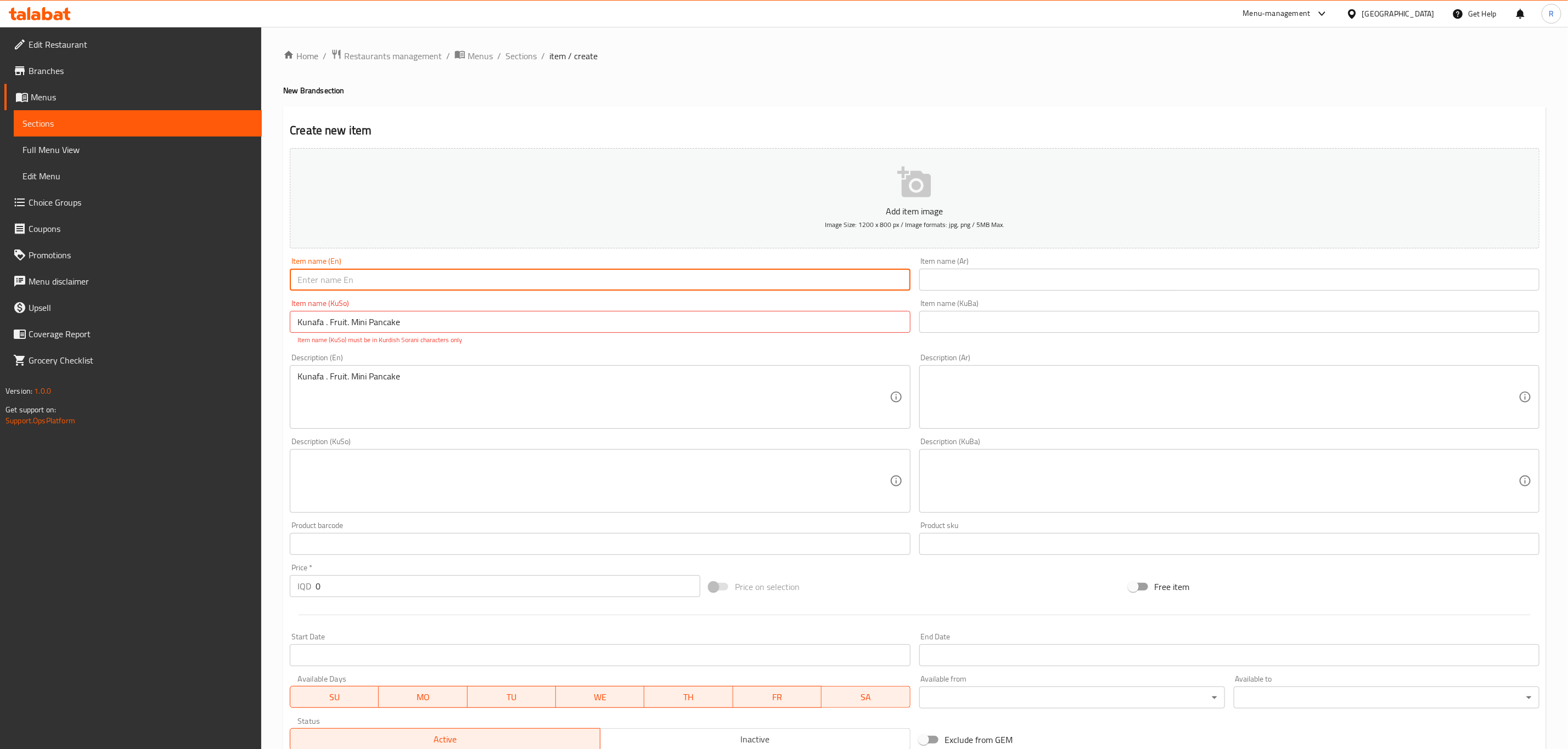
paste input "Roben Mix"
type input "Roben Mix"
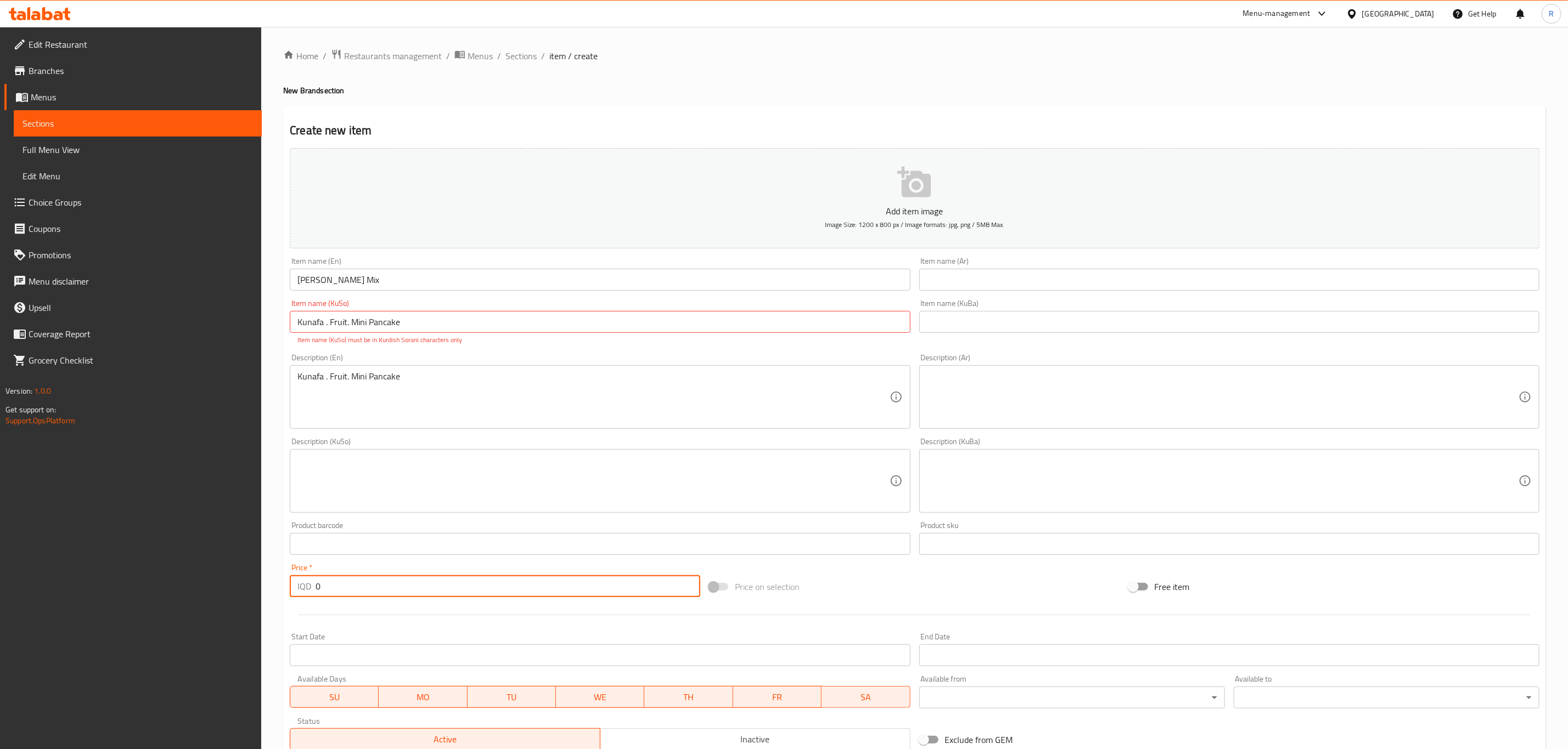
drag, startPoint x: 338, startPoint y: 585, endPoint x: 252, endPoint y: 588, distance: 86.1
click at [252, 588] on div "Edit Restaurant Branches Menus Sections Full Menu View Edit Menu Choice Groups …" at bounding box center [784, 470] width 1568 height 886
type input "6000"
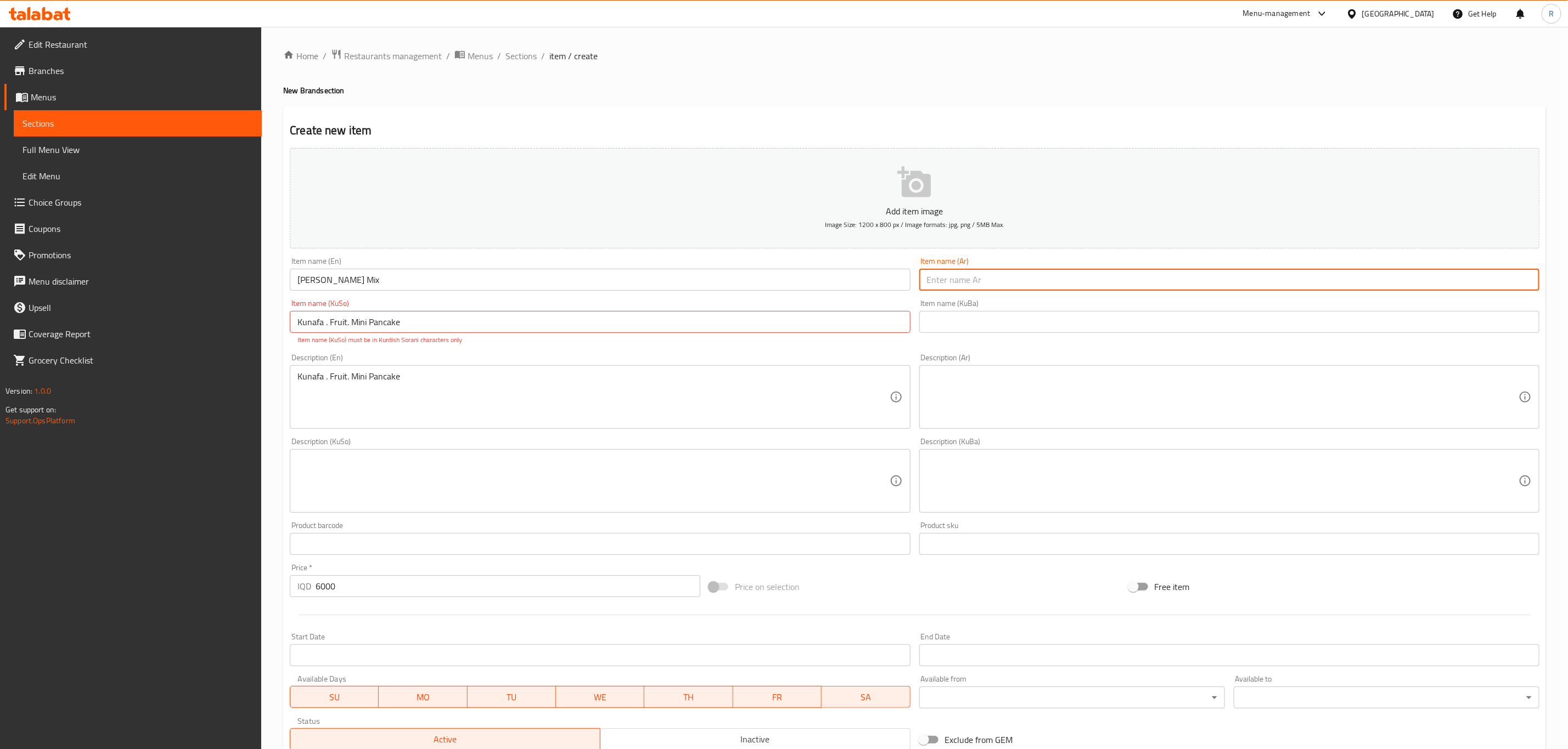
click at [982, 288] on input "text" at bounding box center [1229, 280] width 620 height 22
type input "ميكس روبن"
click at [894, 285] on div "Add item image Image Size: 1200 x 800 px / Image formats: jpg, png / 5MB Max. I…" at bounding box center [915, 449] width 1258 height 611
click at [971, 319] on input "text" at bounding box center [1229, 322] width 620 height 22
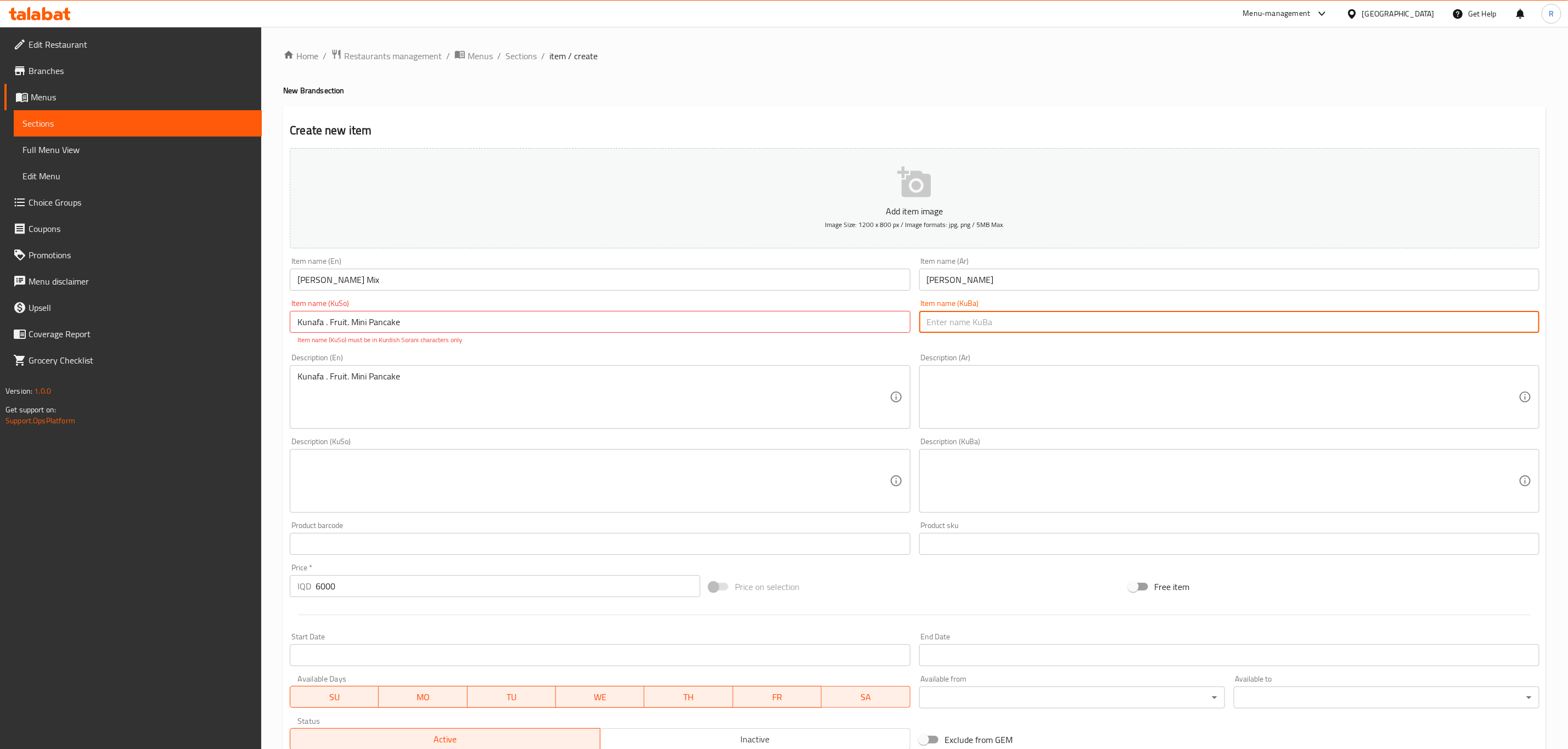
paste input "ميكس روبن"
type input "ميكس روبن"
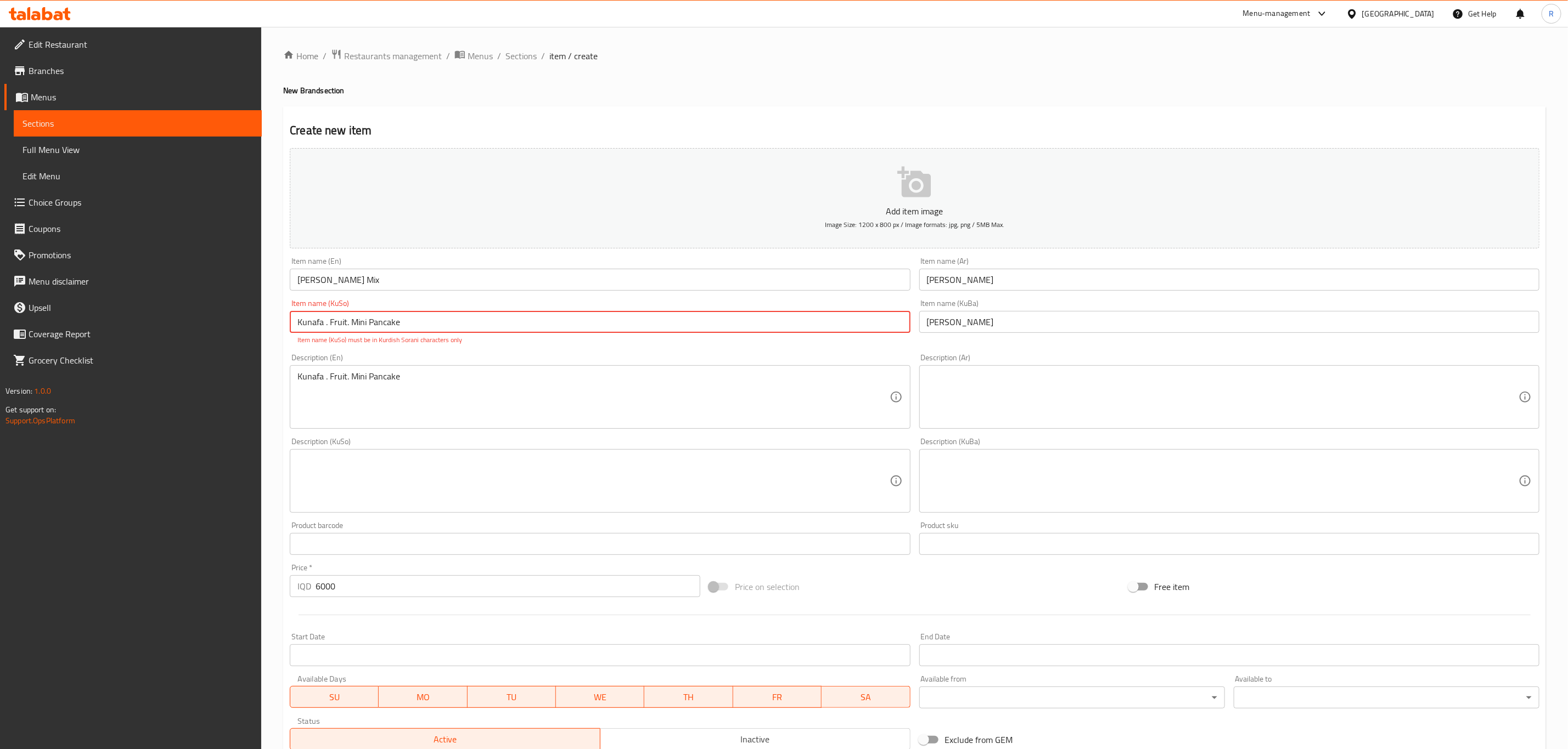
drag, startPoint x: 426, startPoint y: 320, endPoint x: 274, endPoint y: 316, distance: 152.1
click at [273, 316] on div "Home / Restaurants management / Menus / Sections / item / create New Brand sect…" at bounding box center [914, 470] width 1306 height 886
paste input "ميكس روبن"
type input "ميكس روبن"
click at [1008, 398] on textarea at bounding box center [1222, 397] width 591 height 52
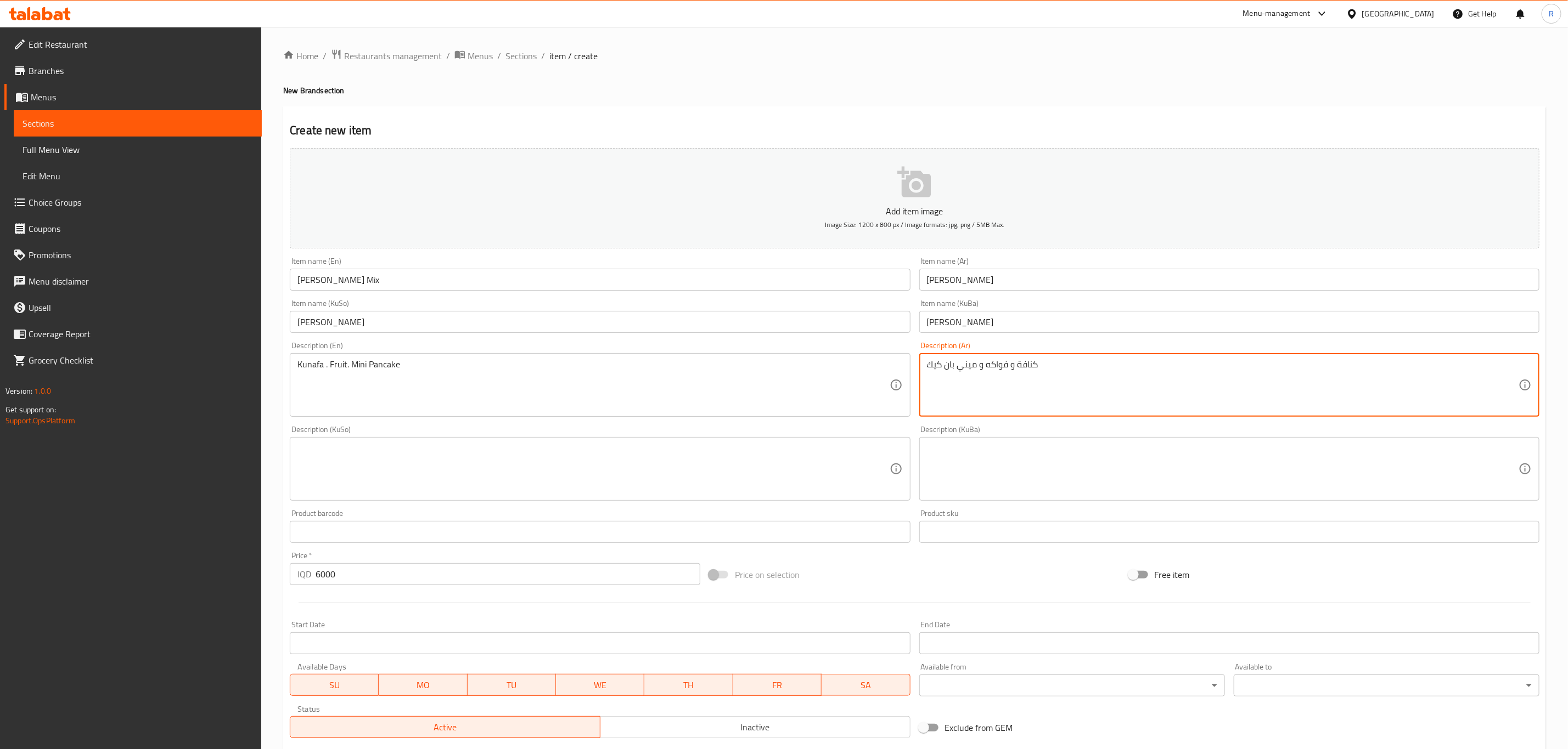
drag, startPoint x: 1051, startPoint y: 368, endPoint x: 929, endPoint y: 371, distance: 122.0
click at [929, 371] on textarea "كنافة و فواكه و ميني بان كيك" at bounding box center [1222, 385] width 591 height 52
type textarea "كنافة و فواكه و ميني بان كيك"
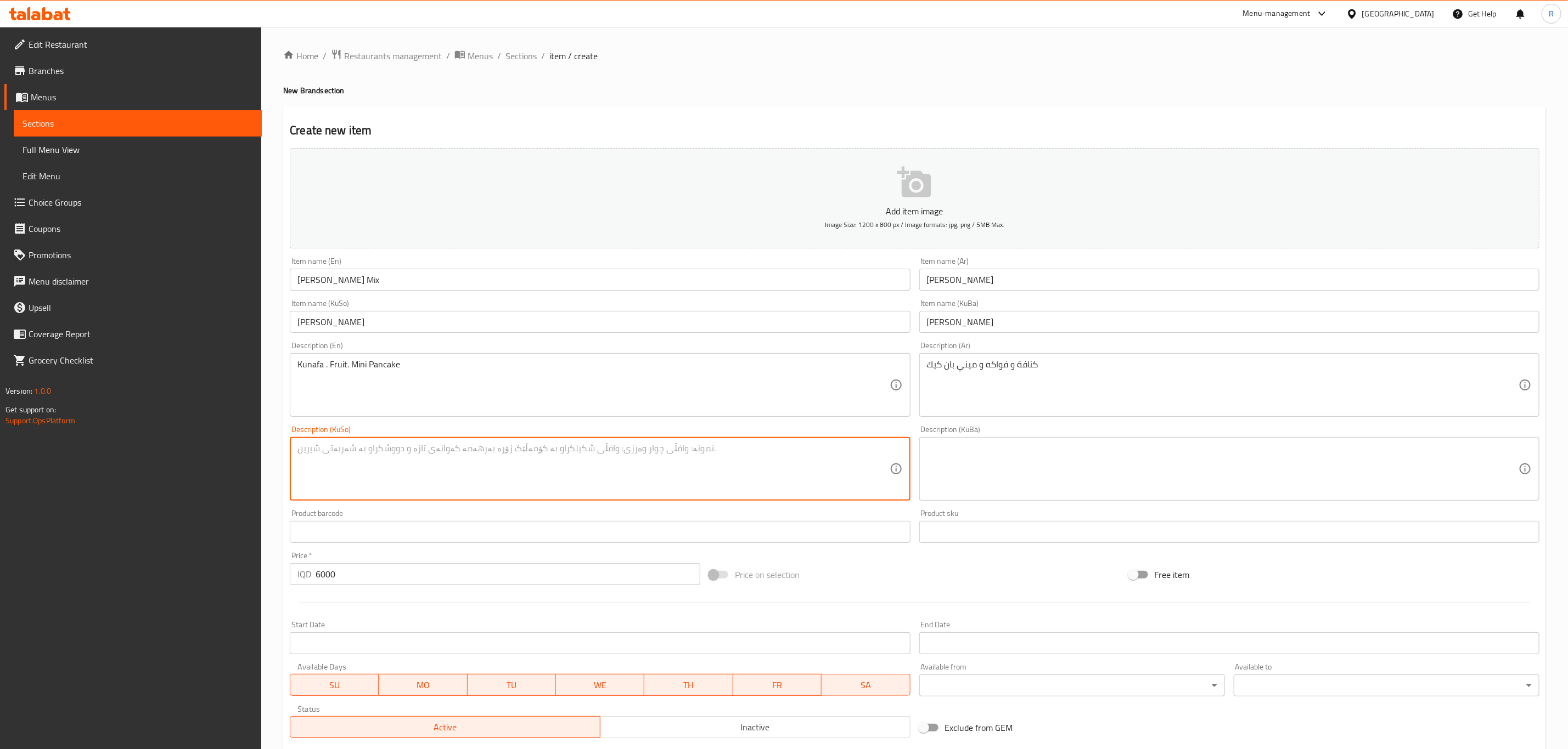
click at [483, 460] on textarea at bounding box center [593, 469] width 591 height 52
paste textarea "كنافة و فواكه و ميني بان كيك"
drag, startPoint x: 371, startPoint y: 450, endPoint x: 363, endPoint y: 504, distance: 54.6
click at [358, 454] on textarea "كنافة و فواكه و ميني بان كيك" at bounding box center [593, 469] width 591 height 52
drag, startPoint x: 376, startPoint y: 451, endPoint x: 382, endPoint y: 464, distance: 14.3
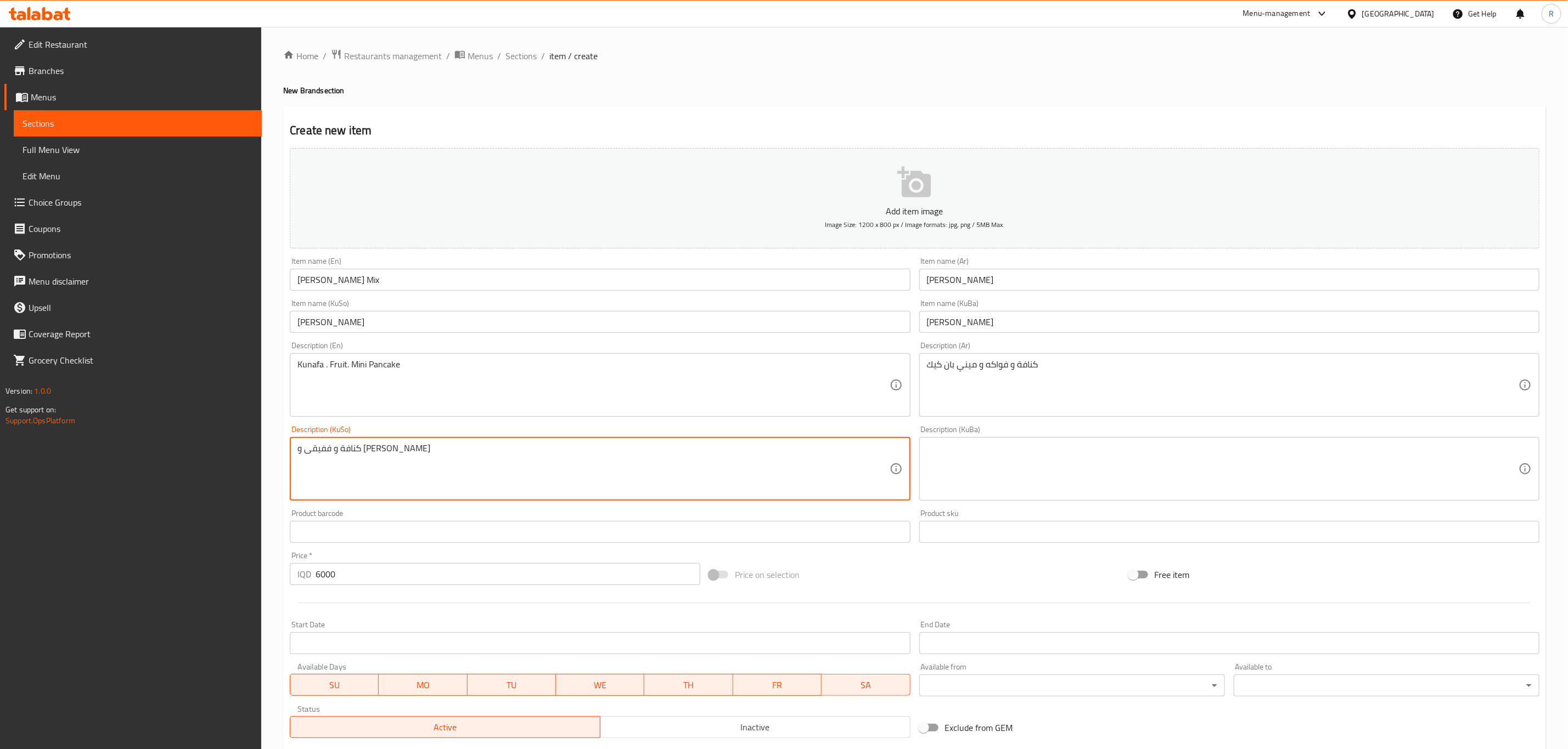
click at [374, 454] on textarea "كنافة و ففيقى و ميني بان كيك" at bounding box center [593, 469] width 591 height 52
click at [362, 465] on textarea "كنافة و فيقى و ميني بان كيك" at bounding box center [593, 469] width 591 height 52
type textarea "كنافة و فيقى و ميني بان كيك"
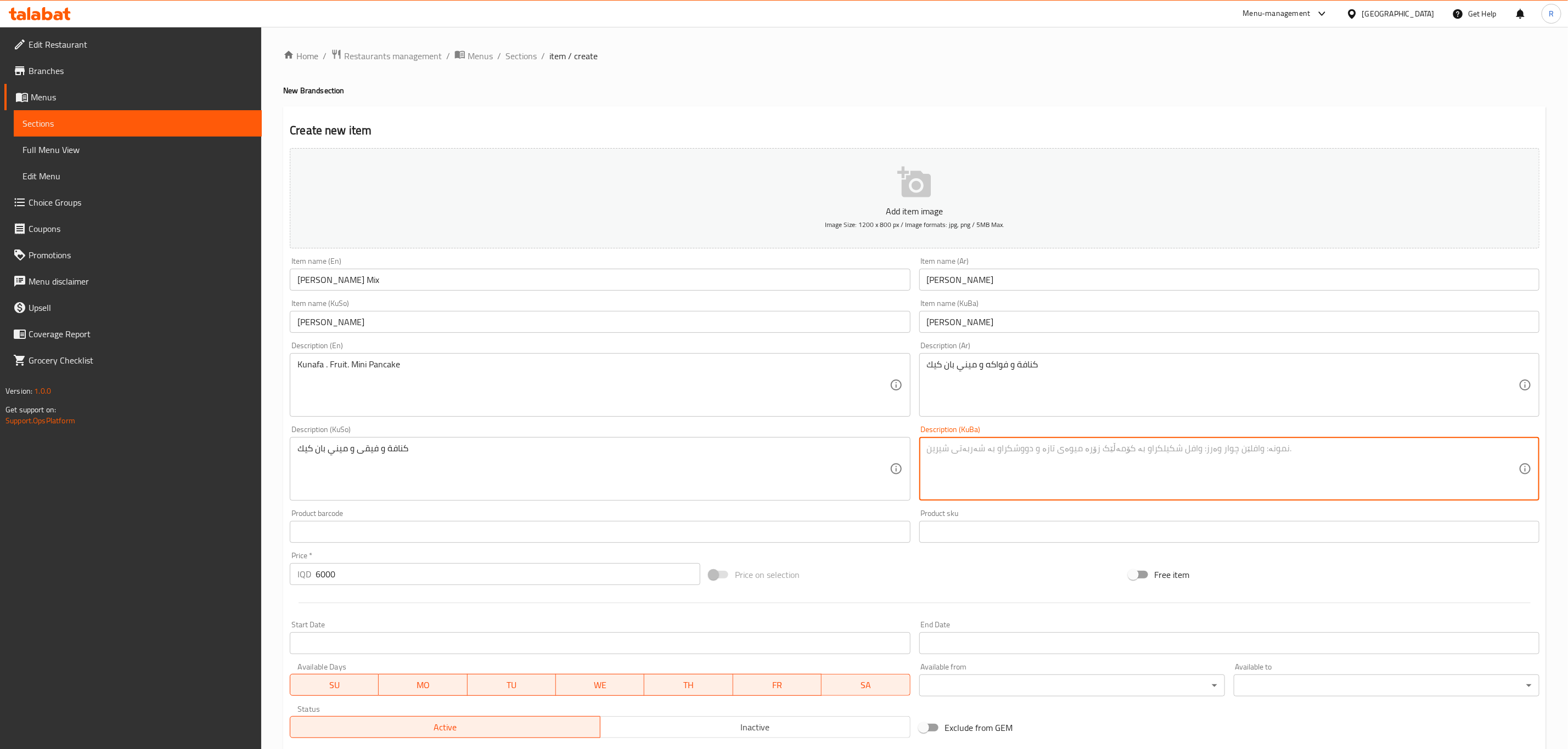
click at [968, 463] on textarea at bounding box center [1222, 469] width 591 height 52
paste textarea "كنافة و فيقى و ميني بان كيك"
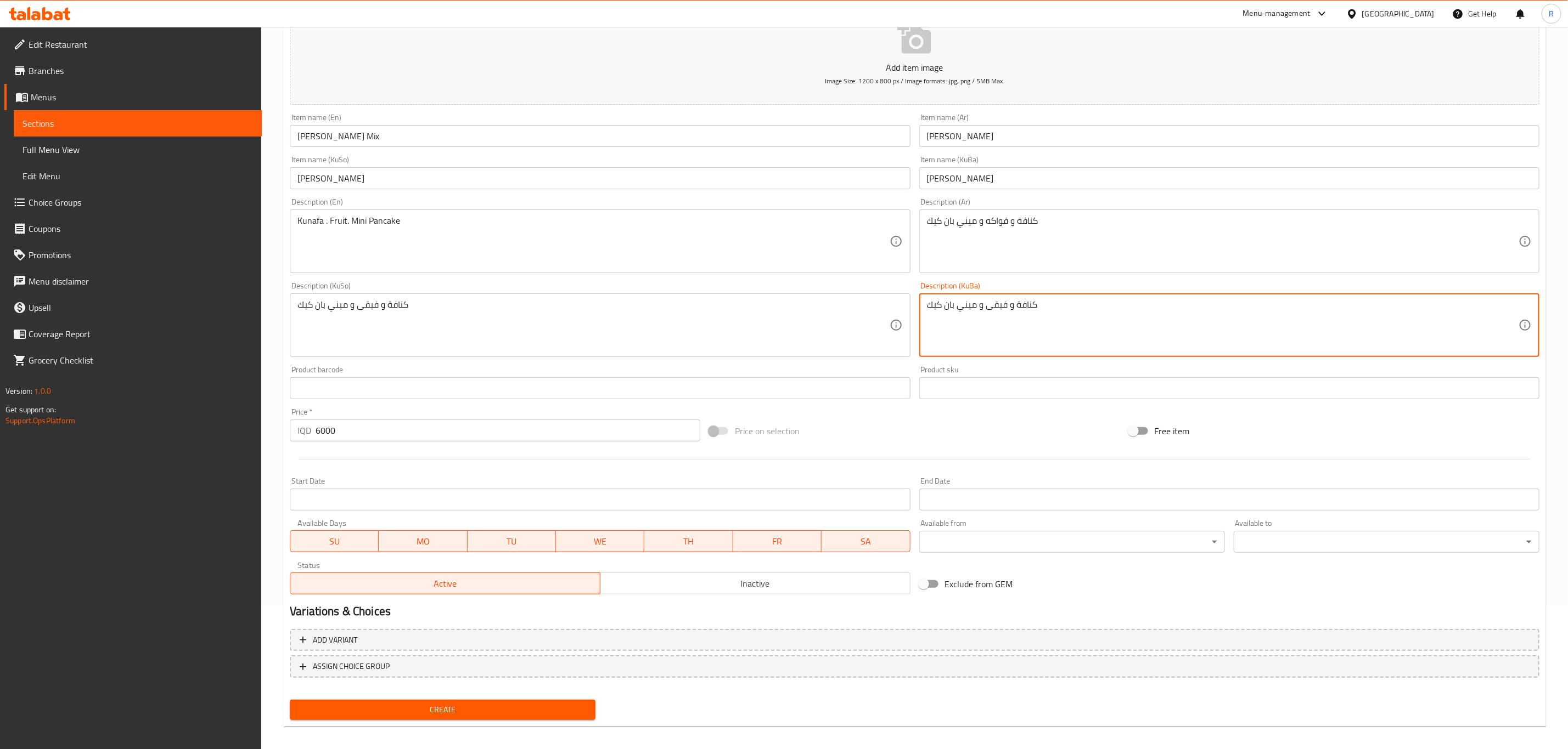
scroll to position [150, 0]
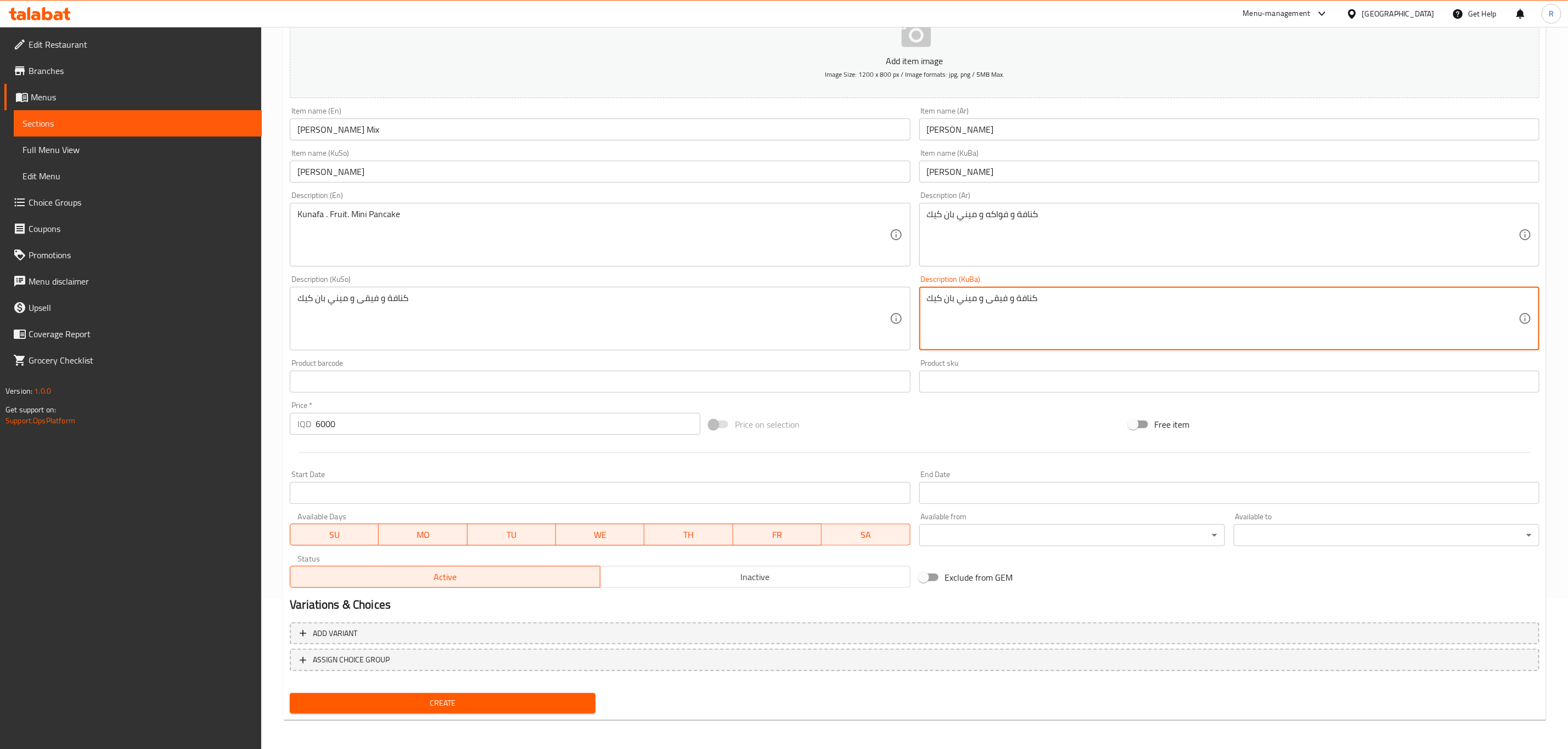
type textarea "كنافة و فيقى و ميني بان كيك"
click at [404, 701] on span "Create" at bounding box center [442, 703] width 288 height 14
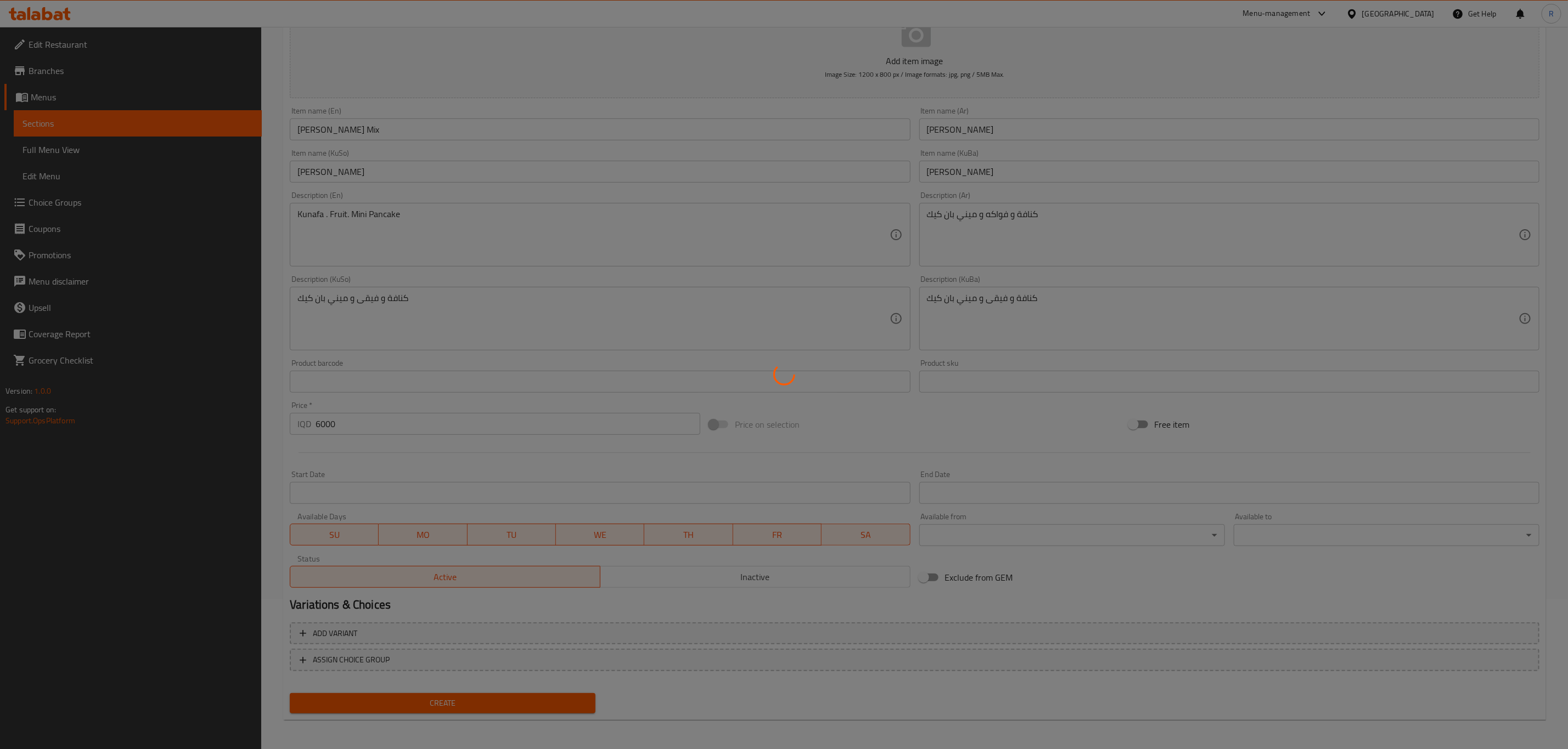
type input "0"
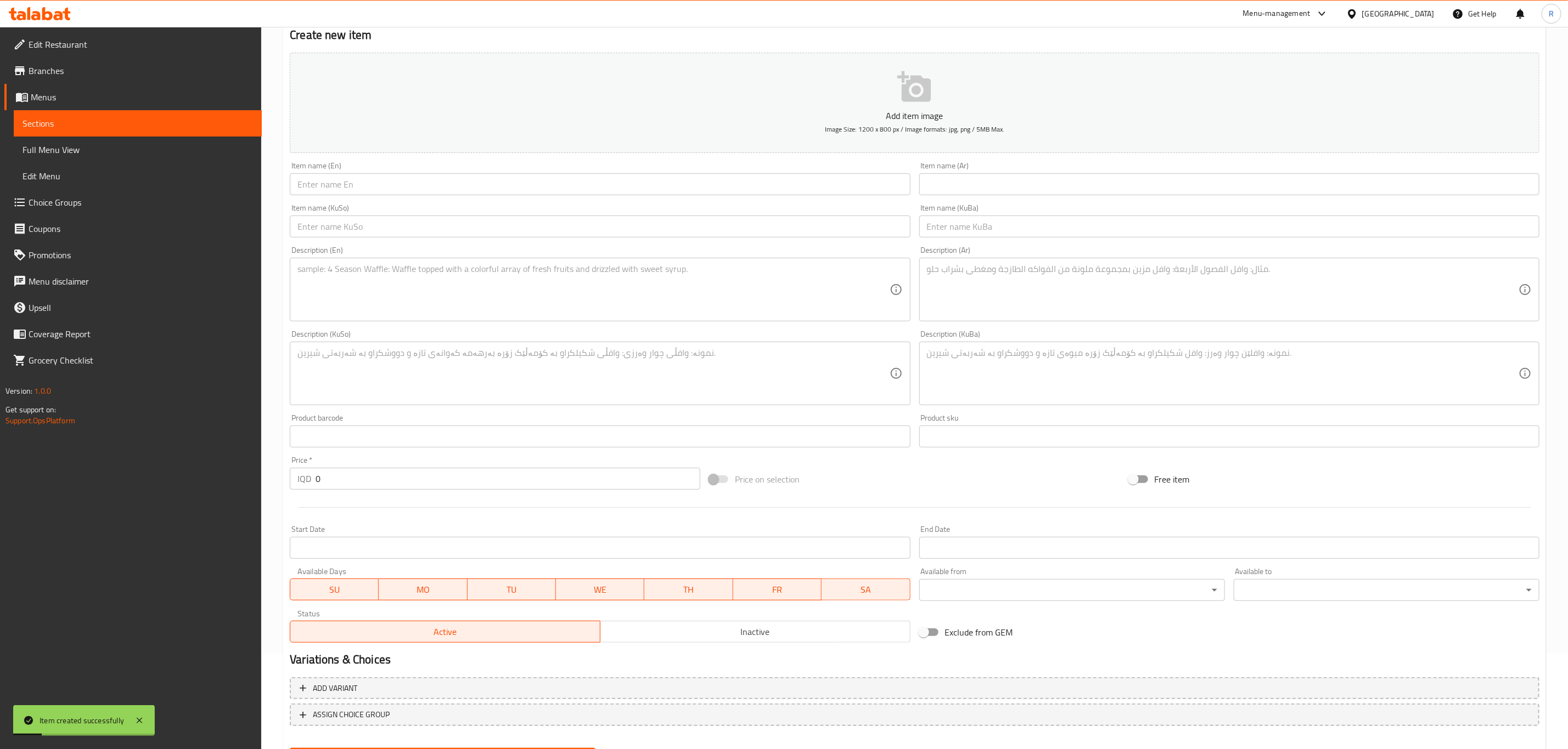
scroll to position [0, 0]
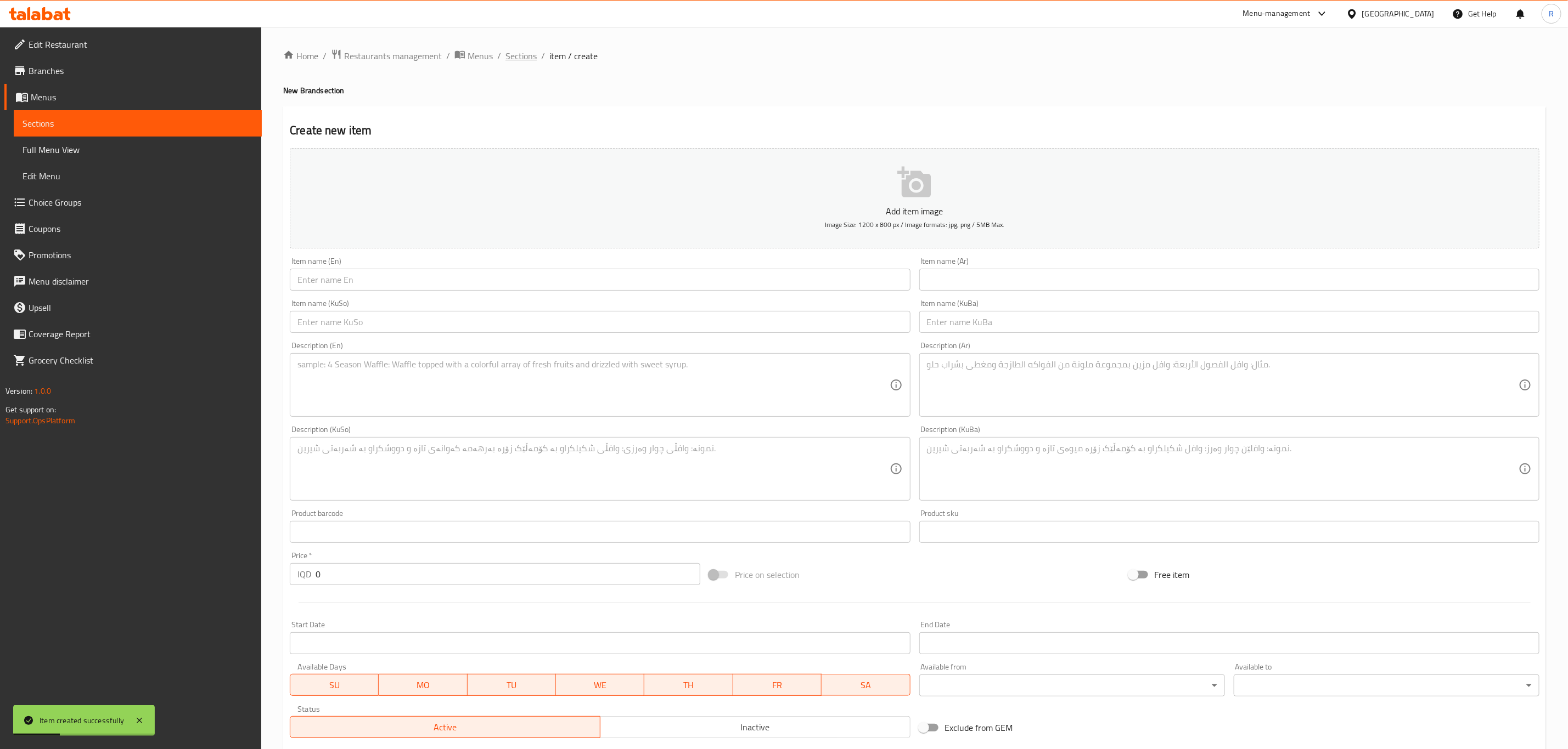
click at [526, 58] on span "Sections" at bounding box center [521, 56] width 31 height 13
